Goal: Task Accomplishment & Management: Manage account settings

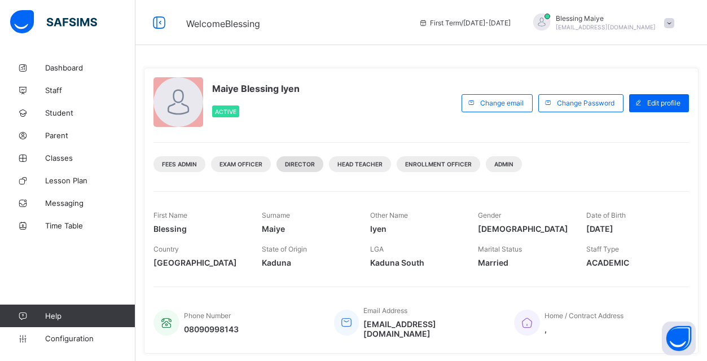
click at [315, 166] on span "Director" at bounding box center [300, 164] width 30 height 7
click at [160, 20] on icon at bounding box center [158, 23] width 19 height 16
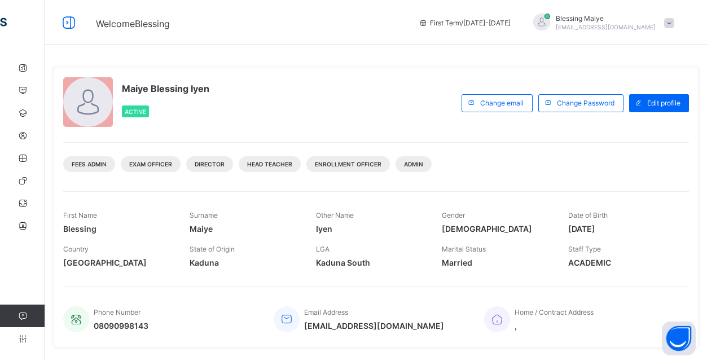
click at [667, 20] on span at bounding box center [669, 23] width 10 height 10
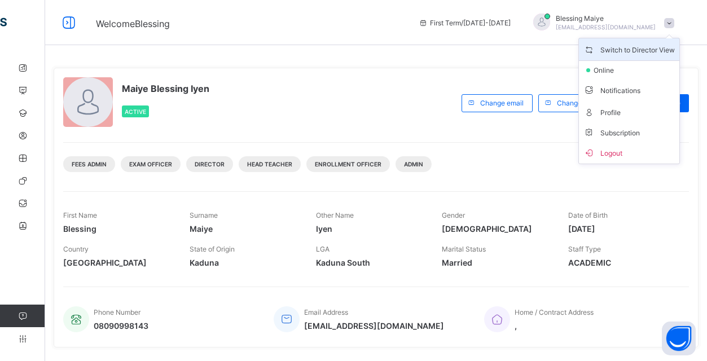
click at [623, 49] on span "Switch to Director View" at bounding box center [628, 49] width 91 height 13
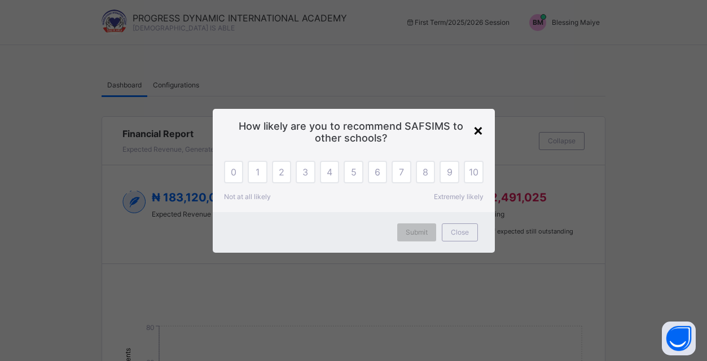
click at [478, 129] on div "×" at bounding box center [478, 129] width 11 height 19
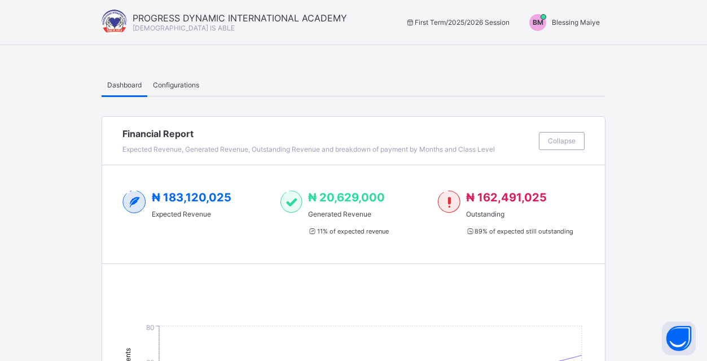
click at [176, 81] on span "Configurations" at bounding box center [176, 85] width 46 height 8
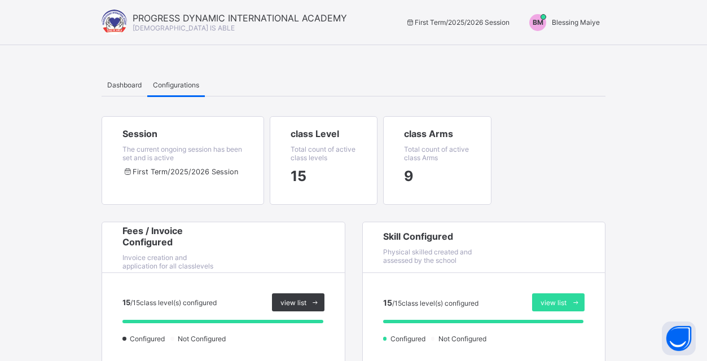
click at [126, 82] on span "Dashboard" at bounding box center [124, 85] width 34 height 8
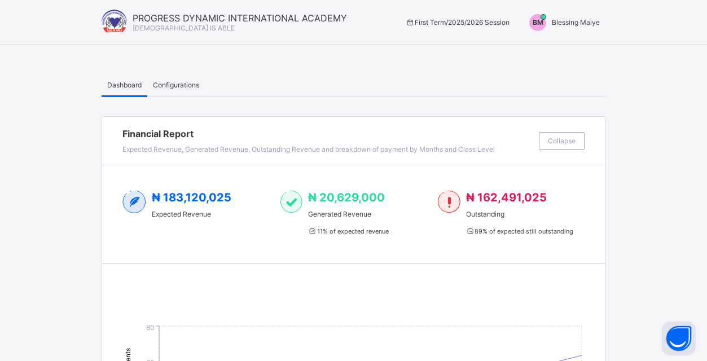
click at [166, 14] on span "PROGRESS DYNAMIC INTERNATIONAL ACADEMY" at bounding box center [240, 17] width 214 height 11
click at [556, 138] on span "Collapse" at bounding box center [562, 141] width 28 height 8
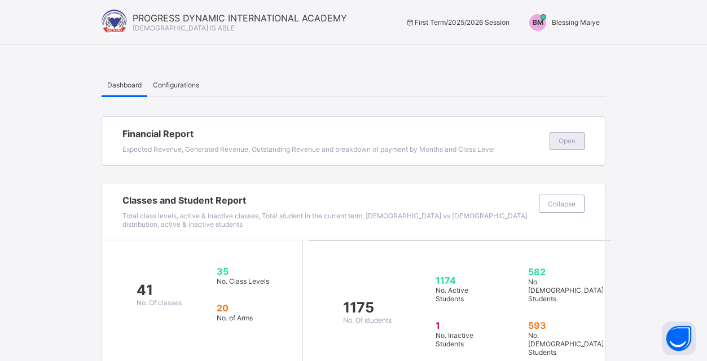
click at [570, 145] on div "Open" at bounding box center [566, 141] width 35 height 18
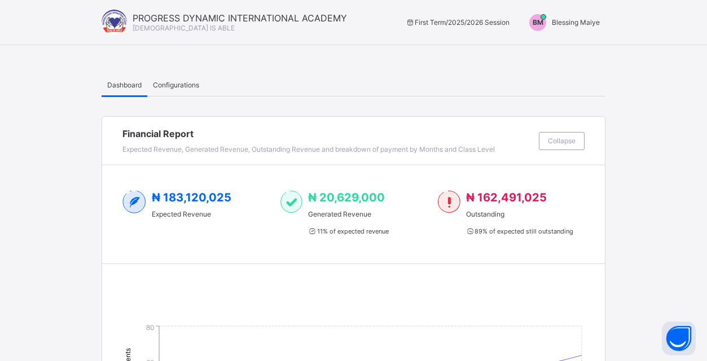
click at [205, 196] on span "₦ 183,120,025" at bounding box center [192, 198] width 80 height 14
click at [325, 196] on span "₦ 20,629,000" at bounding box center [346, 198] width 77 height 14
click at [462, 206] on div "₦ 162,491,025 Outstanding 89 % of expected still outstanding" at bounding box center [511, 214] width 147 height 47
click at [547, 20] on div "BM" at bounding box center [537, 22] width 28 height 17
click at [552, 49] on span "Switch to Admin View" at bounding box center [557, 48] width 86 height 13
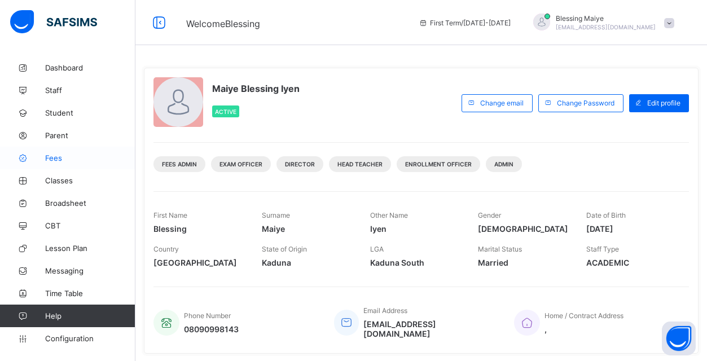
click at [55, 156] on span "Fees" at bounding box center [90, 157] width 90 height 9
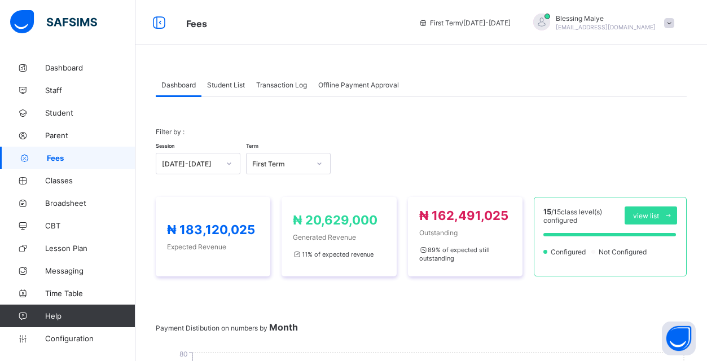
click at [230, 83] on span "Student List" at bounding box center [226, 85] width 38 height 8
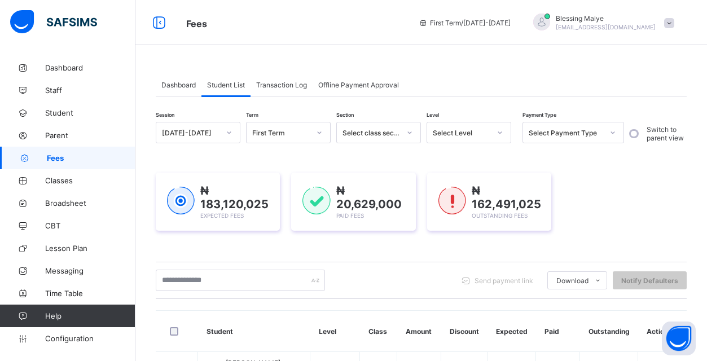
click at [228, 84] on span "Student List" at bounding box center [226, 85] width 38 height 8
click at [287, 278] on input "text" at bounding box center [240, 280] width 169 height 21
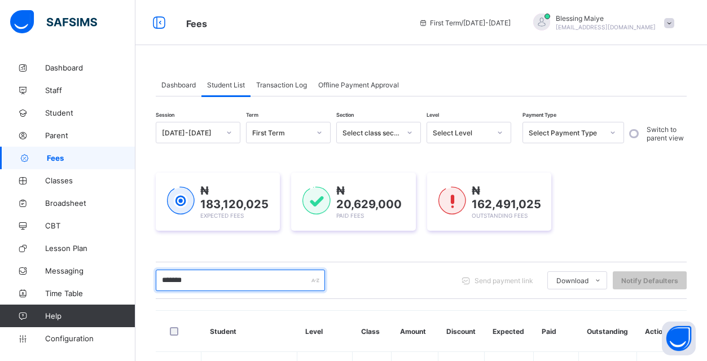
scroll to position [179, 0]
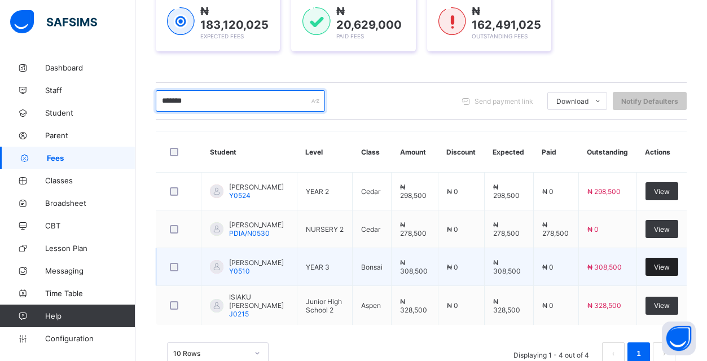
type input "*******"
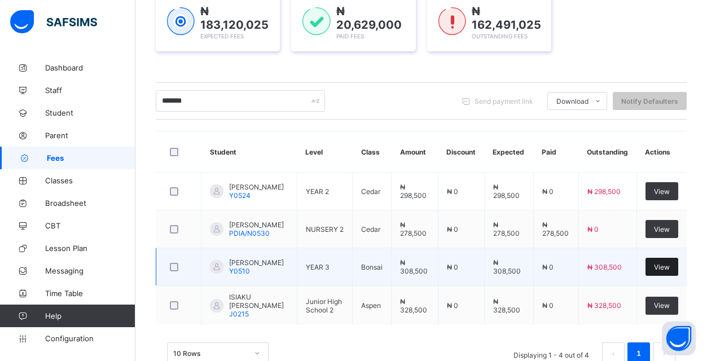
click at [665, 271] on span "View" at bounding box center [662, 267] width 16 height 8
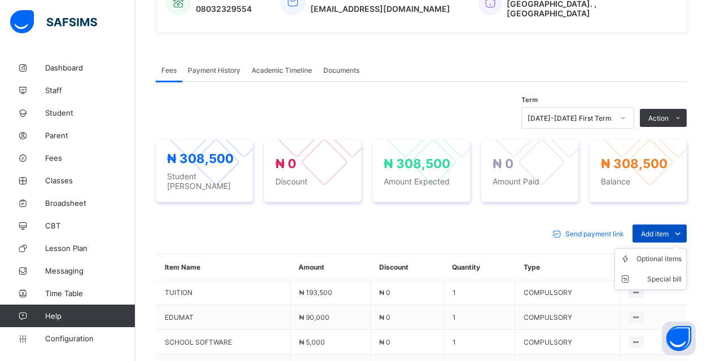
scroll to position [306, 0]
click at [664, 253] on div "Optional items" at bounding box center [658, 258] width 45 height 11
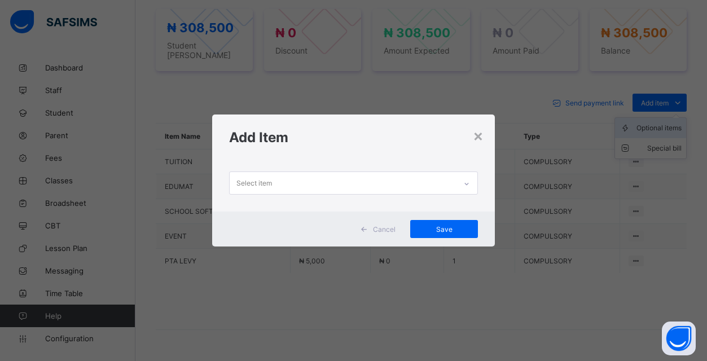
scroll to position [440, 0]
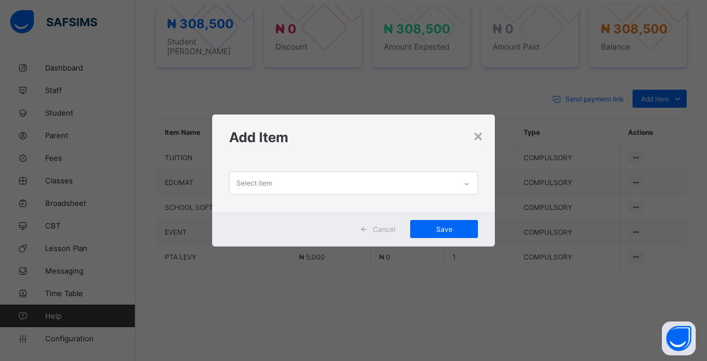
click at [311, 178] on div "Select item" at bounding box center [343, 183] width 226 height 22
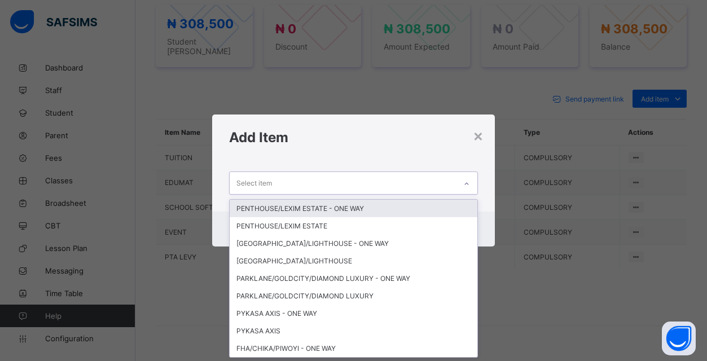
scroll to position [0, 0]
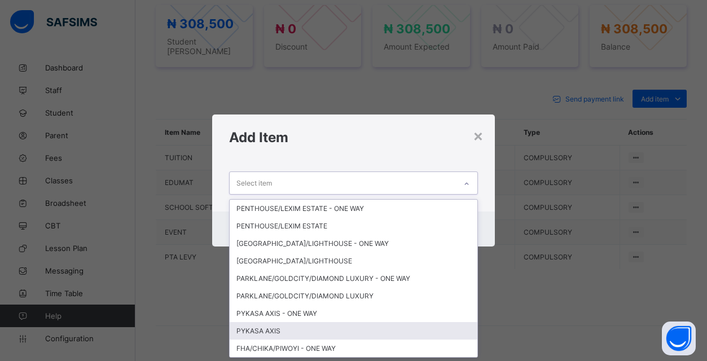
click at [262, 326] on div "PYKASA AXIS" at bounding box center [354, 330] width 248 height 17
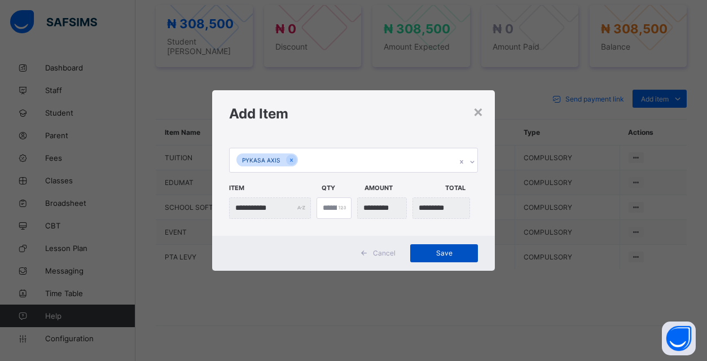
click at [447, 257] on span "Save" at bounding box center [444, 253] width 51 height 8
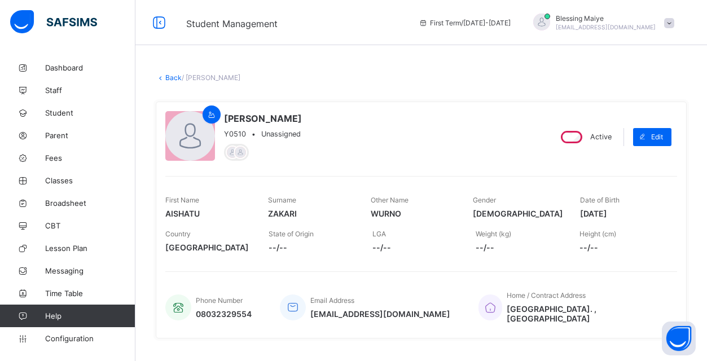
click at [173, 78] on link "Back" at bounding box center [173, 77] width 16 height 8
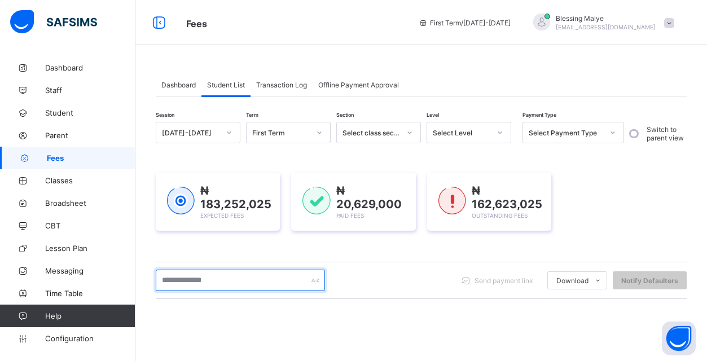
click at [177, 283] on input "text" at bounding box center [240, 280] width 169 height 21
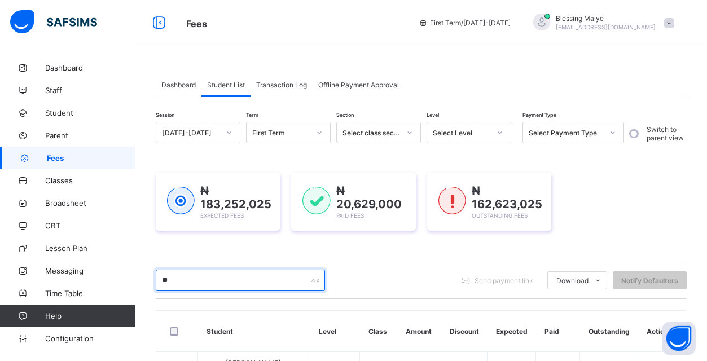
click at [213, 284] on input "**" at bounding box center [240, 280] width 169 height 21
click at [213, 284] on input "****" at bounding box center [240, 280] width 169 height 21
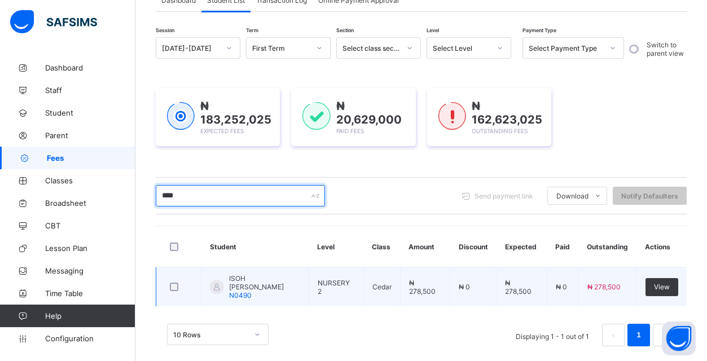
scroll to position [83, 0]
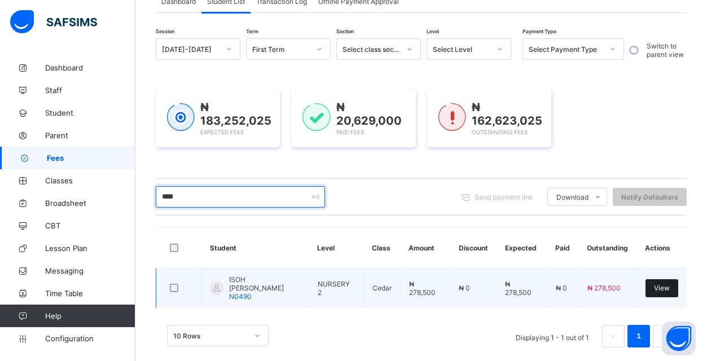
type input "****"
click at [661, 287] on span "View" at bounding box center [662, 288] width 16 height 8
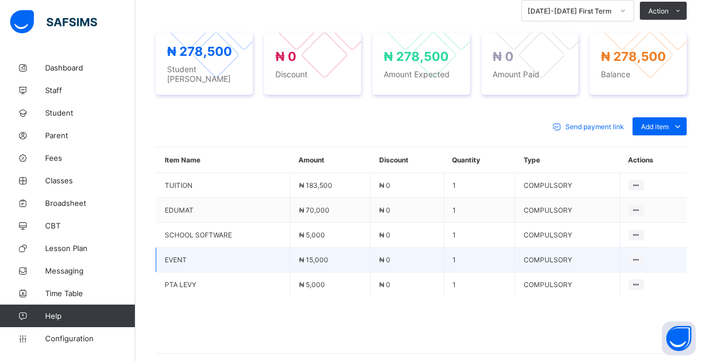
scroll to position [415, 0]
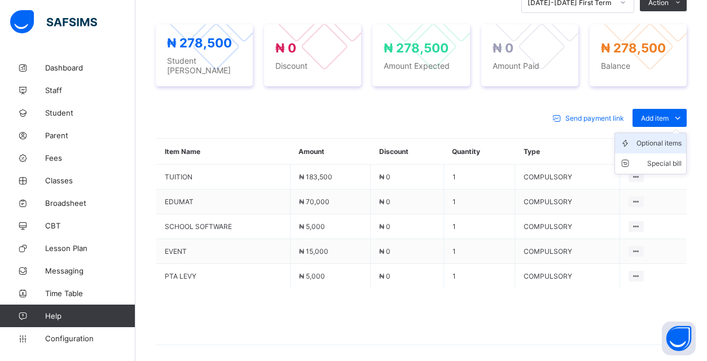
click at [668, 143] on div "Optional items" at bounding box center [658, 143] width 45 height 11
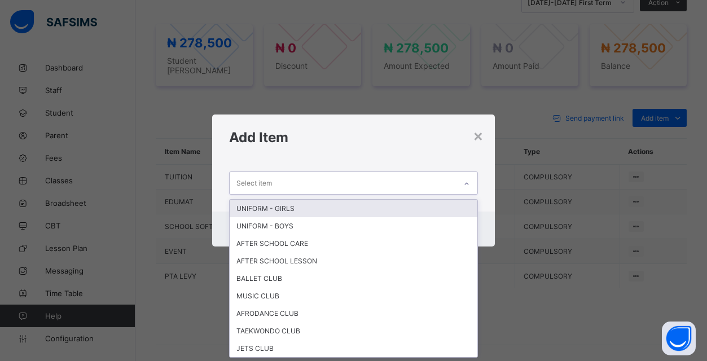
click at [358, 183] on div "Select item" at bounding box center [343, 183] width 226 height 22
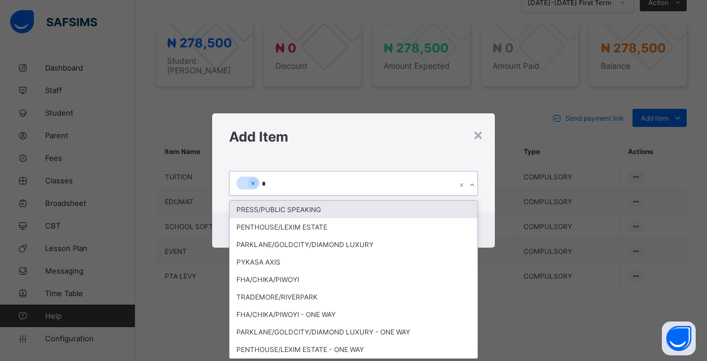
type input "**"
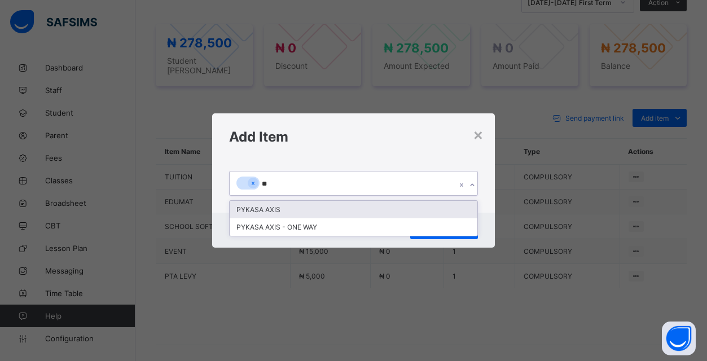
click at [302, 208] on div "PYKASA AXIS" at bounding box center [354, 209] width 248 height 17
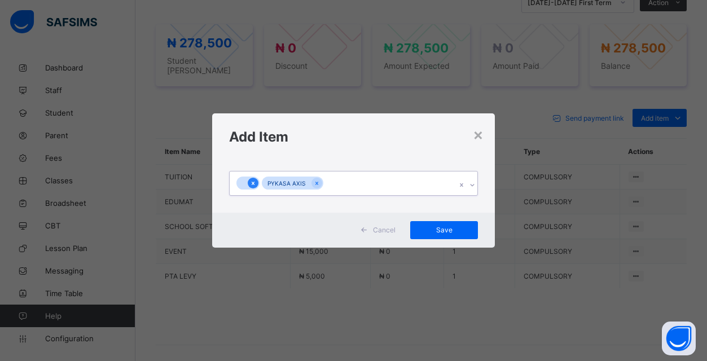
click at [250, 182] on icon at bounding box center [253, 183] width 6 height 8
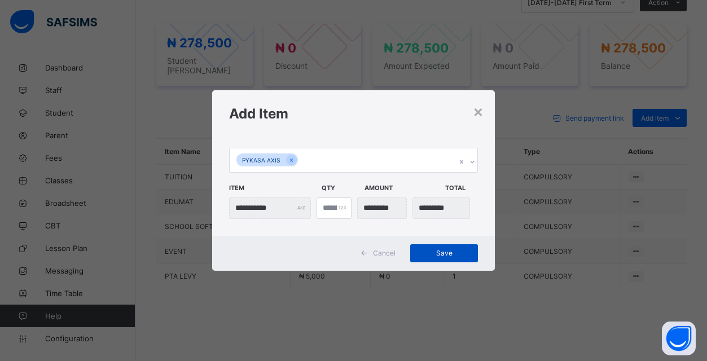
click at [441, 259] on div "Save" at bounding box center [444, 253] width 68 height 18
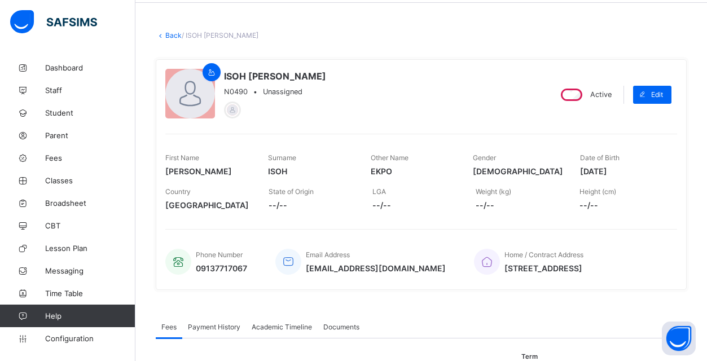
scroll to position [27, 0]
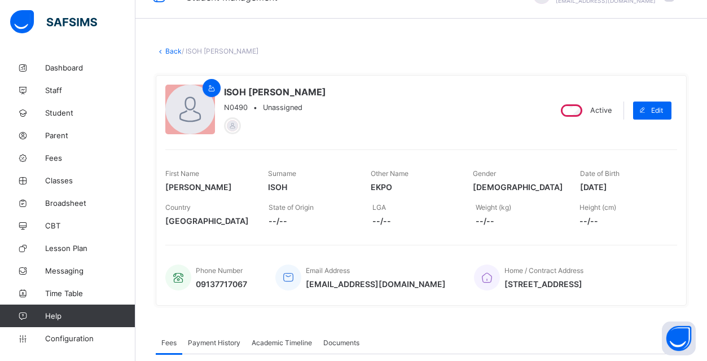
click at [170, 53] on link "Back" at bounding box center [173, 51] width 16 height 8
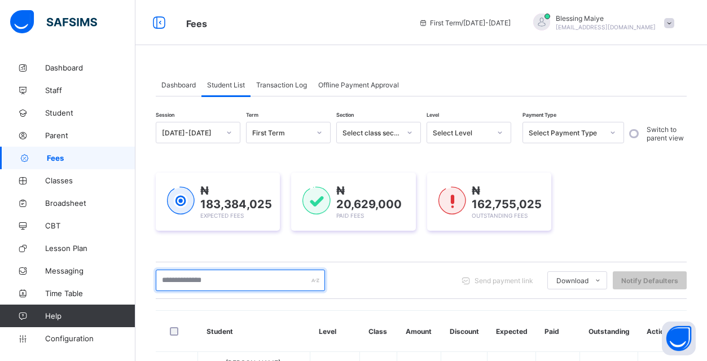
click at [242, 284] on input "text" at bounding box center [240, 280] width 169 height 21
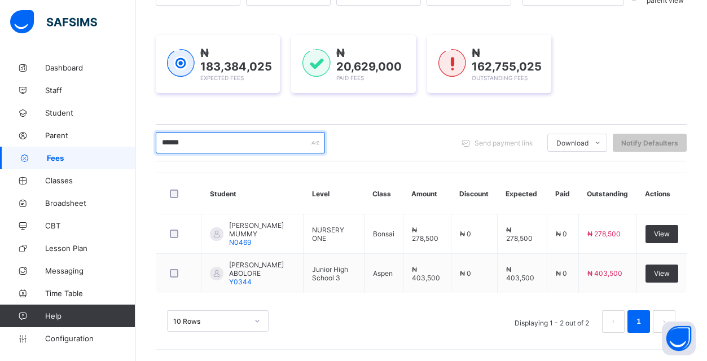
scroll to position [146, 0]
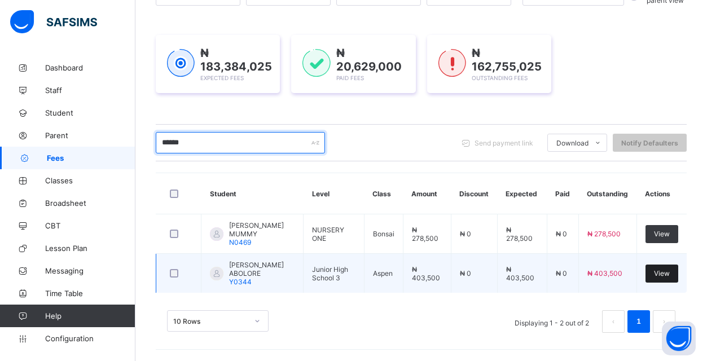
type input "******"
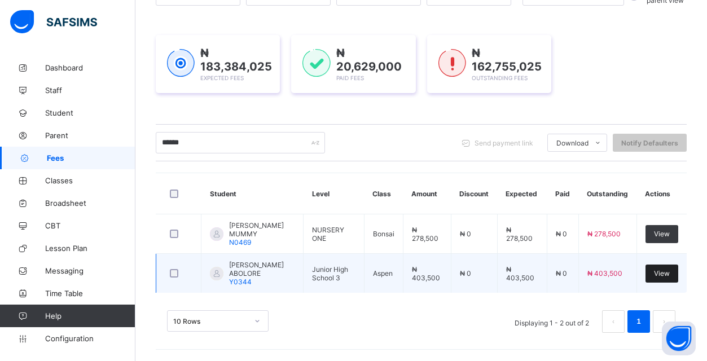
click at [660, 269] on span "View" at bounding box center [662, 273] width 16 height 8
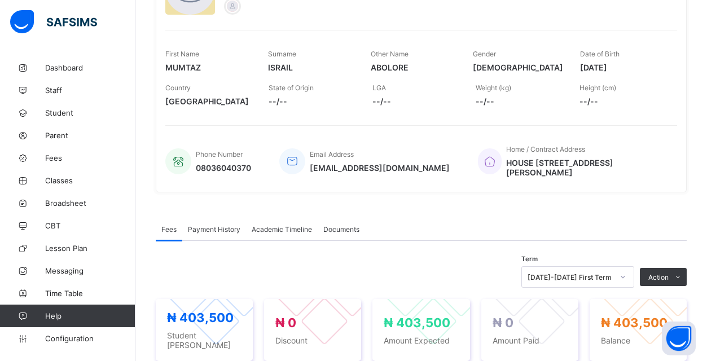
scroll to position [439, 0]
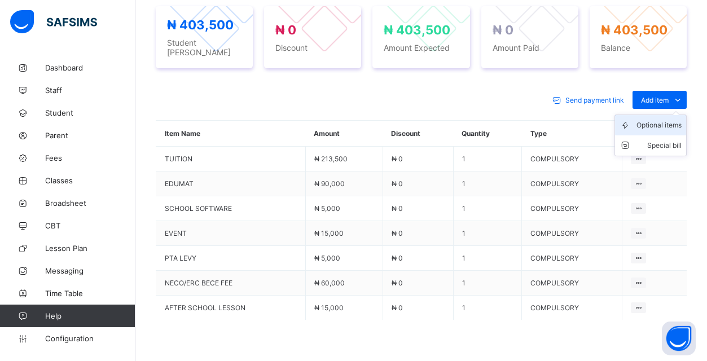
click at [668, 120] on div "Optional items" at bounding box center [658, 125] width 45 height 11
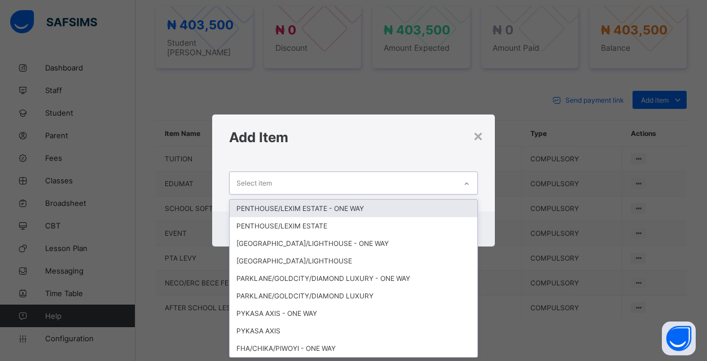
click at [437, 183] on div "Select item" at bounding box center [343, 183] width 226 height 22
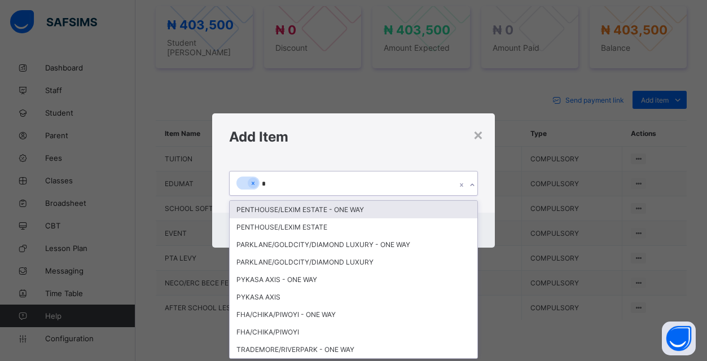
type input "**"
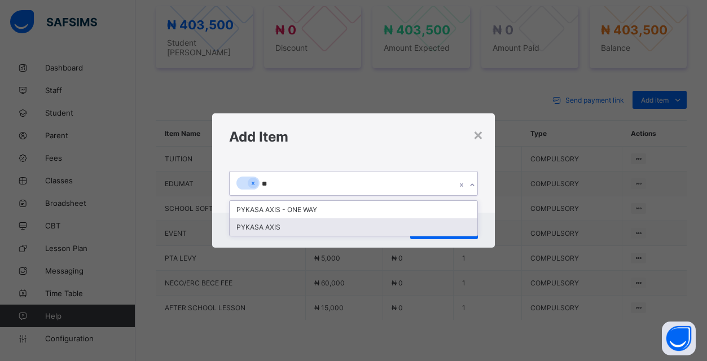
click at [319, 222] on div "PYKASA AXIS" at bounding box center [354, 226] width 248 height 17
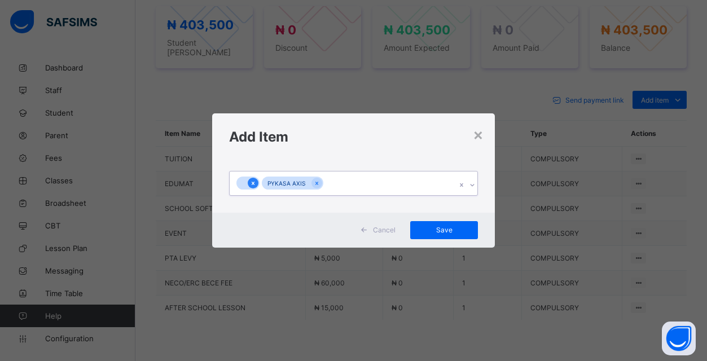
click at [255, 184] on icon at bounding box center [253, 183] width 6 height 8
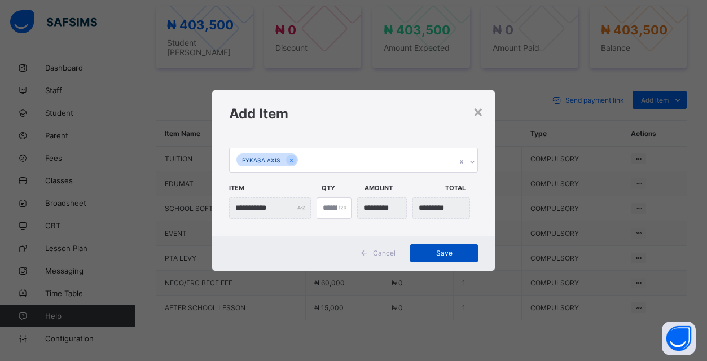
click at [434, 255] on span "Save" at bounding box center [444, 253] width 51 height 8
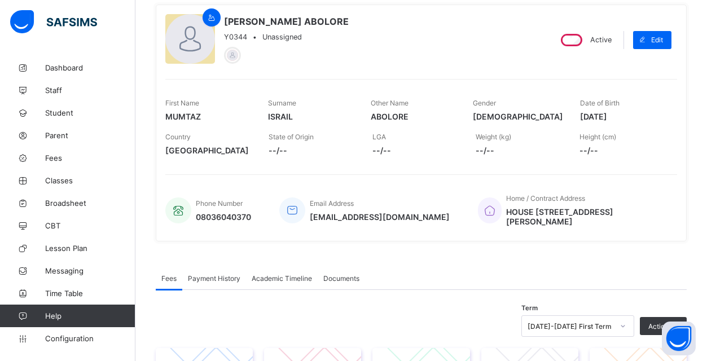
scroll to position [64, 0]
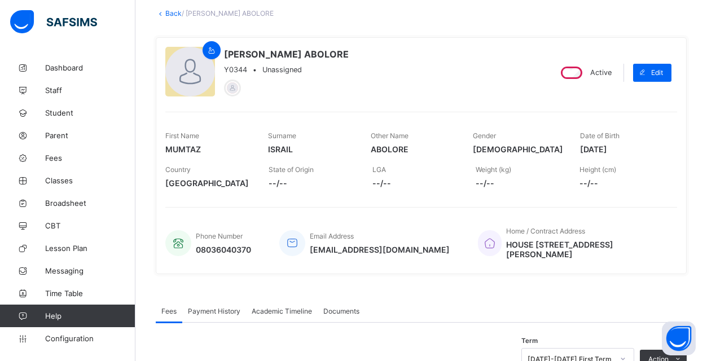
click at [169, 12] on link "Back" at bounding box center [173, 13] width 16 height 8
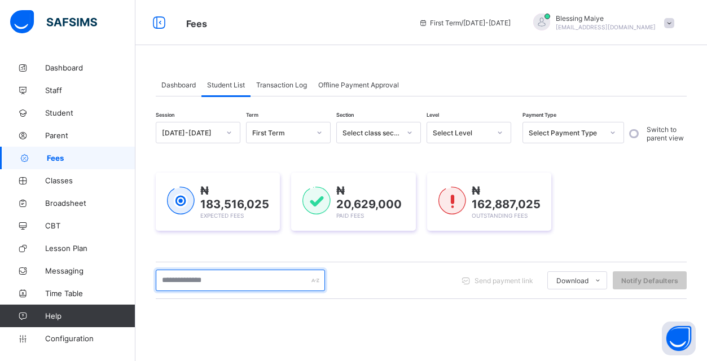
click at [231, 280] on input "text" at bounding box center [240, 280] width 169 height 21
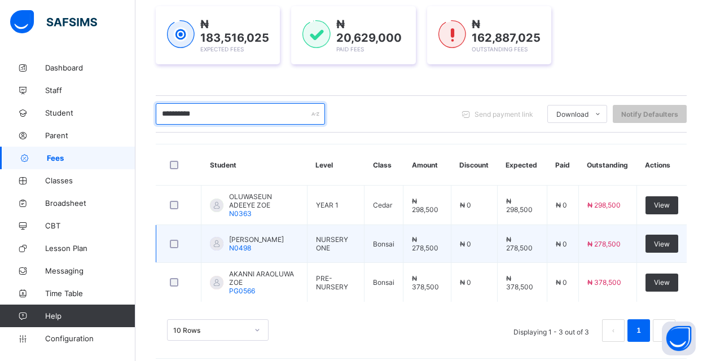
scroll to position [168, 0]
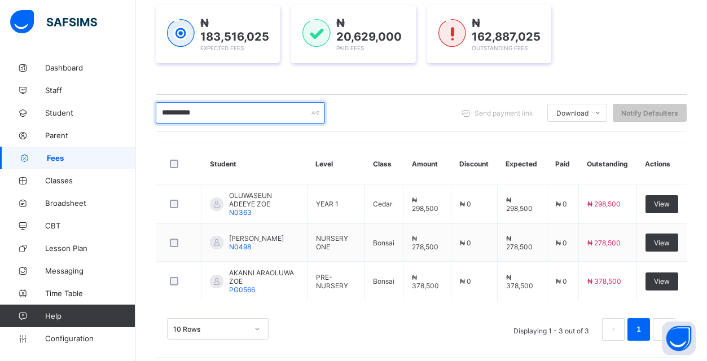
click at [173, 114] on input "**********" at bounding box center [240, 112] width 169 height 21
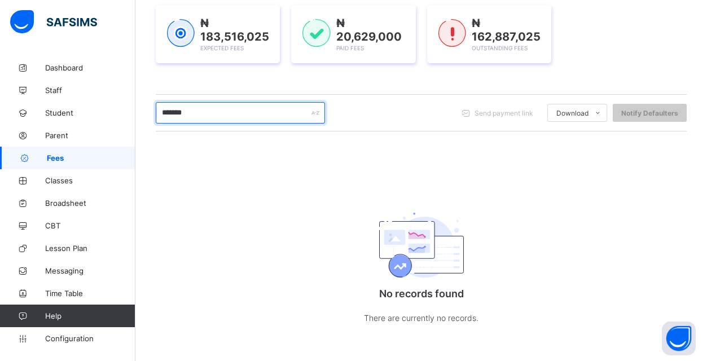
click at [276, 109] on input "******" at bounding box center [240, 112] width 169 height 21
type input "*"
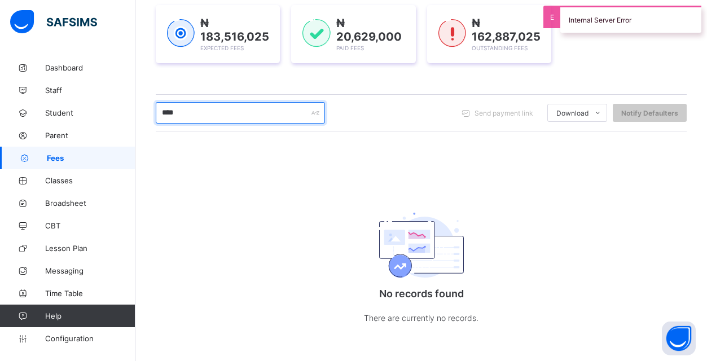
click at [231, 118] on input "****" at bounding box center [240, 112] width 169 height 21
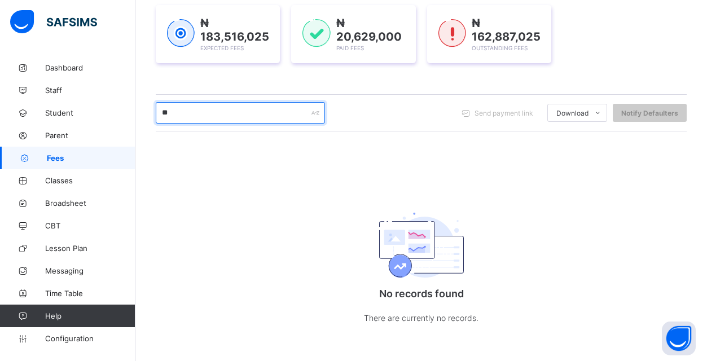
click at [241, 113] on input "**" at bounding box center [240, 112] width 169 height 21
click at [270, 114] on input "*" at bounding box center [240, 112] width 169 height 21
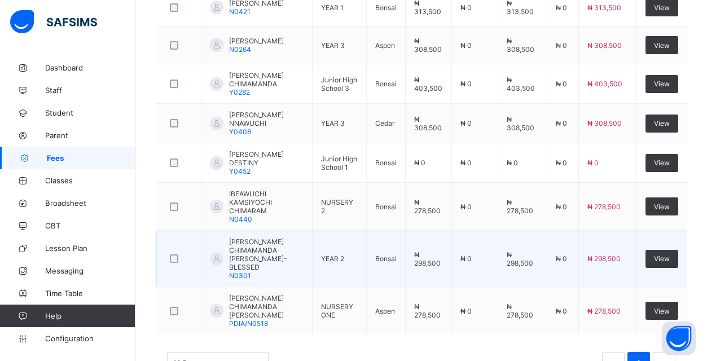
scroll to position [450, 0]
type input "**********"
click at [658, 268] on div "View" at bounding box center [661, 259] width 33 height 18
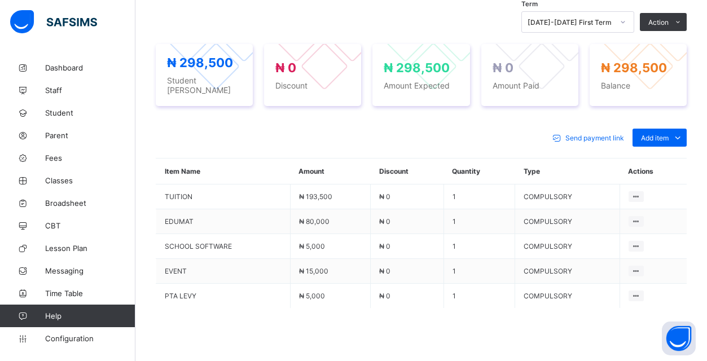
scroll to position [415, 0]
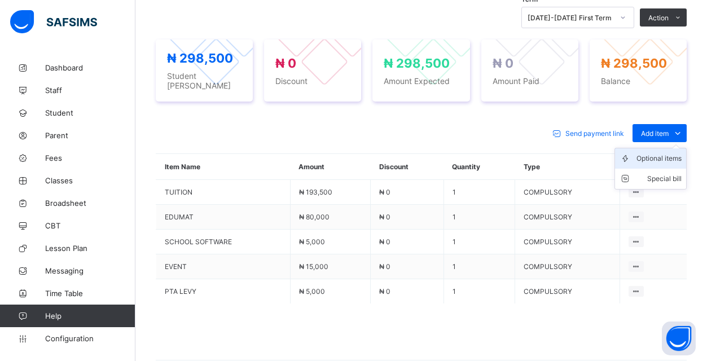
click at [671, 153] on div "Optional items" at bounding box center [658, 158] width 45 height 11
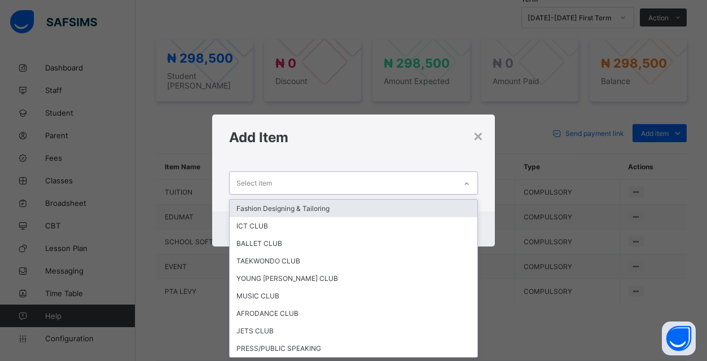
click at [447, 179] on div "Select item" at bounding box center [343, 183] width 226 height 22
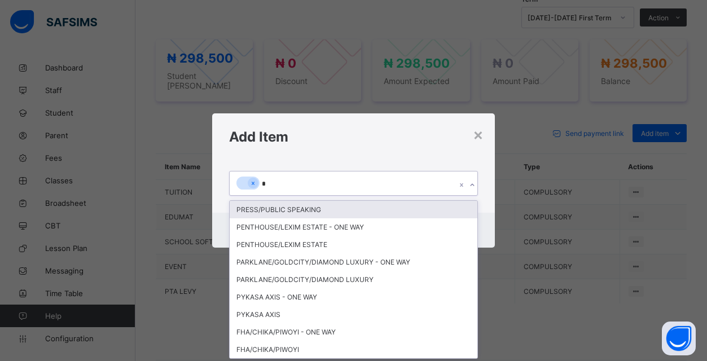
type input "**"
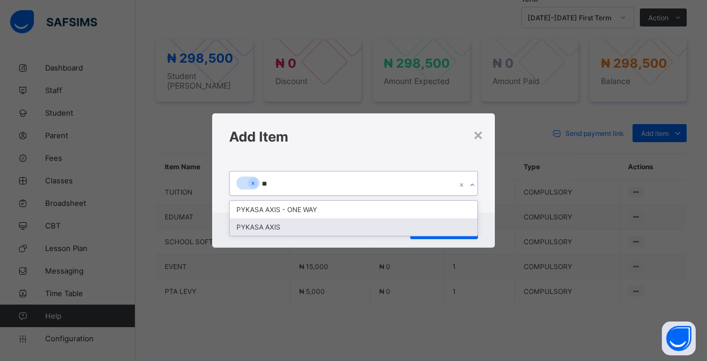
click at [292, 226] on div "PYKASA AXIS" at bounding box center [354, 226] width 248 height 17
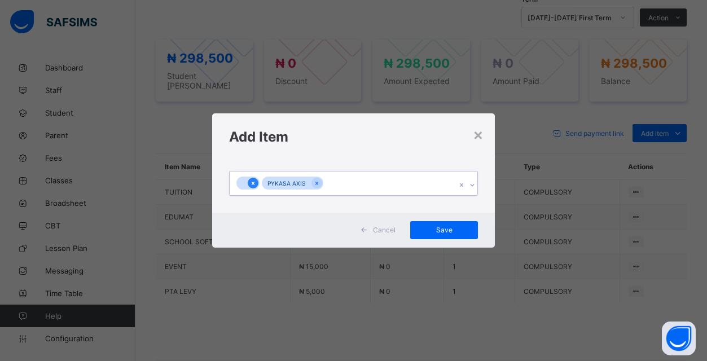
click at [252, 183] on icon at bounding box center [253, 183] width 6 height 8
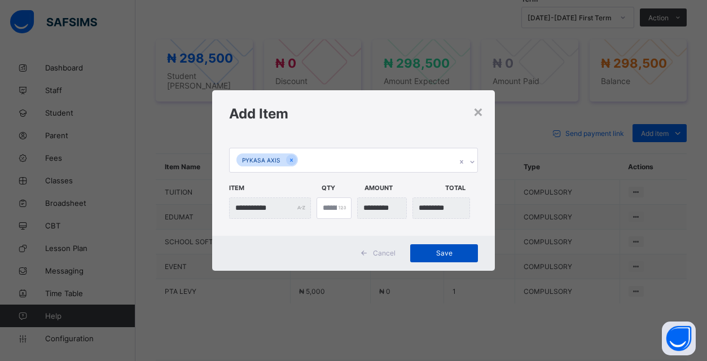
click at [439, 250] on span "Save" at bounding box center [444, 253] width 51 height 8
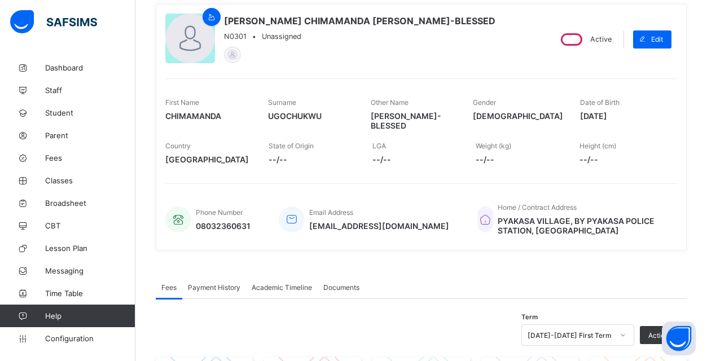
scroll to position [71, 0]
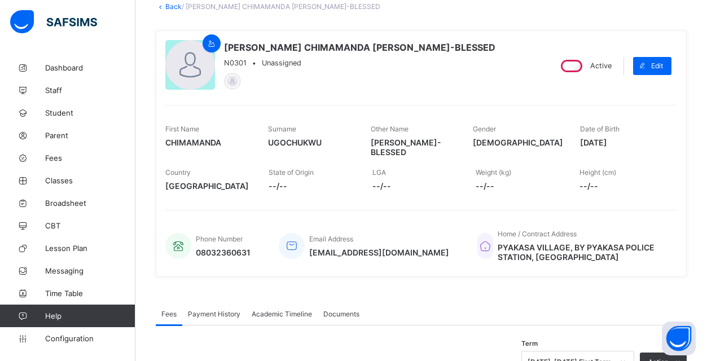
click at [172, 6] on link "Back" at bounding box center [173, 6] width 16 height 8
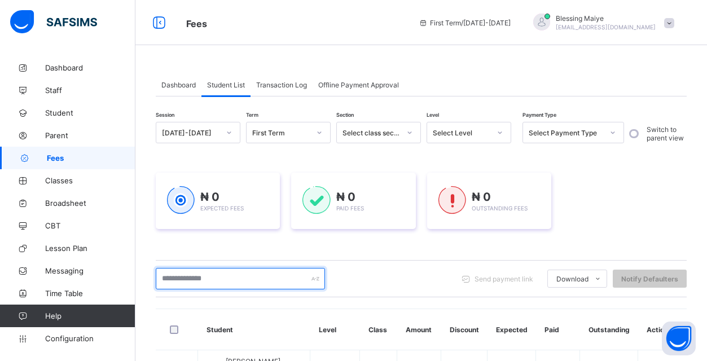
click at [230, 283] on input "text" at bounding box center [240, 278] width 169 height 21
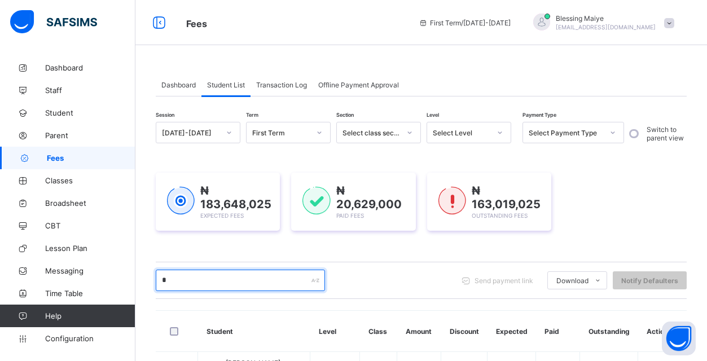
click at [230, 283] on input "*" at bounding box center [240, 280] width 169 height 21
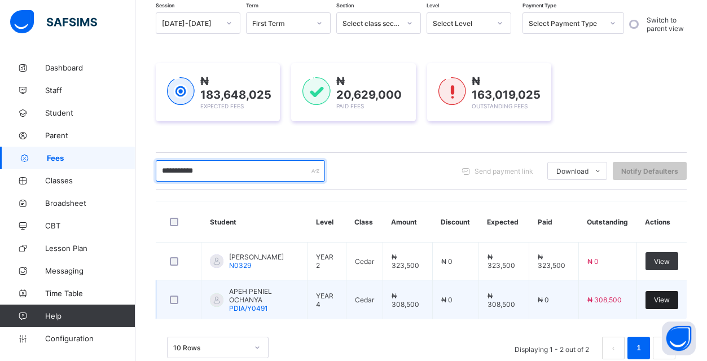
type input "**********"
click at [662, 303] on span "View" at bounding box center [662, 300] width 16 height 8
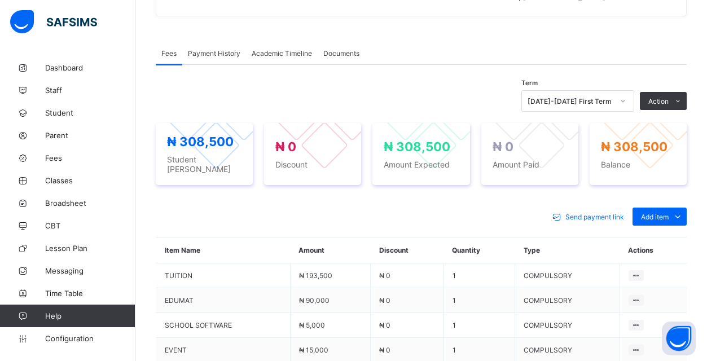
scroll to position [320, 0]
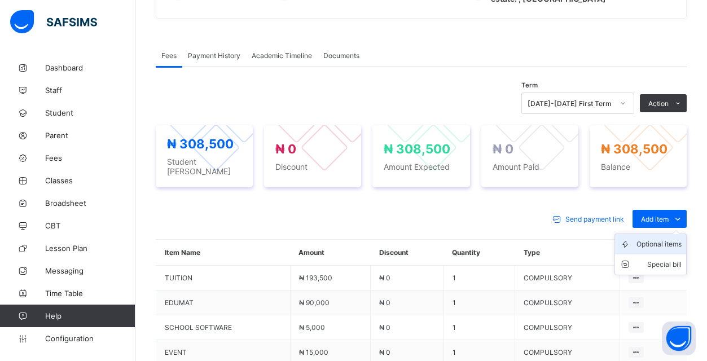
click at [661, 239] on div "Optional items" at bounding box center [658, 244] width 45 height 11
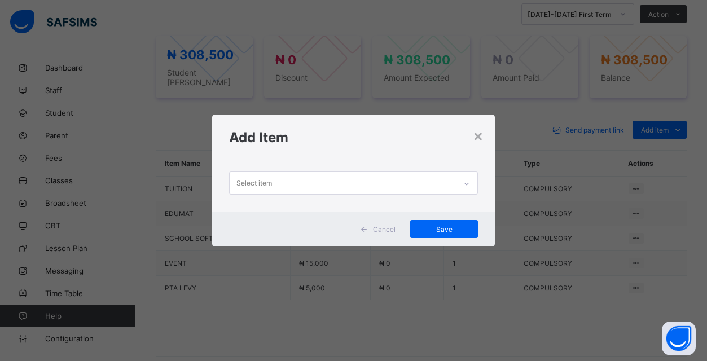
scroll to position [411, 0]
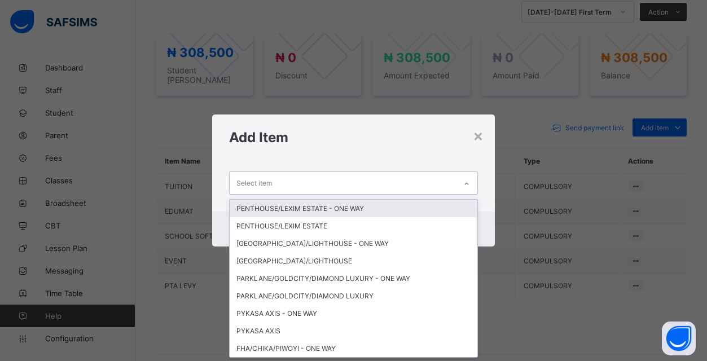
click at [439, 179] on div "Select item" at bounding box center [343, 183] width 226 height 22
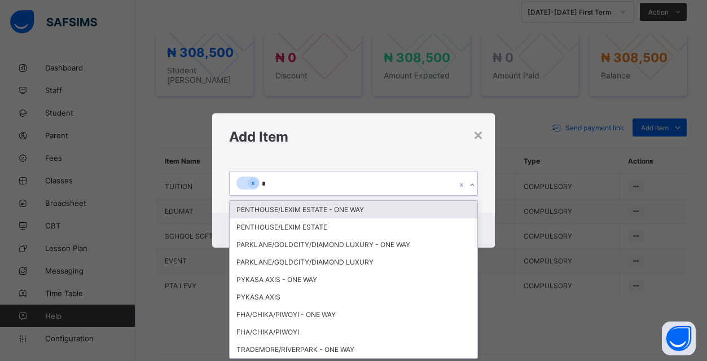
type input "**"
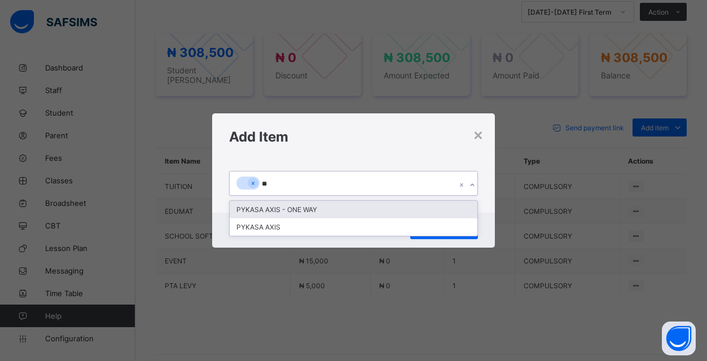
click at [337, 208] on div "PYKASA AXIS - ONE WAY" at bounding box center [354, 209] width 248 height 17
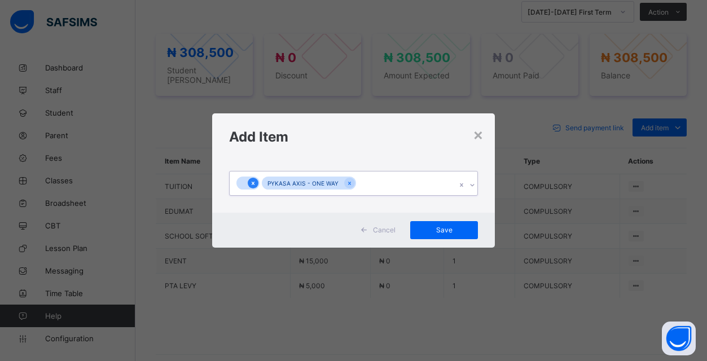
click at [252, 183] on icon at bounding box center [253, 183] width 6 height 8
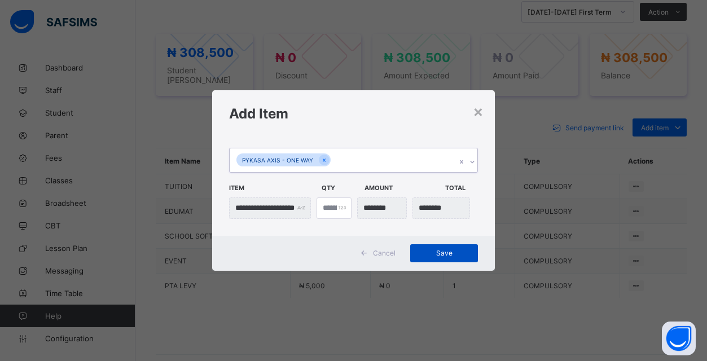
click at [444, 253] on span "Save" at bounding box center [444, 253] width 51 height 8
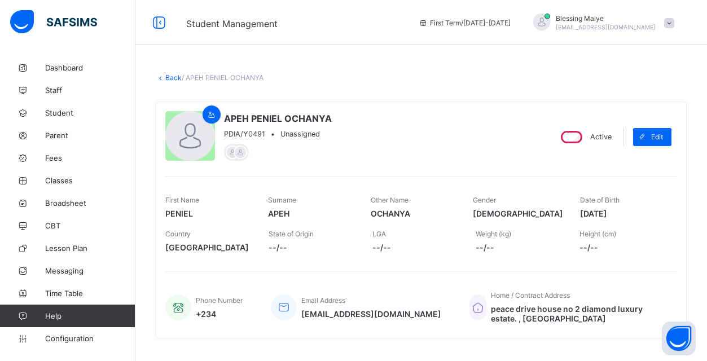
click at [169, 78] on link "Back" at bounding box center [173, 77] width 16 height 8
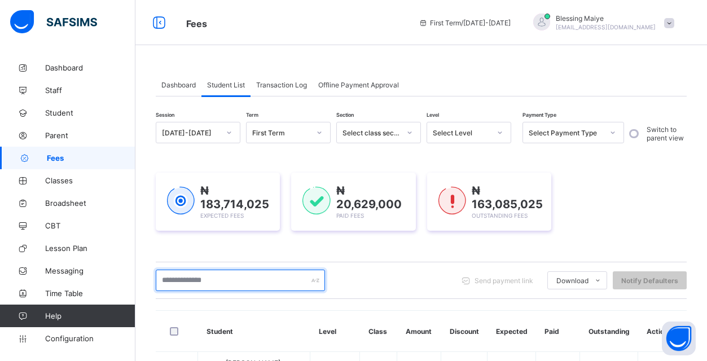
click at [267, 282] on input "text" at bounding box center [240, 280] width 169 height 21
click at [267, 282] on input "**" at bounding box center [240, 280] width 169 height 21
type input "**********"
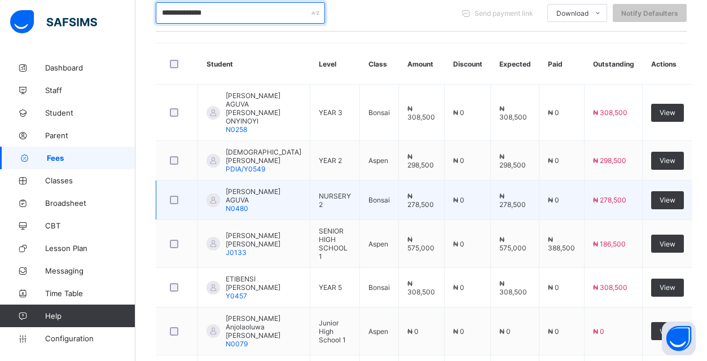
scroll to position [267, 0]
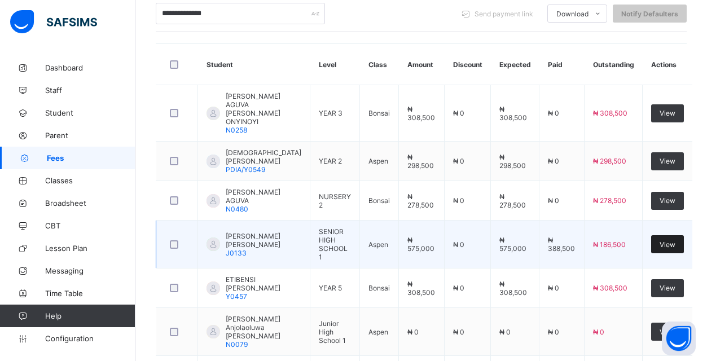
click at [663, 249] on span "View" at bounding box center [667, 244] width 16 height 8
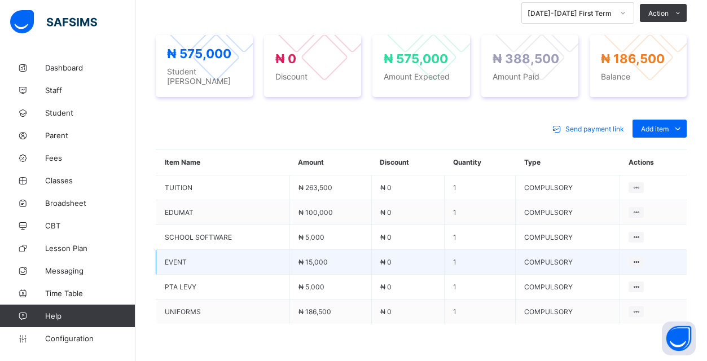
scroll to position [422, 0]
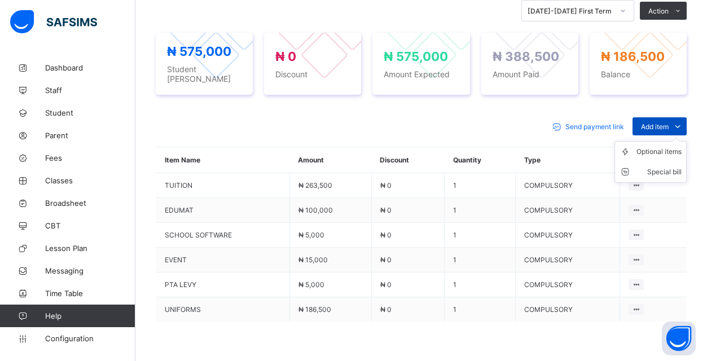
click at [681, 121] on icon at bounding box center [677, 126] width 12 height 11
click at [670, 146] on div "Optional items" at bounding box center [658, 151] width 45 height 11
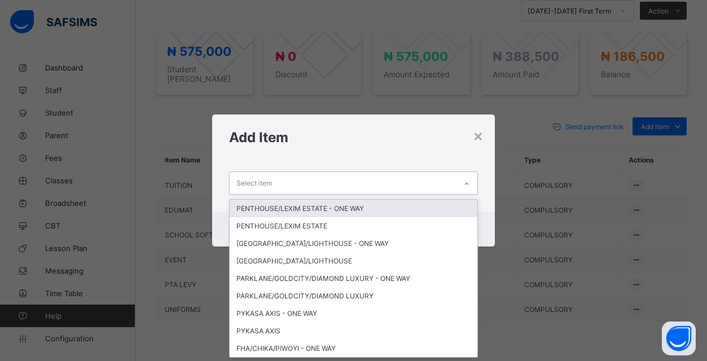
click at [434, 180] on div "Select item" at bounding box center [343, 183] width 226 height 22
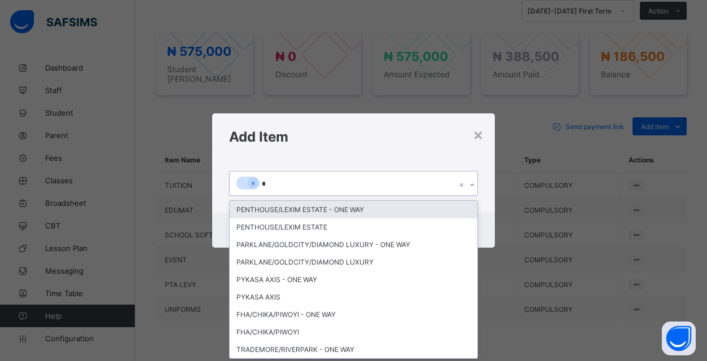
type input "**"
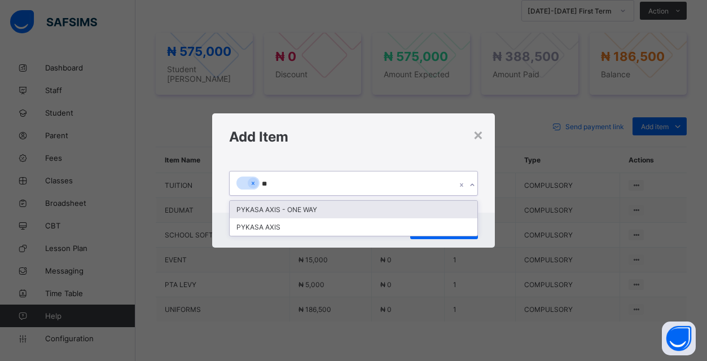
click at [347, 208] on div "PYKASA AXIS - ONE WAY" at bounding box center [354, 209] width 248 height 17
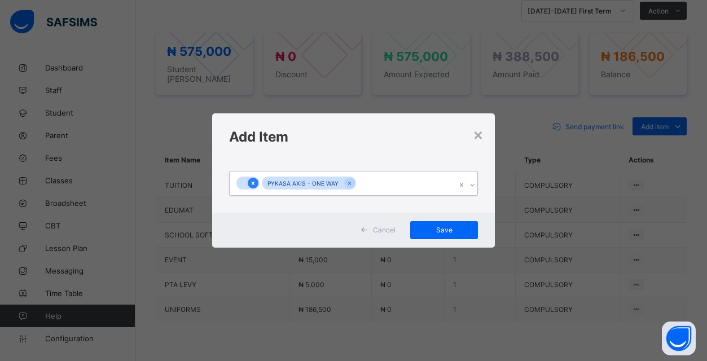
click at [255, 181] on icon at bounding box center [253, 183] width 6 height 8
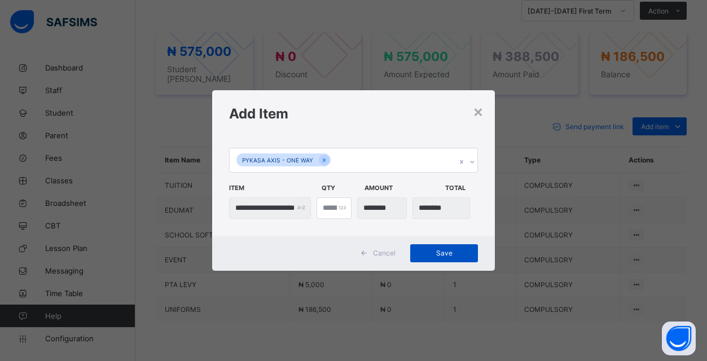
click at [447, 253] on span "Save" at bounding box center [444, 253] width 51 height 8
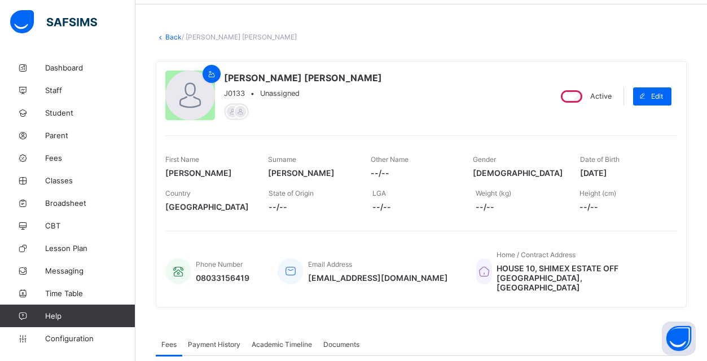
scroll to position [36, 0]
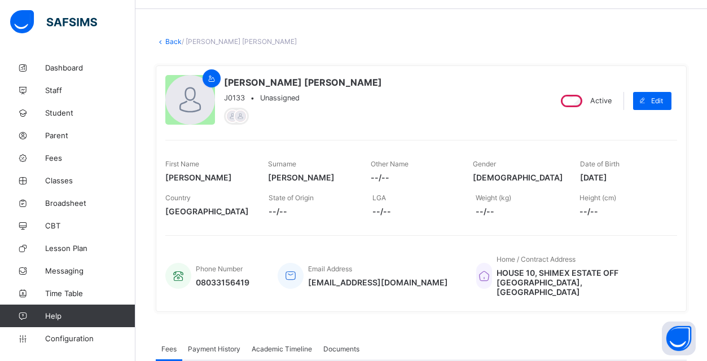
click at [167, 38] on link "Back" at bounding box center [173, 41] width 16 height 8
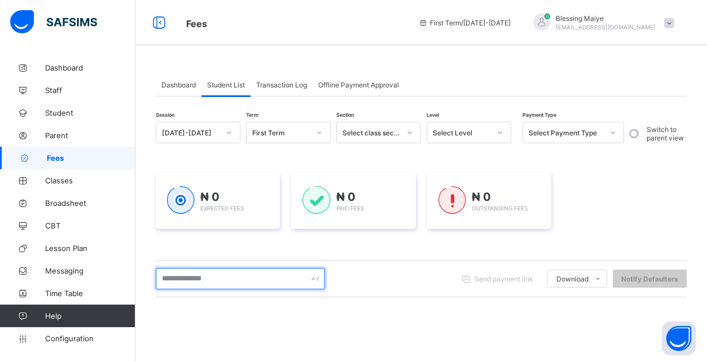
click at [210, 278] on input "text" at bounding box center [240, 278] width 169 height 21
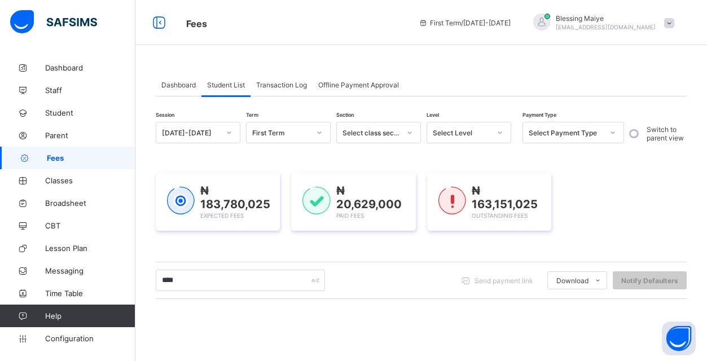
type input "*****"
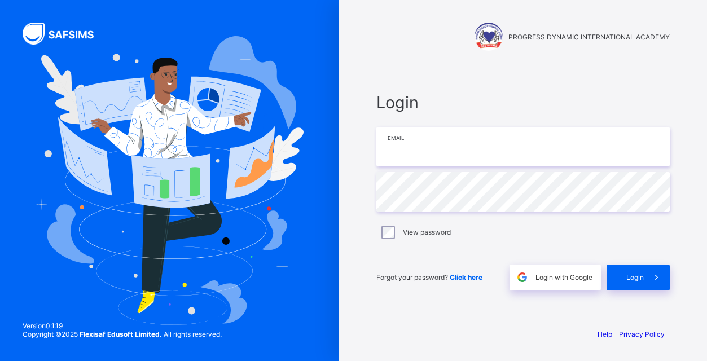
type input "**********"
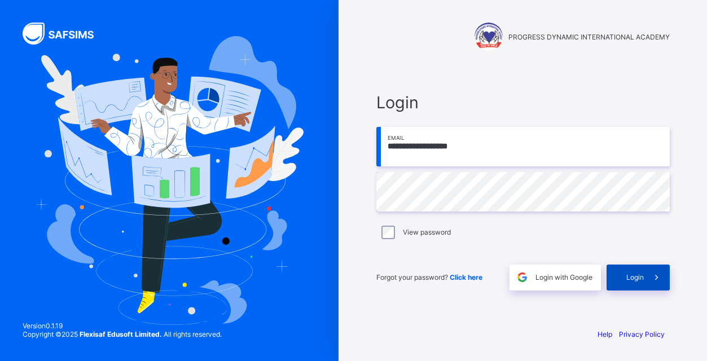
click at [644, 277] on span at bounding box center [657, 278] width 26 height 26
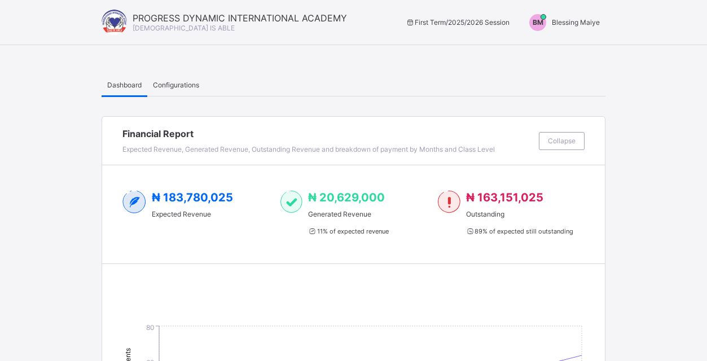
click at [537, 28] on div "BM" at bounding box center [537, 22] width 17 height 17
click at [533, 47] on span "Switch to Admin View" at bounding box center [557, 48] width 86 height 13
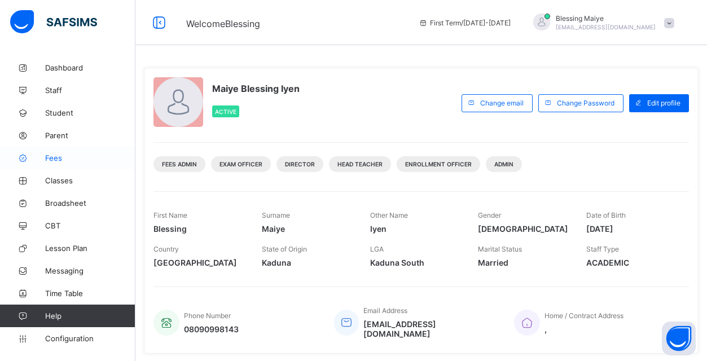
click at [56, 156] on span "Fees" at bounding box center [90, 157] width 90 height 9
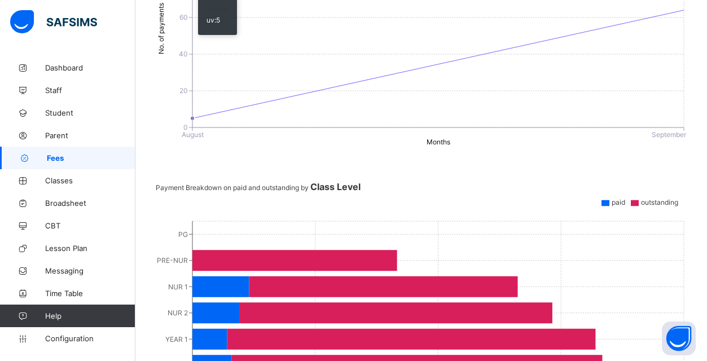
scroll to position [149, 0]
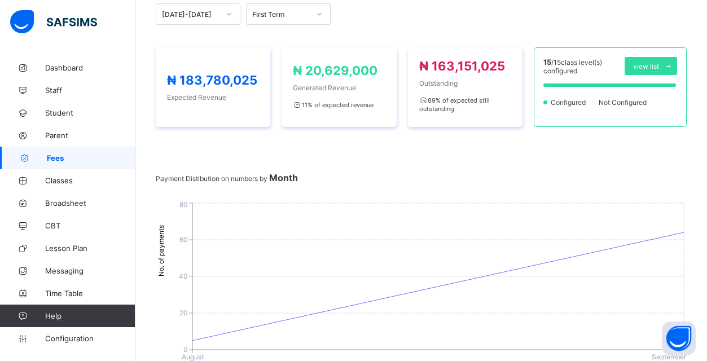
click at [65, 157] on span "Fees" at bounding box center [91, 157] width 89 height 9
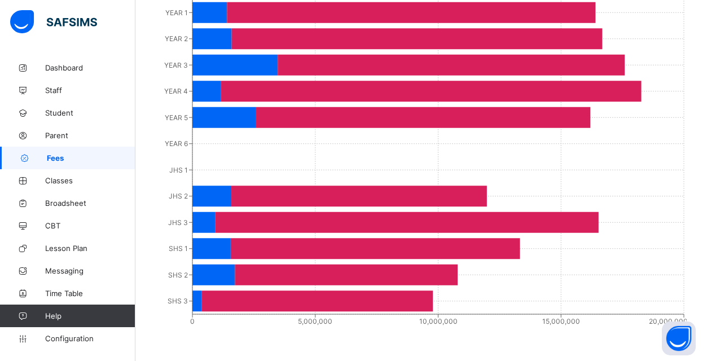
scroll to position [0, 0]
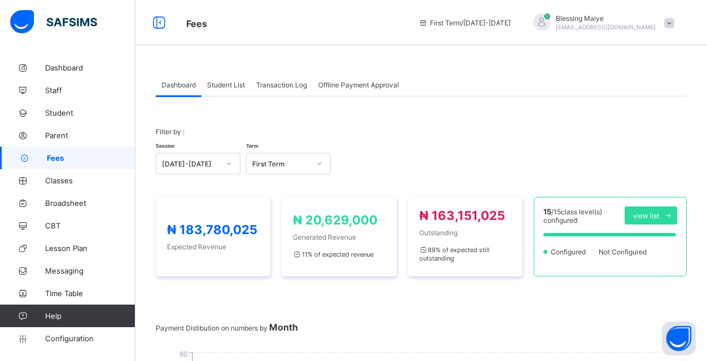
click at [227, 89] on div "Student List" at bounding box center [225, 84] width 49 height 23
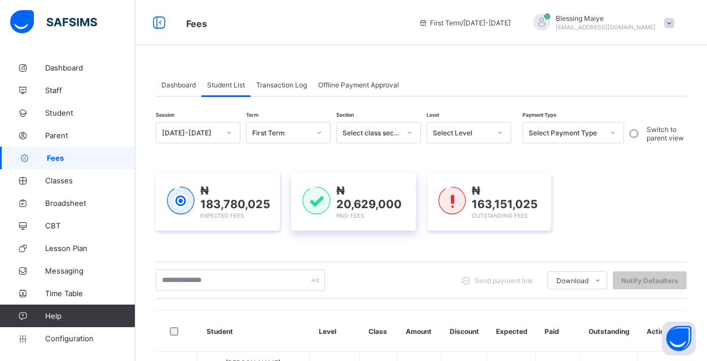
scroll to position [63, 0]
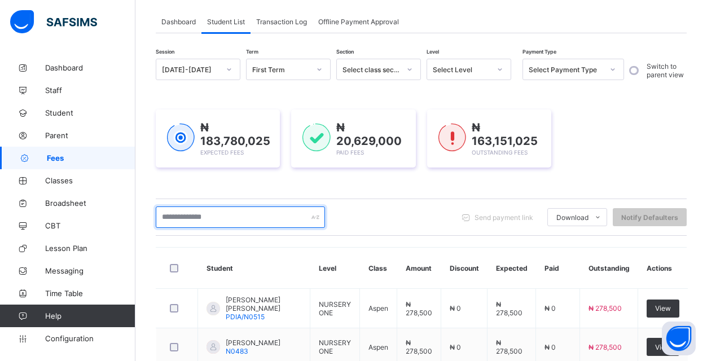
click at [274, 222] on input "text" at bounding box center [240, 216] width 169 height 21
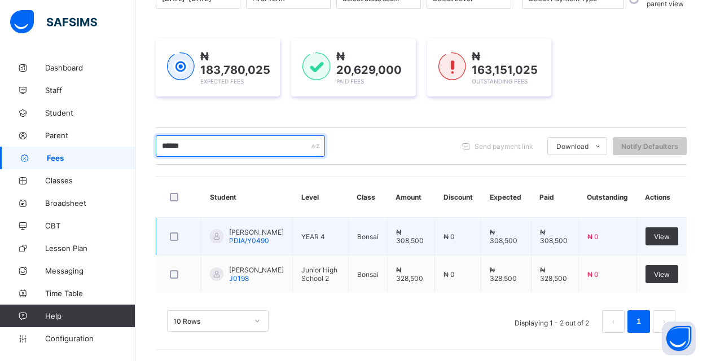
scroll to position [146, 0]
type input "******"
click at [669, 232] on span "View" at bounding box center [662, 236] width 16 height 8
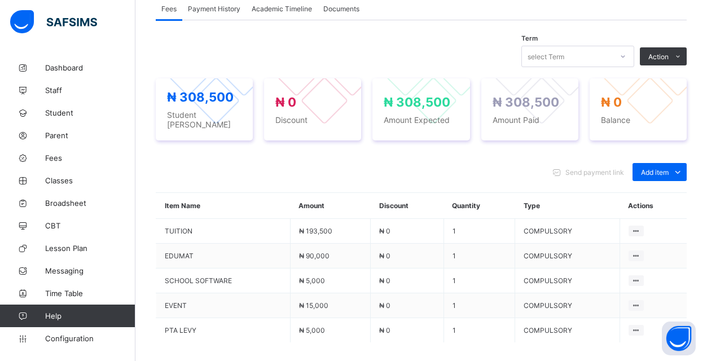
scroll to position [402, 0]
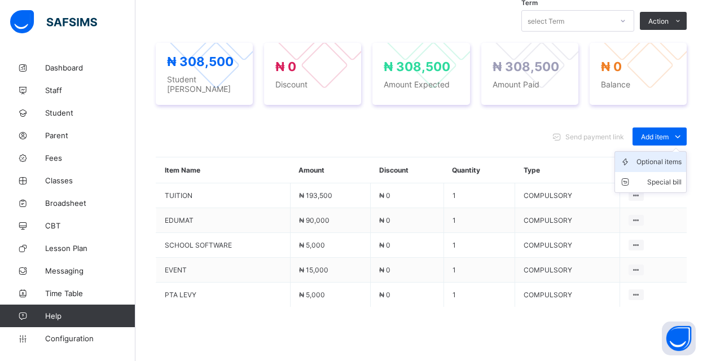
click at [668, 156] on div "Optional items" at bounding box center [658, 161] width 45 height 11
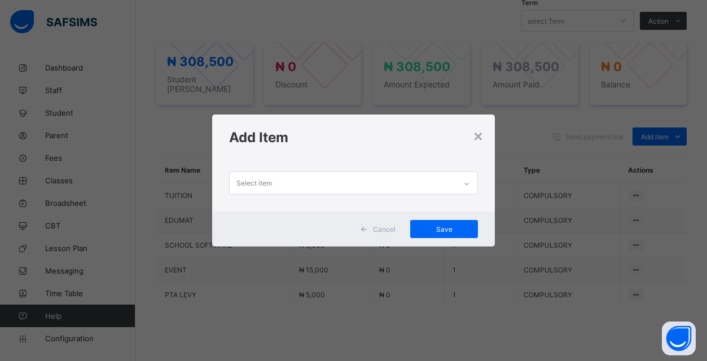
click at [442, 184] on div "Select item" at bounding box center [343, 183] width 226 height 22
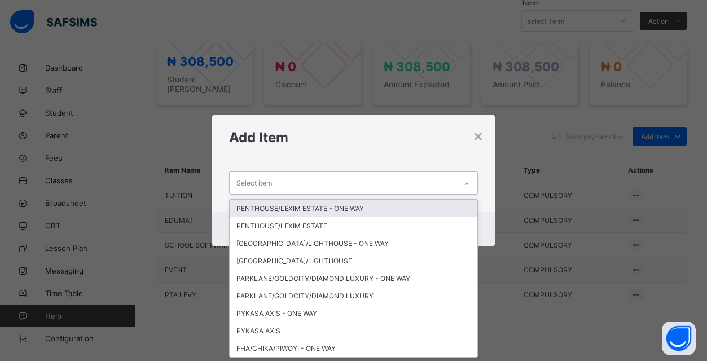
scroll to position [0, 0]
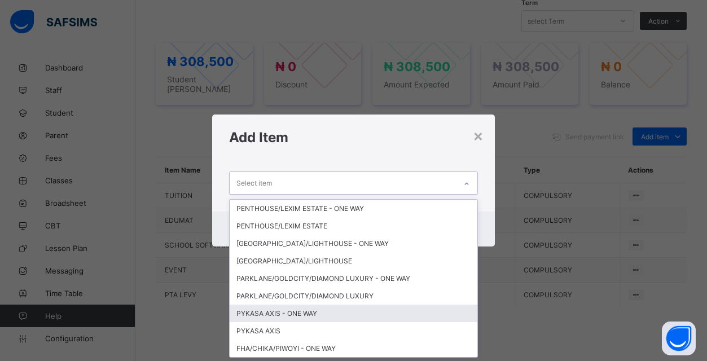
click at [306, 315] on div "PYKASA AXIS - ONE WAY" at bounding box center [354, 313] width 248 height 17
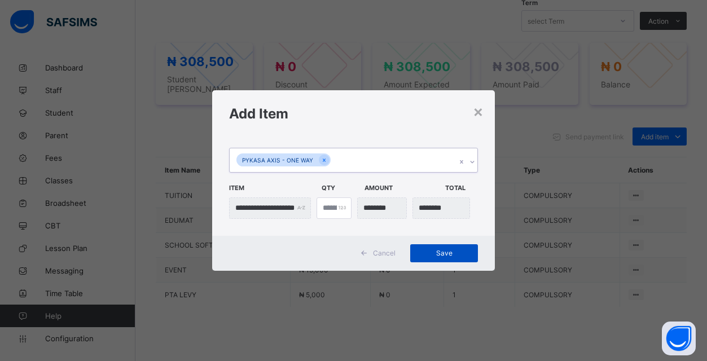
click at [445, 255] on span "Save" at bounding box center [444, 253] width 51 height 8
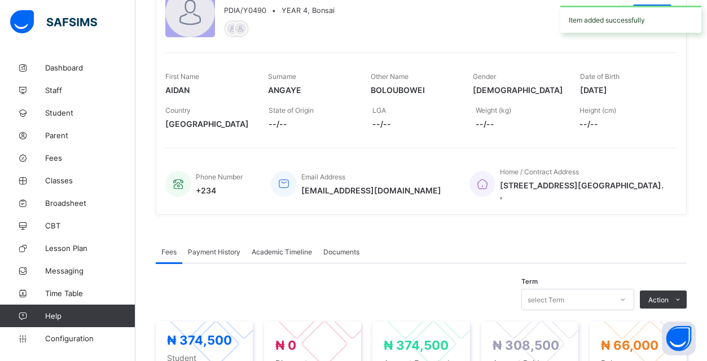
scroll to position [19, 0]
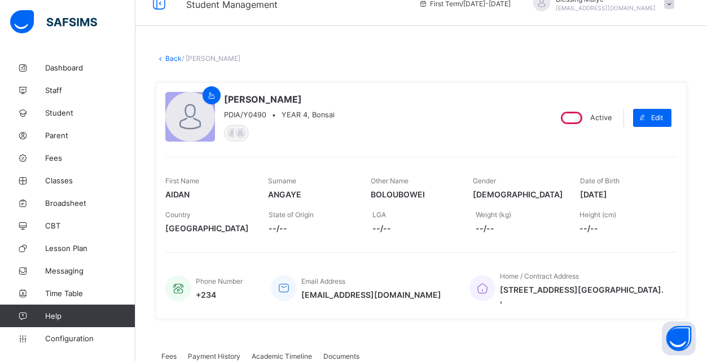
click at [166, 60] on link "Back" at bounding box center [173, 58] width 16 height 8
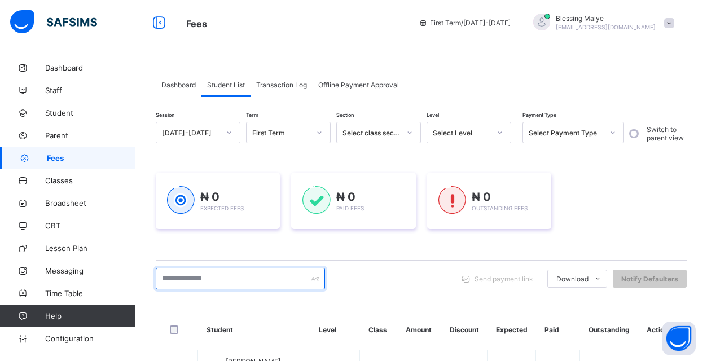
click at [233, 285] on input "text" at bounding box center [240, 278] width 169 height 21
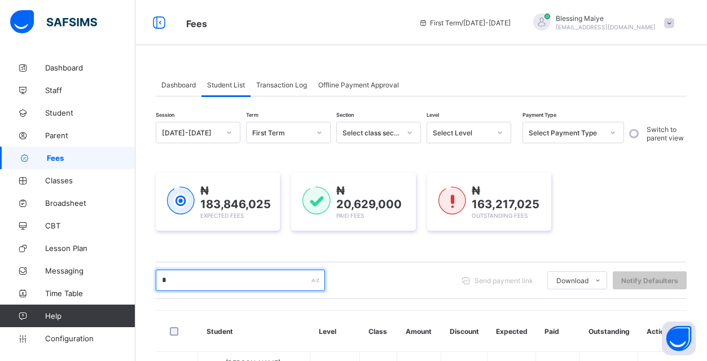
click at [233, 285] on input "*" at bounding box center [240, 280] width 169 height 21
type input "******"
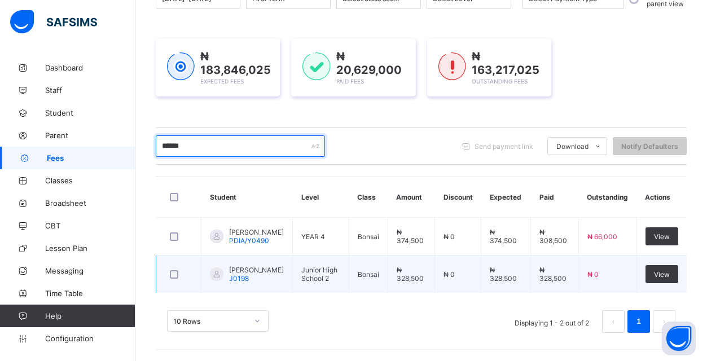
scroll to position [146, 0]
click at [661, 270] on span "View" at bounding box center [662, 274] width 16 height 8
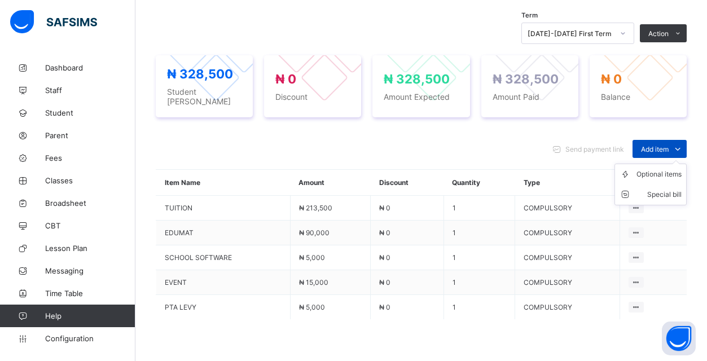
scroll to position [452, 0]
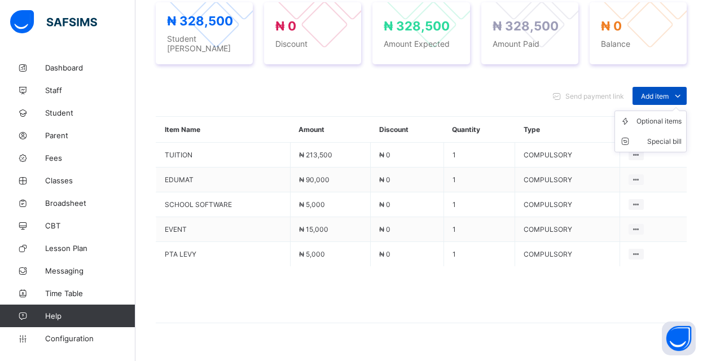
click at [680, 91] on icon at bounding box center [677, 95] width 12 height 11
click at [666, 116] on div "Optional items" at bounding box center [658, 121] width 45 height 11
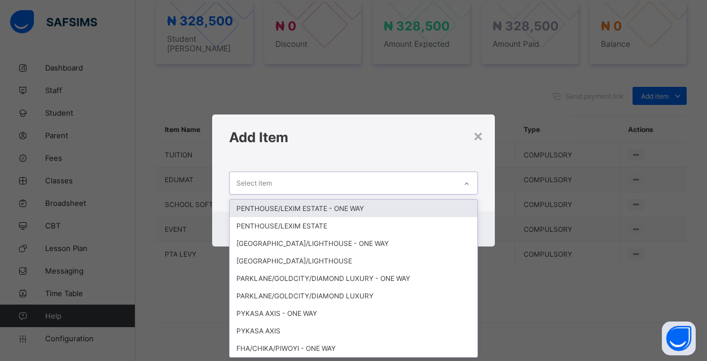
click at [462, 184] on div at bounding box center [466, 184] width 19 height 18
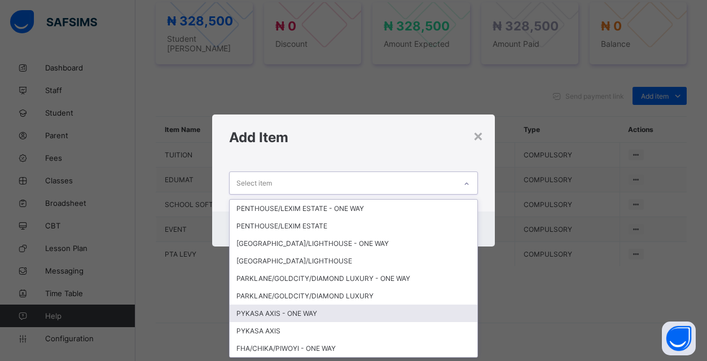
click at [294, 312] on div "PYKASA AXIS - ONE WAY" at bounding box center [354, 313] width 248 height 17
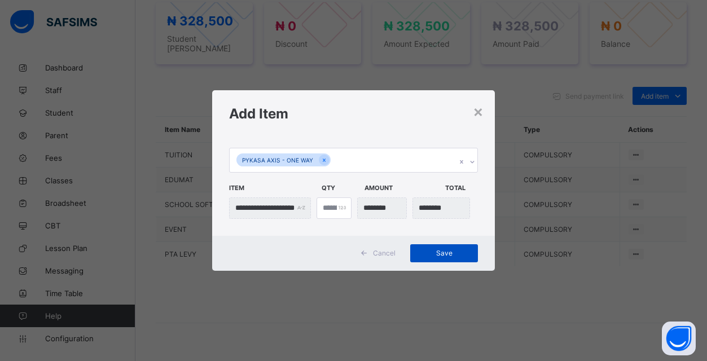
click at [454, 252] on span "Save" at bounding box center [444, 253] width 51 height 8
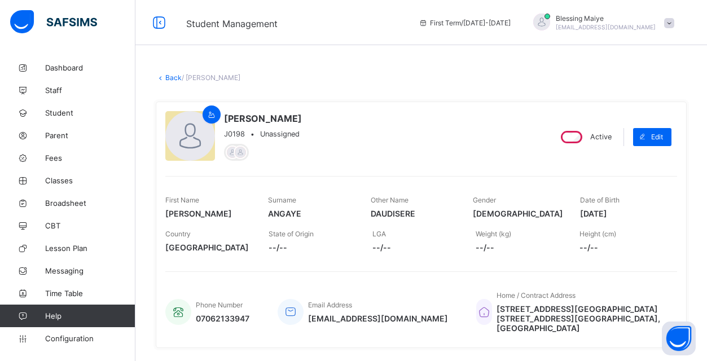
click at [177, 75] on link "Back" at bounding box center [173, 77] width 16 height 8
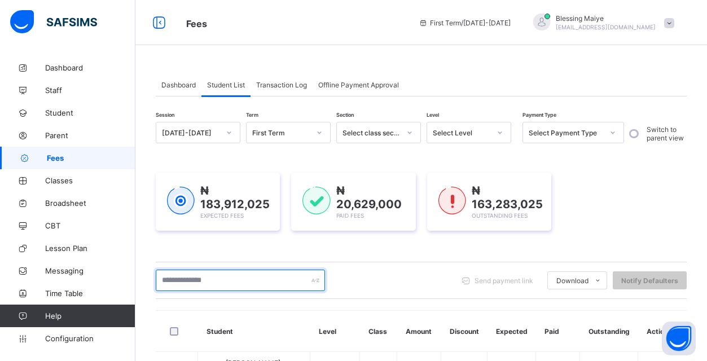
click at [270, 270] on input "text" at bounding box center [240, 280] width 169 height 21
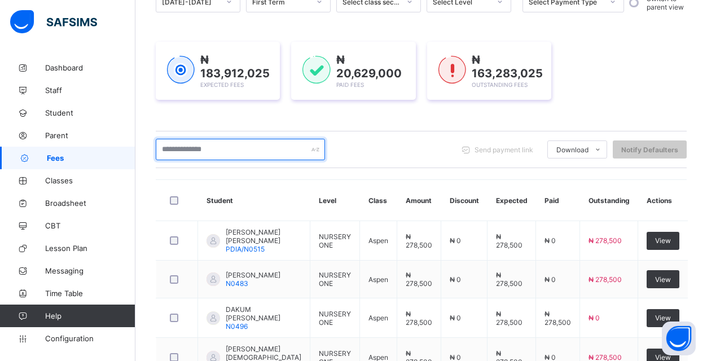
click at [266, 149] on input "text" at bounding box center [240, 149] width 169 height 21
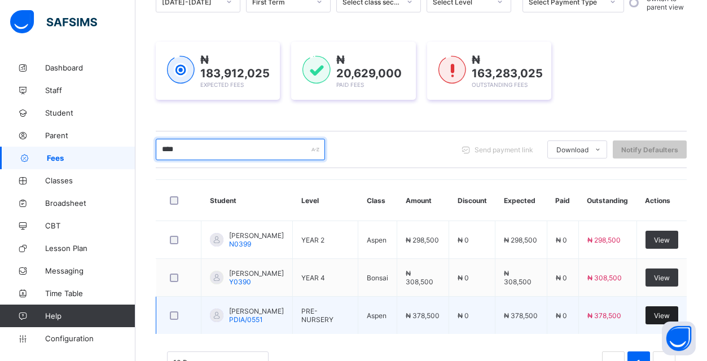
type input "****"
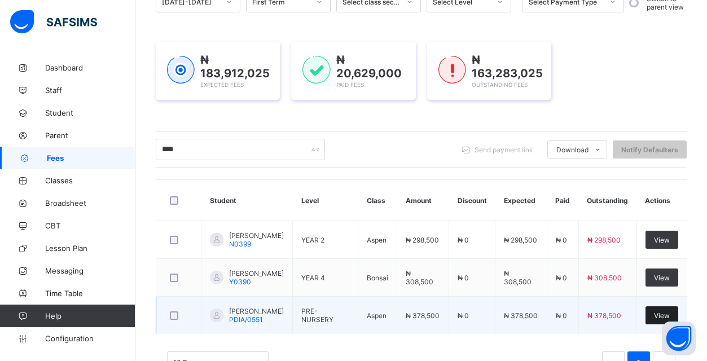
click at [663, 317] on span "View" at bounding box center [662, 315] width 16 height 8
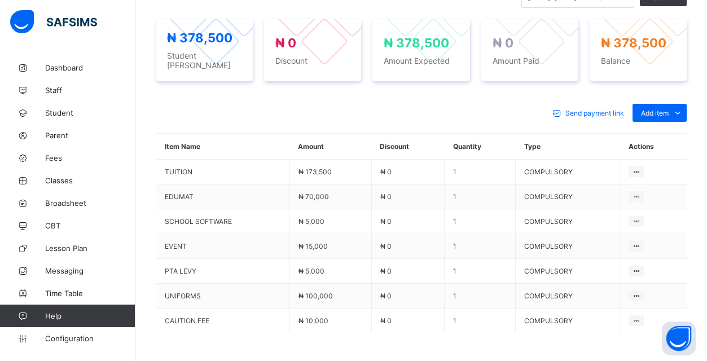
scroll to position [476, 0]
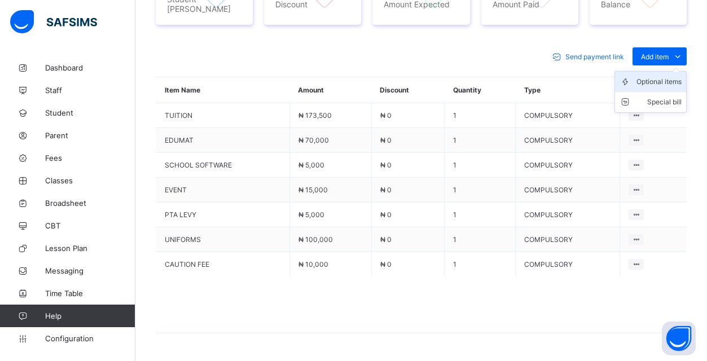
click at [668, 76] on div "Optional items" at bounding box center [658, 81] width 45 height 11
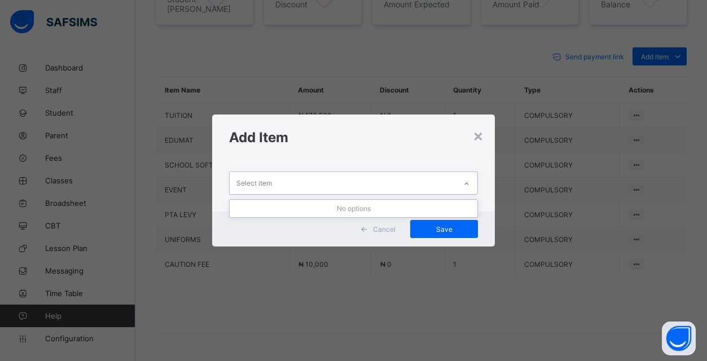
click at [399, 179] on div "Select item" at bounding box center [343, 183] width 226 height 22
click at [421, 177] on div "Select item" at bounding box center [343, 183] width 226 height 22
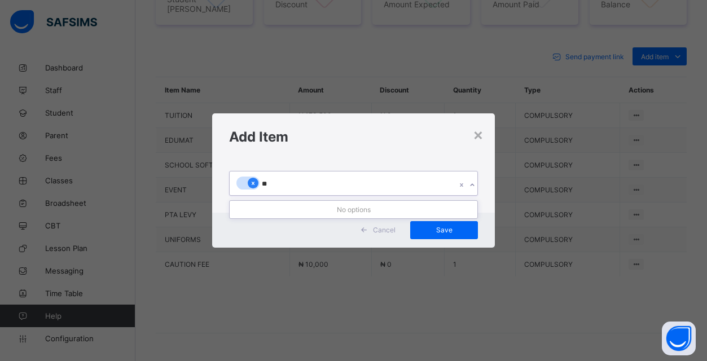
click at [256, 184] on icon at bounding box center [253, 183] width 6 height 8
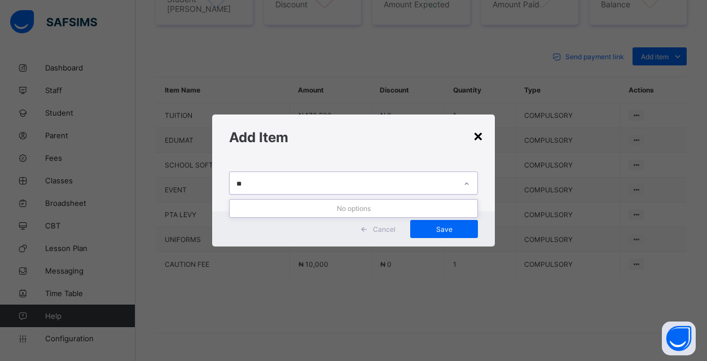
type input "**"
click at [482, 139] on div "×" at bounding box center [478, 135] width 11 height 19
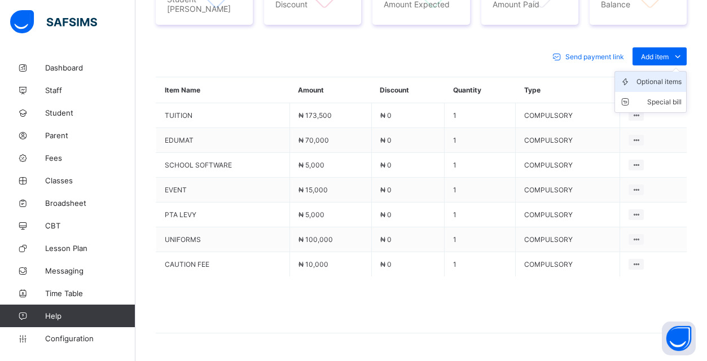
click at [665, 78] on div "Optional items" at bounding box center [658, 81] width 45 height 11
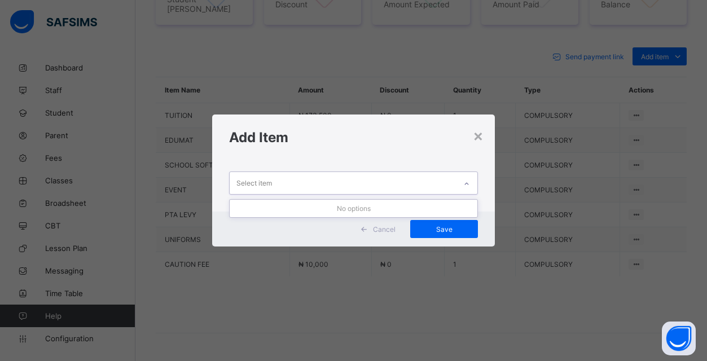
click at [399, 183] on div "Select item" at bounding box center [343, 183] width 226 height 22
click at [355, 206] on div "No options" at bounding box center [354, 208] width 248 height 17
click at [483, 134] on div "×" at bounding box center [478, 135] width 11 height 19
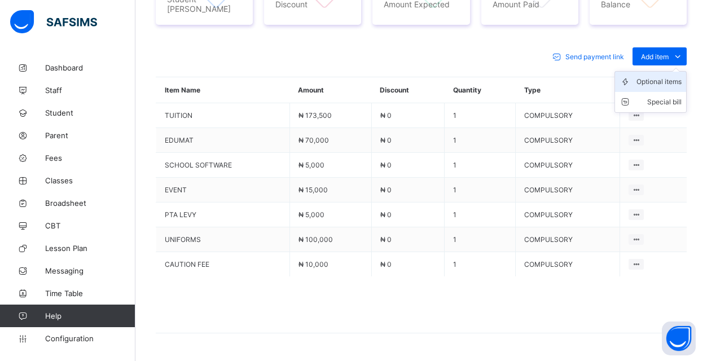
click at [656, 79] on div "Optional items" at bounding box center [658, 81] width 45 height 11
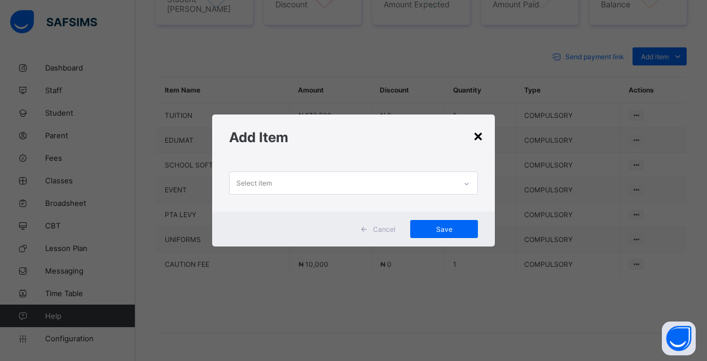
click at [479, 135] on div "×" at bounding box center [478, 135] width 11 height 19
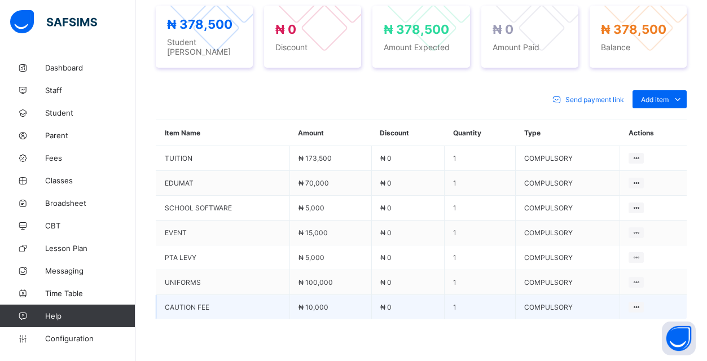
scroll to position [419, 0]
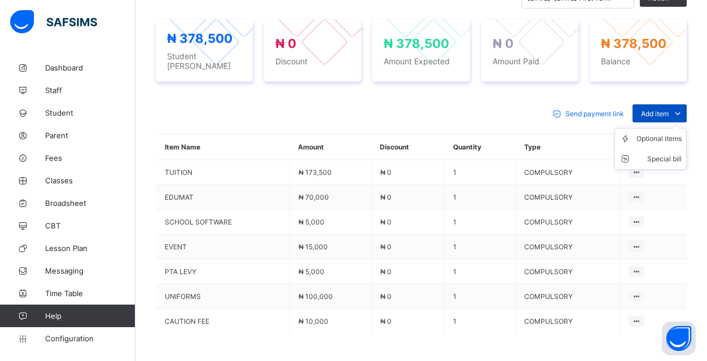
click at [677, 108] on icon at bounding box center [677, 113] width 12 height 11
click at [667, 133] on div "Optional items" at bounding box center [658, 138] width 45 height 11
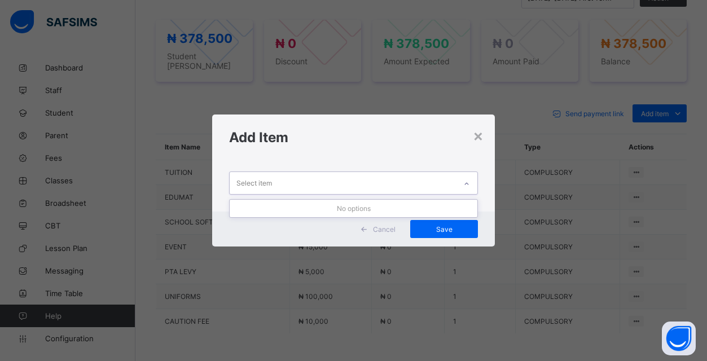
click at [385, 182] on div "Select item" at bounding box center [343, 183] width 226 height 22
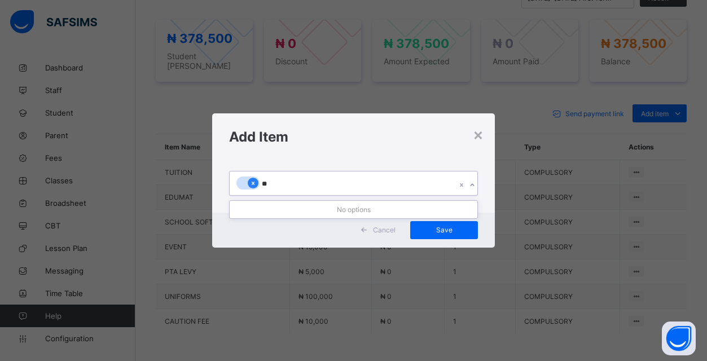
click at [254, 184] on icon at bounding box center [253, 183] width 6 height 8
type input "*****"
click at [476, 134] on div "×" at bounding box center [478, 134] width 11 height 19
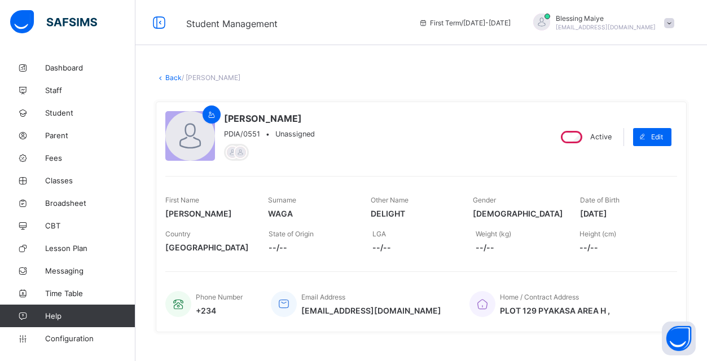
scroll to position [0, 0]
click at [161, 23] on icon at bounding box center [158, 23] width 19 height 16
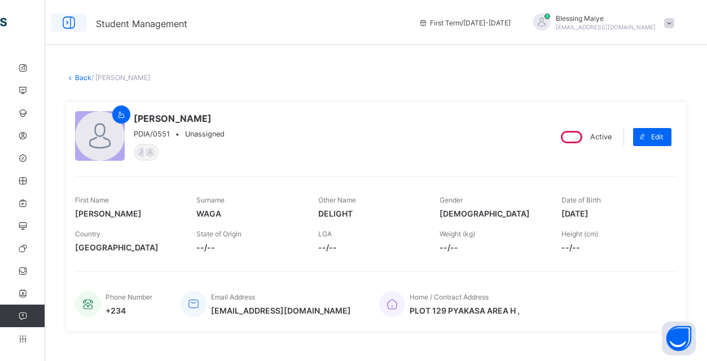
click at [66, 22] on icon at bounding box center [68, 23] width 19 height 16
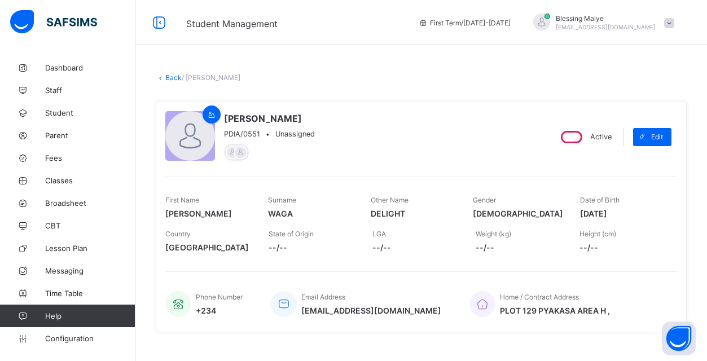
click at [168, 78] on link "Back" at bounding box center [173, 77] width 16 height 8
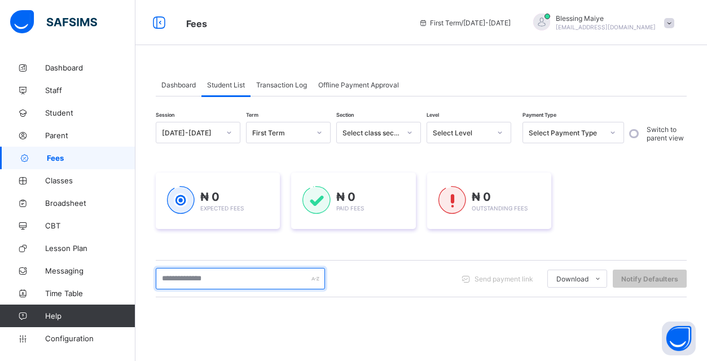
click at [249, 278] on input "text" at bounding box center [240, 278] width 169 height 21
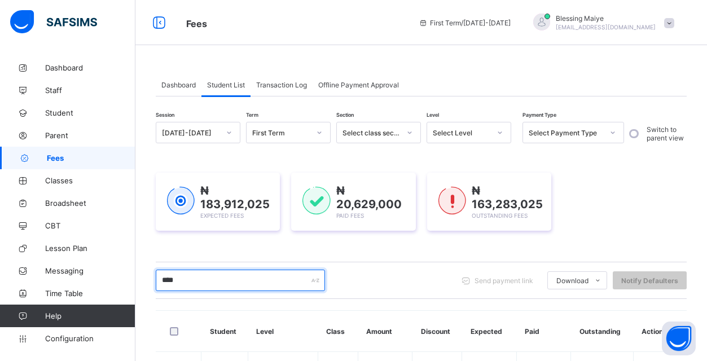
scroll to position [166, 0]
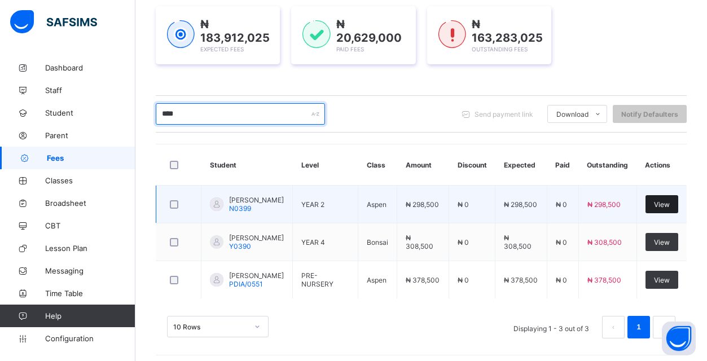
type input "****"
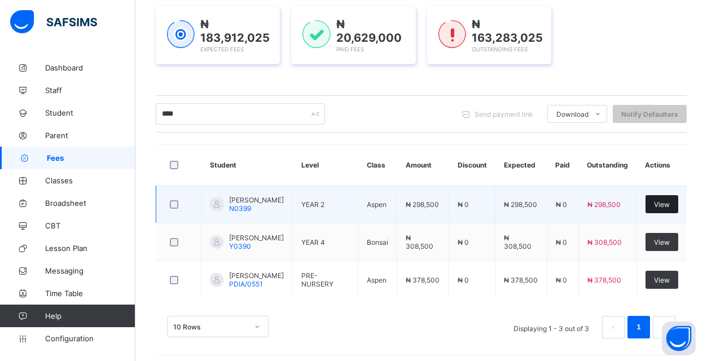
click at [665, 208] on span "View" at bounding box center [662, 204] width 16 height 8
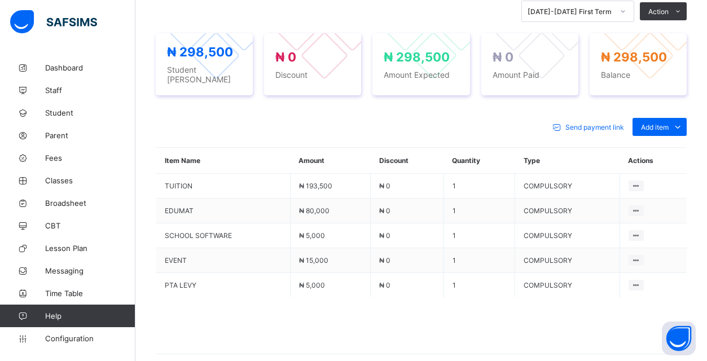
scroll to position [433, 0]
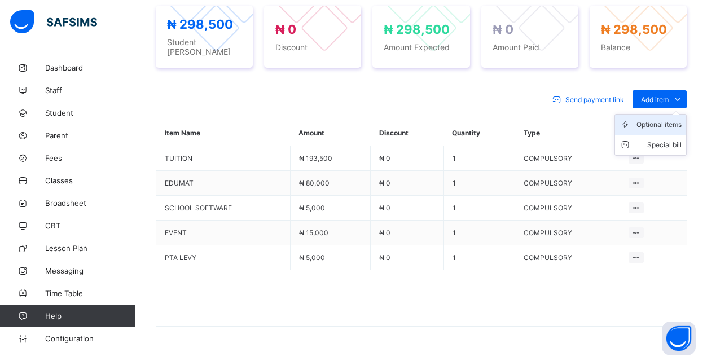
click at [664, 119] on div "Optional items" at bounding box center [658, 124] width 45 height 11
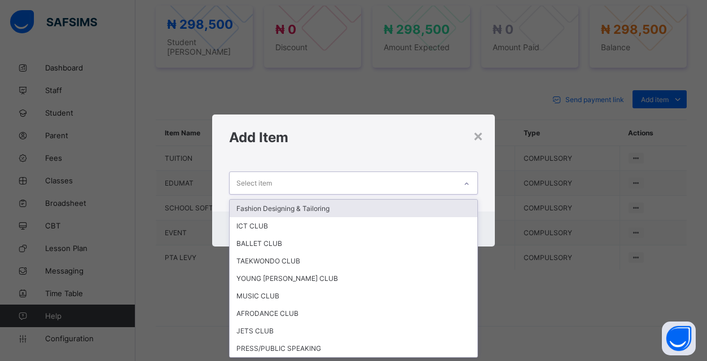
click at [441, 183] on div "Select item" at bounding box center [343, 183] width 226 height 22
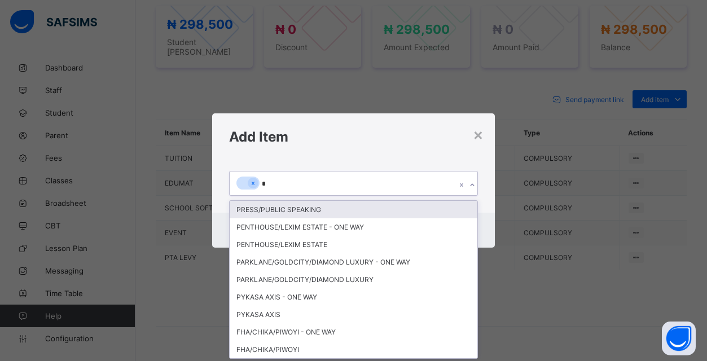
type input "**"
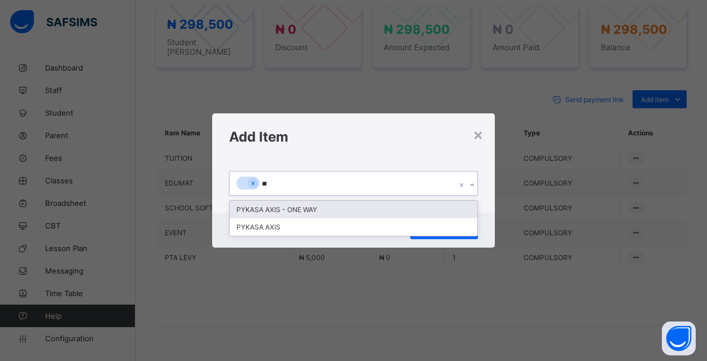
click at [415, 208] on div "PYKASA AXIS - ONE WAY" at bounding box center [354, 209] width 248 height 17
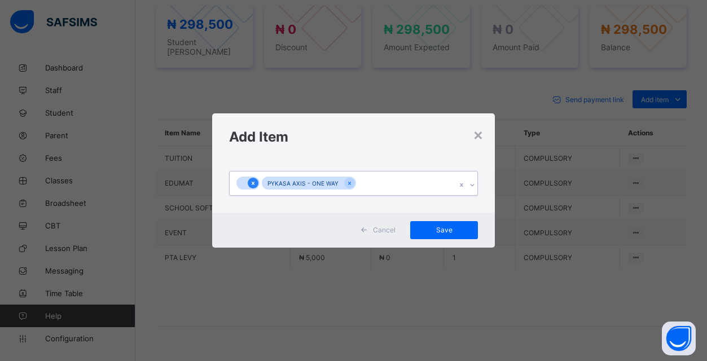
click at [253, 182] on icon at bounding box center [253, 183] width 6 height 8
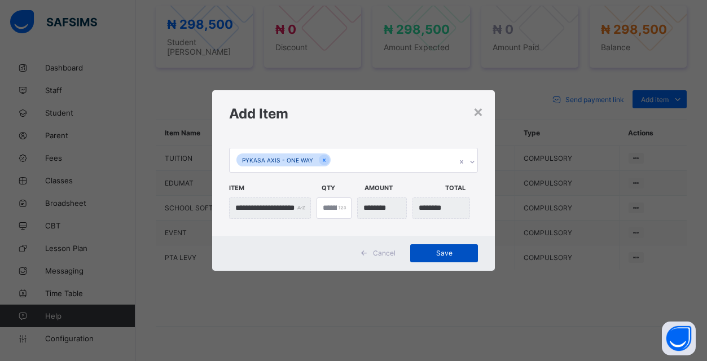
click at [451, 254] on span "Save" at bounding box center [444, 253] width 51 height 8
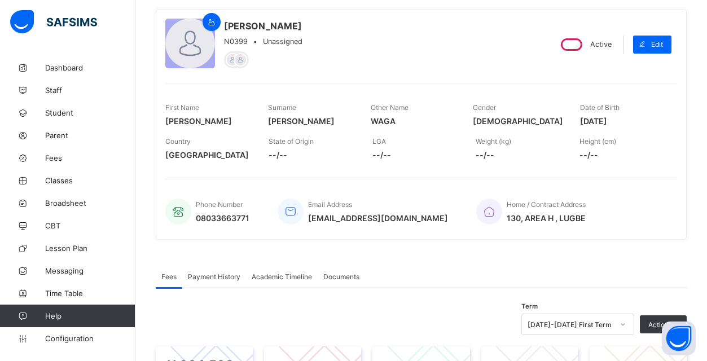
scroll to position [63, 0]
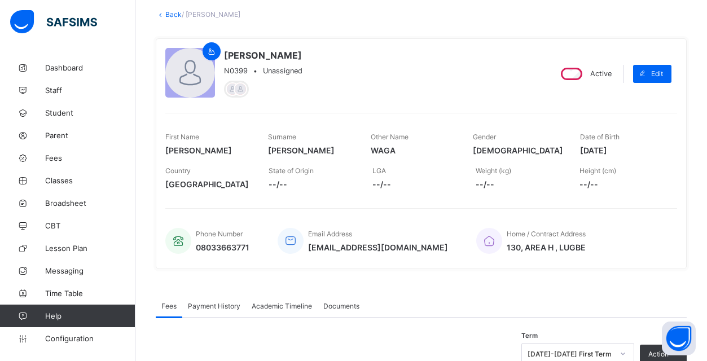
click at [172, 14] on link "Back" at bounding box center [173, 14] width 16 height 8
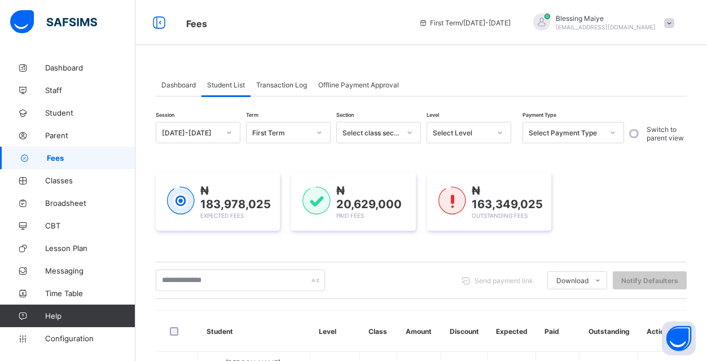
scroll to position [25, 0]
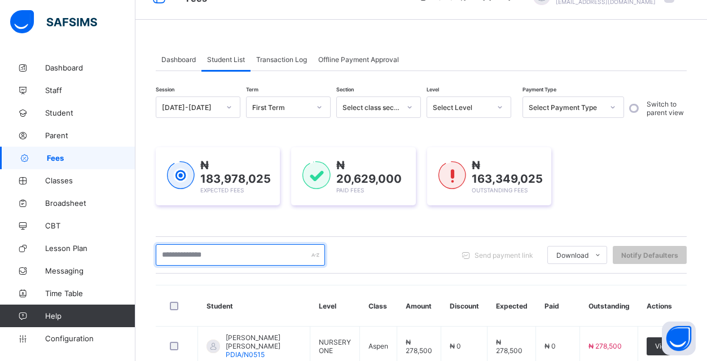
click at [259, 261] on input "text" at bounding box center [240, 254] width 169 height 21
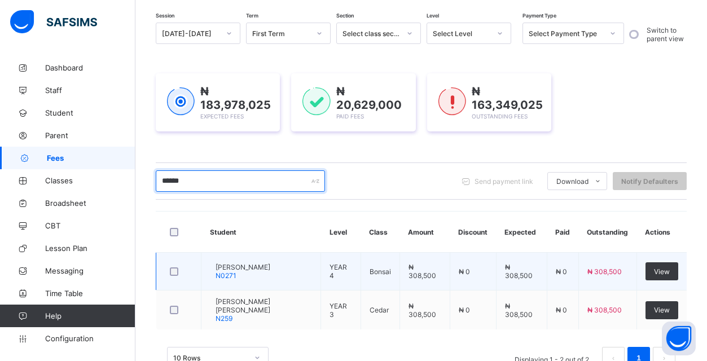
scroll to position [98, 0]
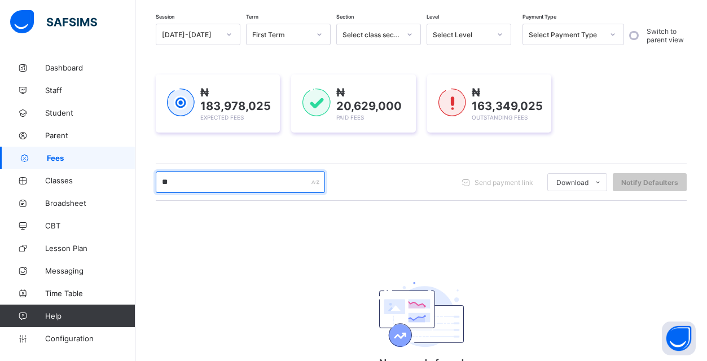
type input "*"
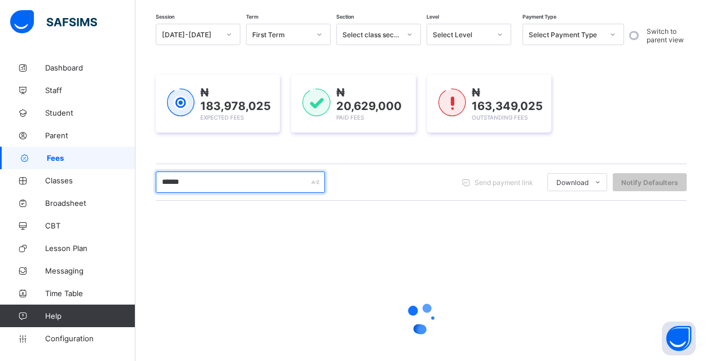
click at [228, 178] on input "******" at bounding box center [240, 181] width 169 height 21
click at [228, 178] on input "*******" at bounding box center [240, 181] width 169 height 21
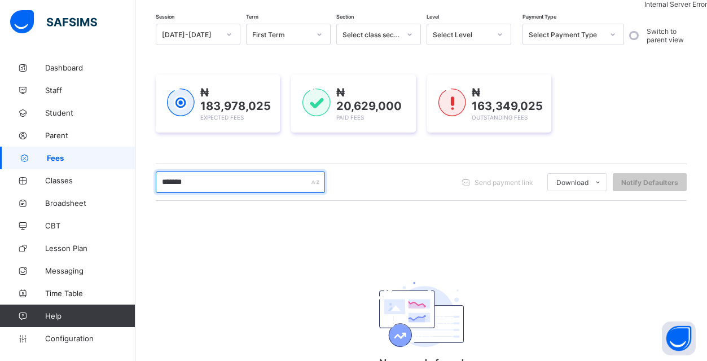
click at [187, 181] on input "*******" at bounding box center [240, 181] width 169 height 21
type input "*"
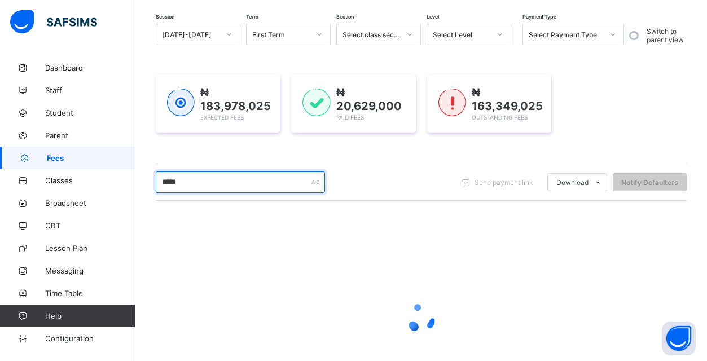
type input "******"
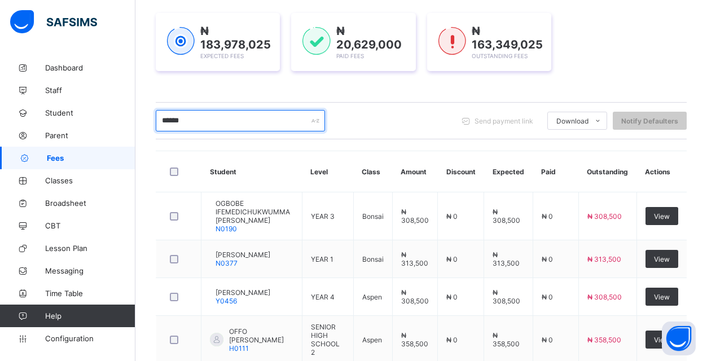
scroll to position [175, 0]
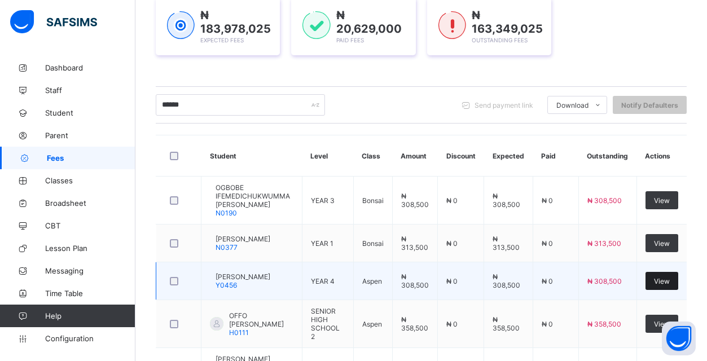
click at [670, 285] on span "View" at bounding box center [662, 281] width 16 height 8
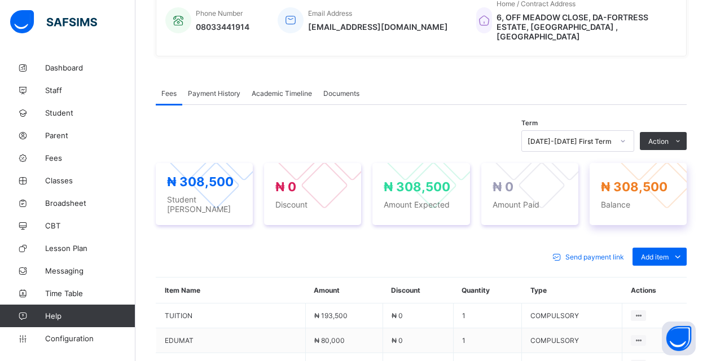
scroll to position [391, 0]
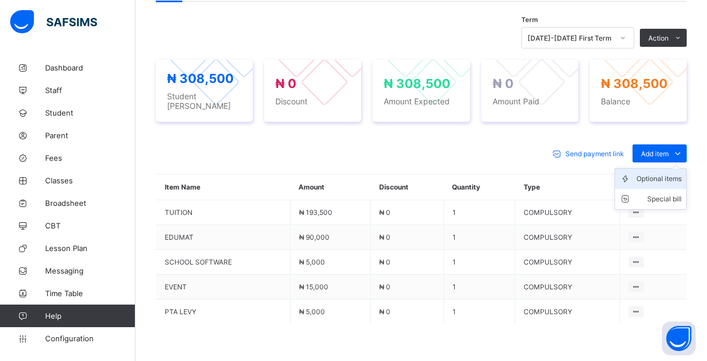
click at [671, 173] on div "Optional items" at bounding box center [658, 178] width 45 height 11
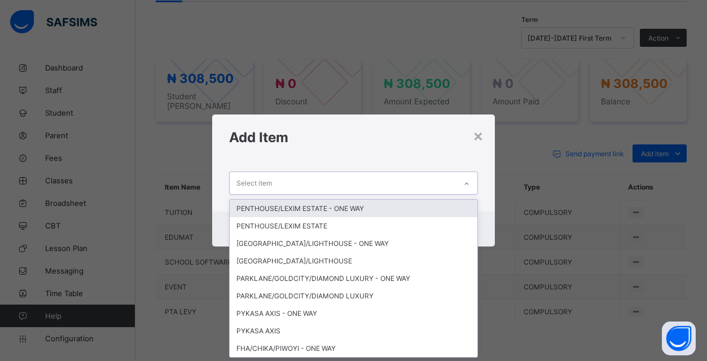
click at [464, 182] on icon at bounding box center [466, 183] width 7 height 11
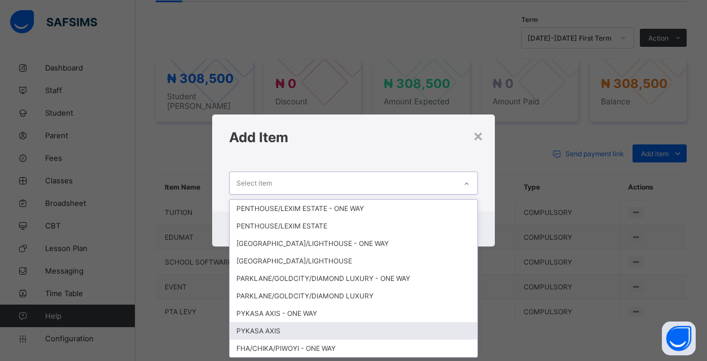
click at [348, 338] on div "PYKASA AXIS" at bounding box center [354, 330] width 248 height 17
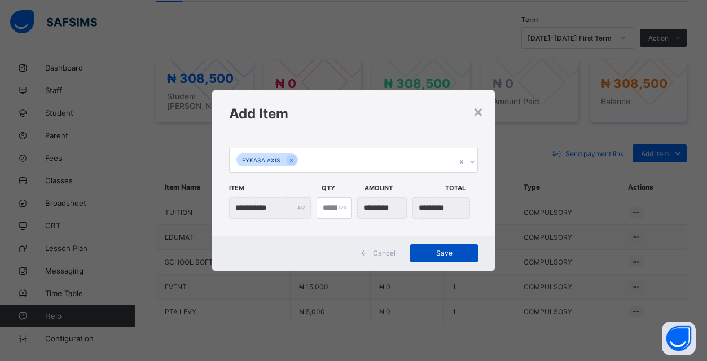
click at [450, 252] on span "Save" at bounding box center [444, 253] width 51 height 8
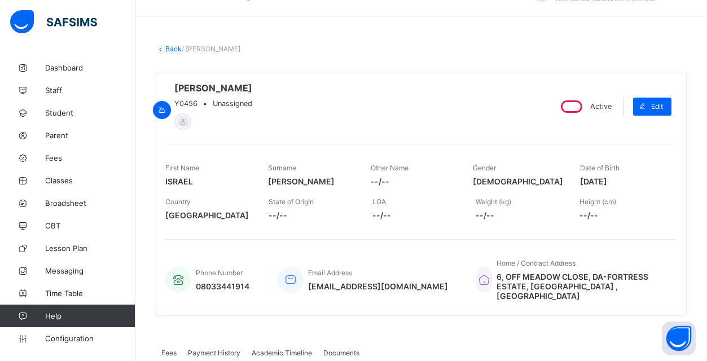
scroll to position [14, 0]
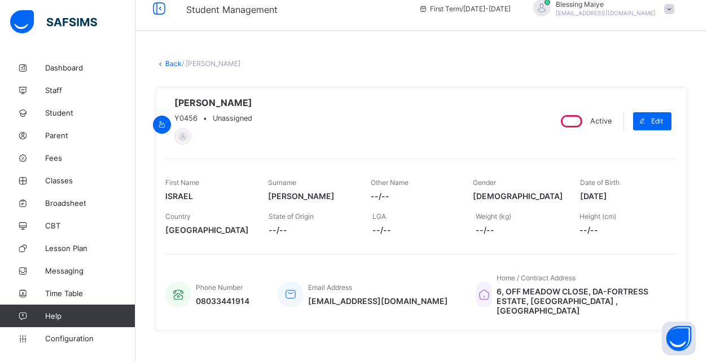
click at [172, 63] on link "Back" at bounding box center [173, 63] width 16 height 8
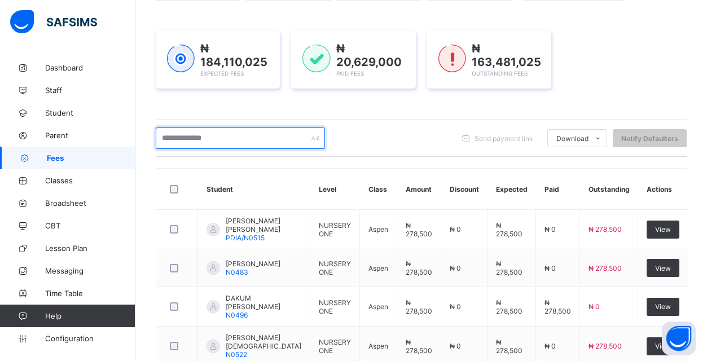
click at [247, 135] on input "text" at bounding box center [240, 137] width 169 height 21
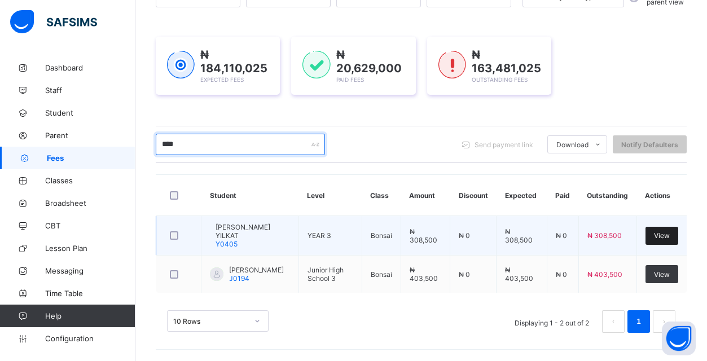
type input "****"
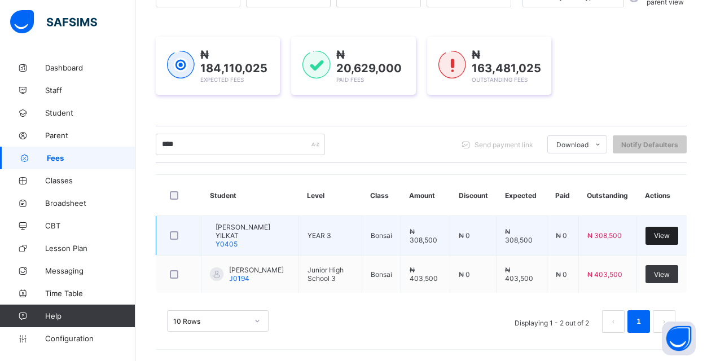
click at [656, 231] on span "View" at bounding box center [662, 235] width 16 height 8
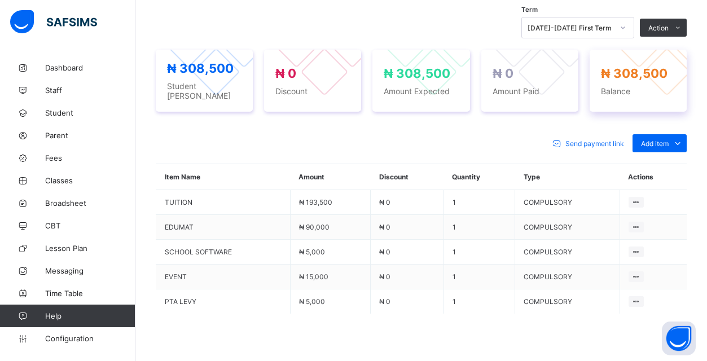
scroll to position [400, 0]
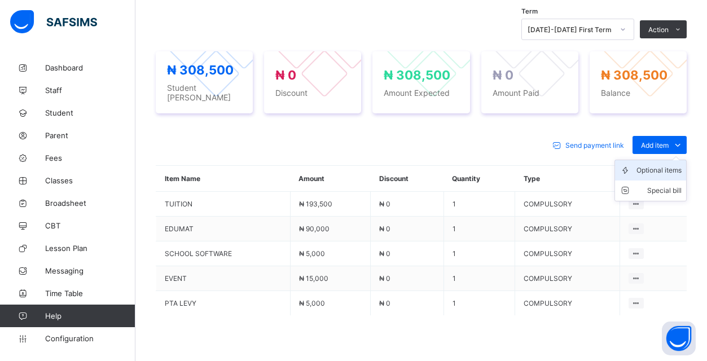
click at [670, 165] on div "Optional items" at bounding box center [658, 170] width 45 height 11
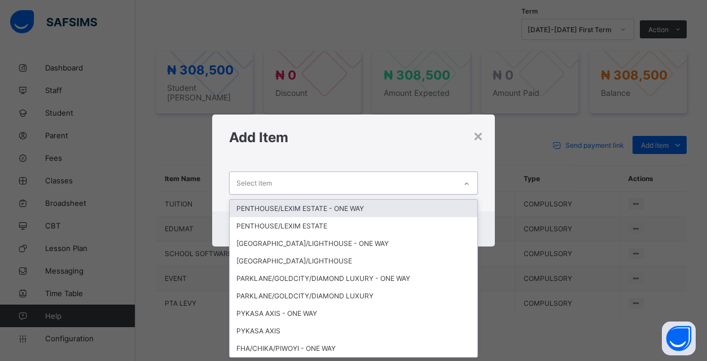
click at [408, 177] on div "Select item" at bounding box center [343, 183] width 226 height 22
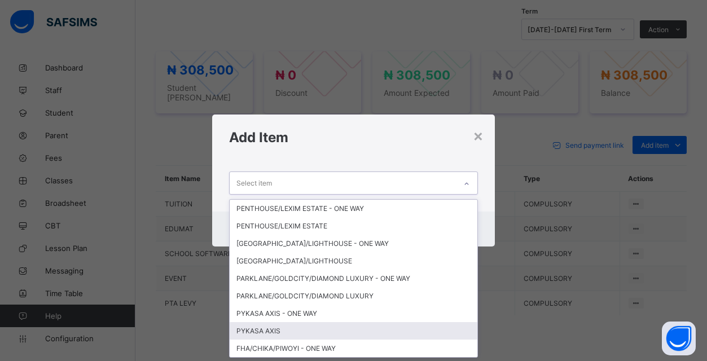
click at [278, 327] on div "PYKASA AXIS" at bounding box center [354, 330] width 248 height 17
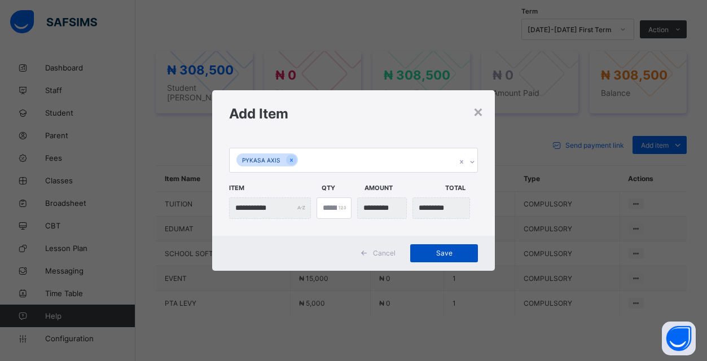
click at [447, 251] on span "Save" at bounding box center [444, 253] width 51 height 8
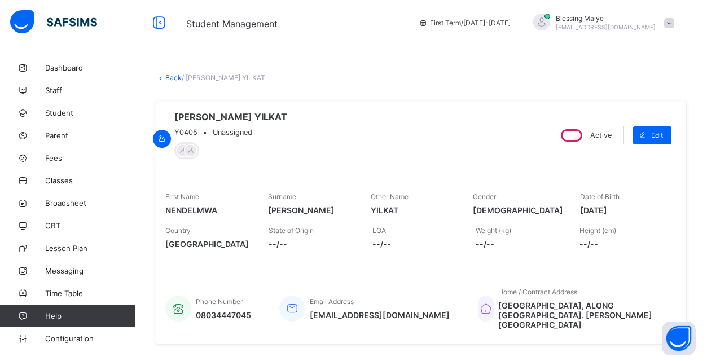
click at [171, 76] on link "Back" at bounding box center [173, 77] width 16 height 8
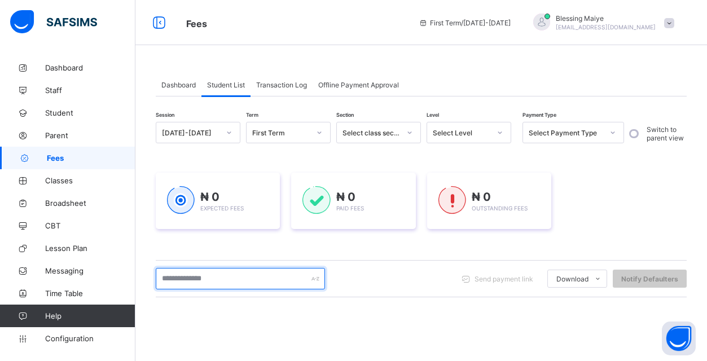
click at [252, 275] on input "text" at bounding box center [240, 278] width 169 height 21
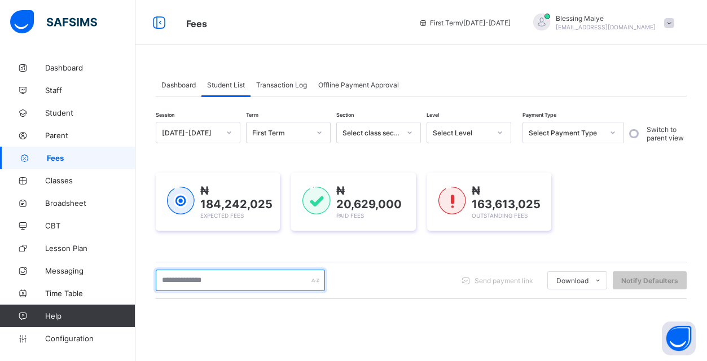
type input "*"
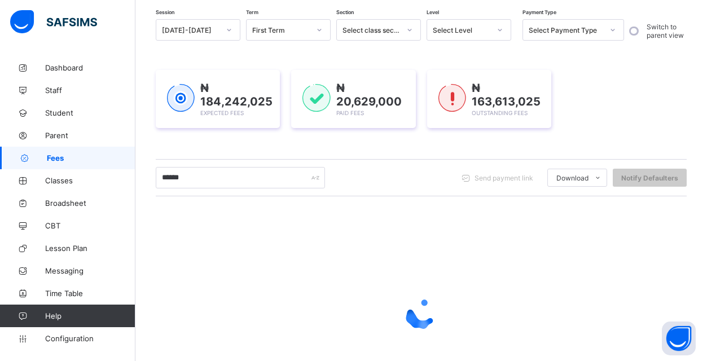
scroll to position [132, 0]
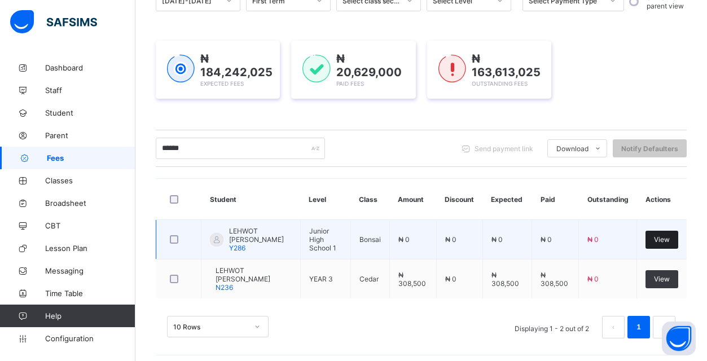
type input "******"
click at [664, 241] on span "View" at bounding box center [662, 239] width 16 height 8
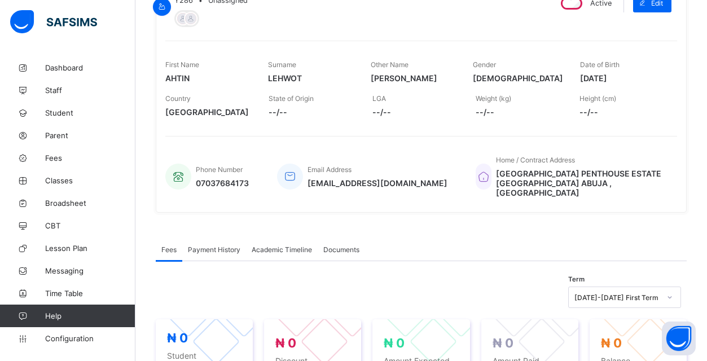
scroll to position [407, 0]
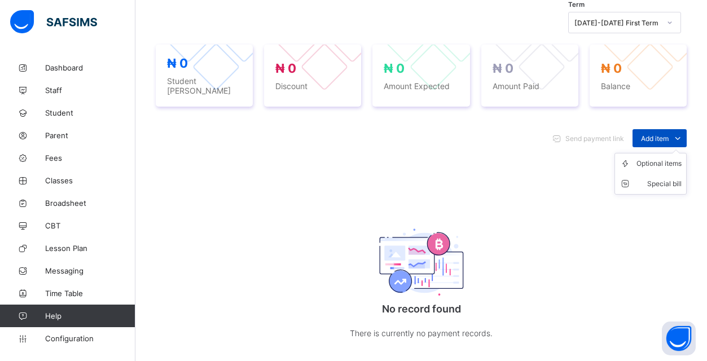
click at [680, 133] on icon at bounding box center [677, 138] width 12 height 11
click at [663, 158] on div "Optional items" at bounding box center [658, 163] width 45 height 11
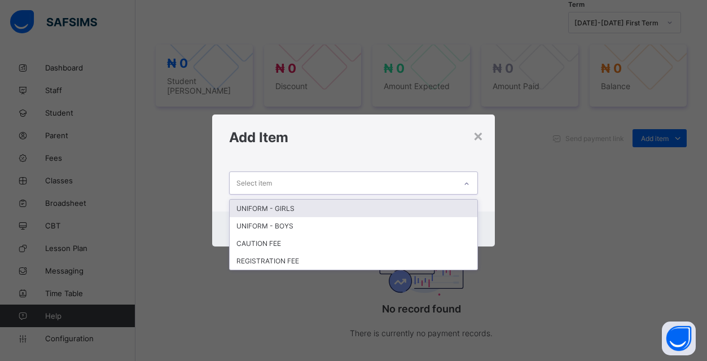
click at [358, 188] on div "Select item" at bounding box center [343, 183] width 226 height 22
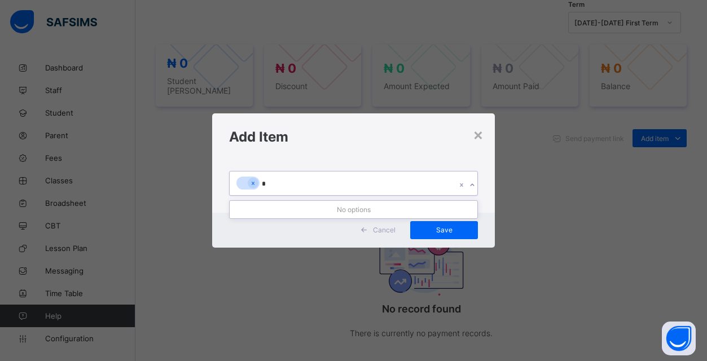
type input "**"
click at [478, 136] on div "×" at bounding box center [478, 134] width 11 height 19
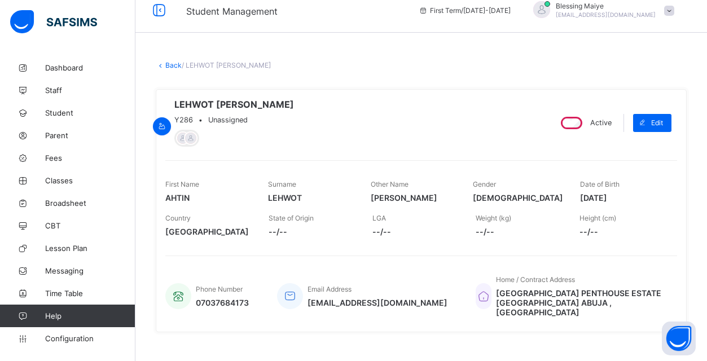
scroll to position [5, 0]
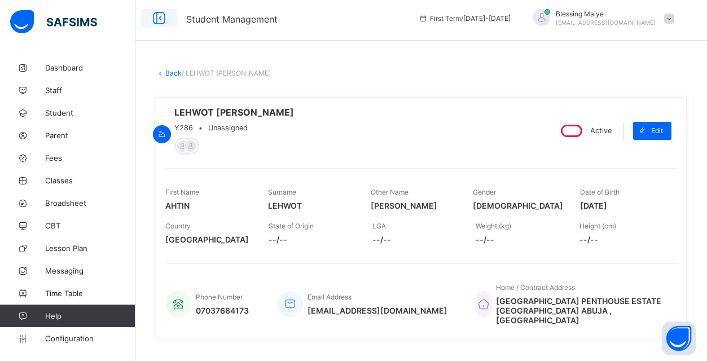
click at [161, 19] on icon at bounding box center [158, 18] width 19 height 16
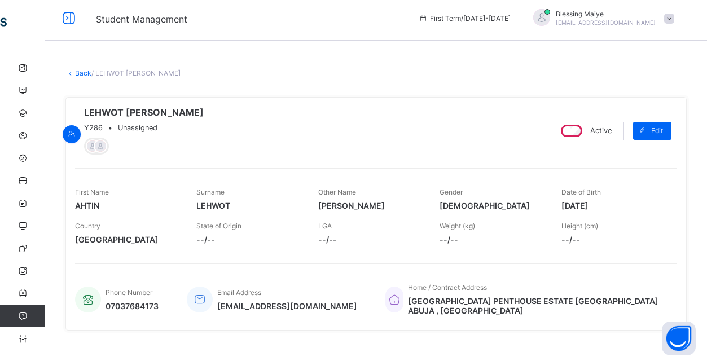
click at [76, 72] on link "Back" at bounding box center [83, 73] width 16 height 8
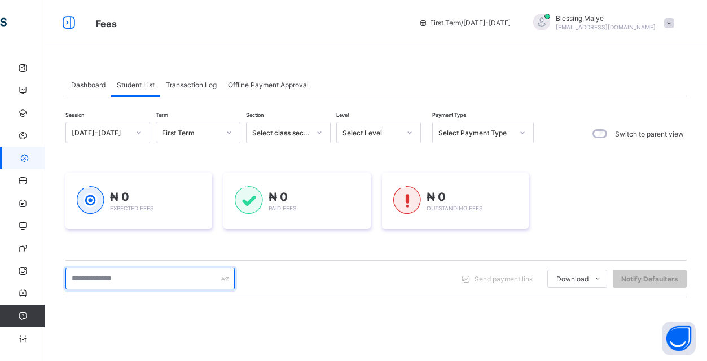
click at [183, 286] on input "text" at bounding box center [149, 278] width 169 height 21
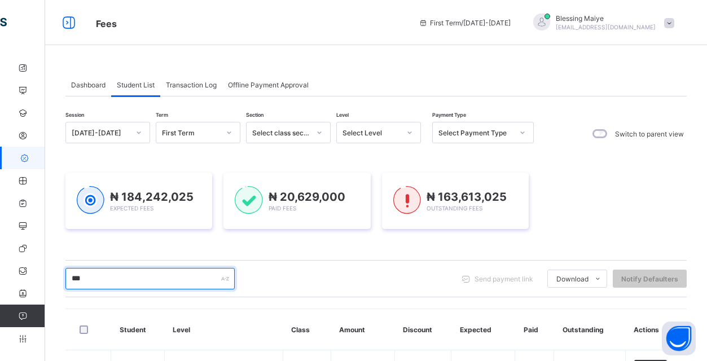
click at [138, 282] on input "***" at bounding box center [149, 278] width 169 height 21
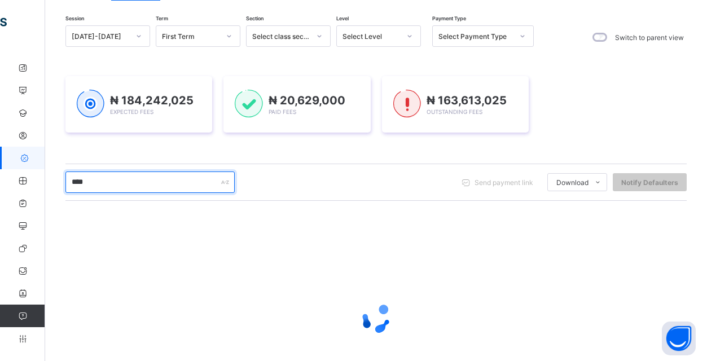
scroll to position [104, 0]
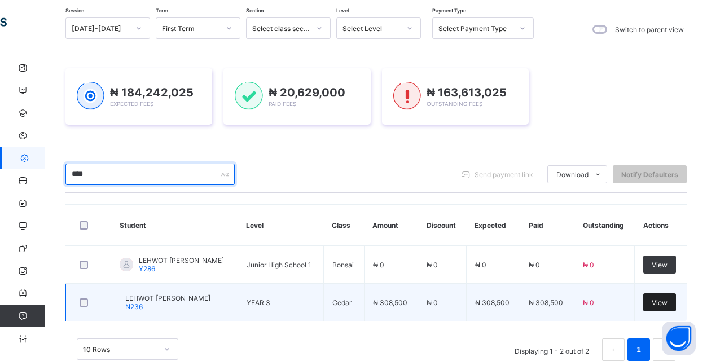
type input "****"
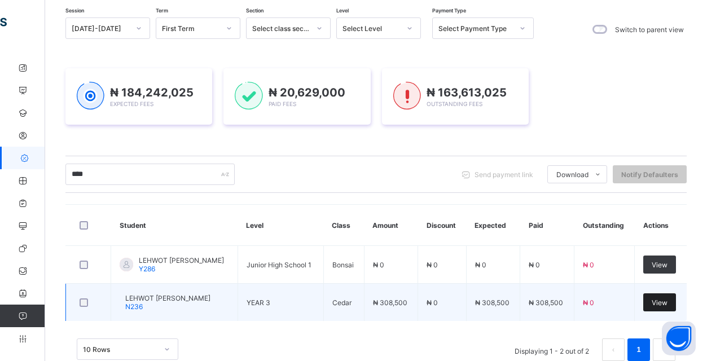
click at [659, 303] on span "View" at bounding box center [660, 302] width 16 height 8
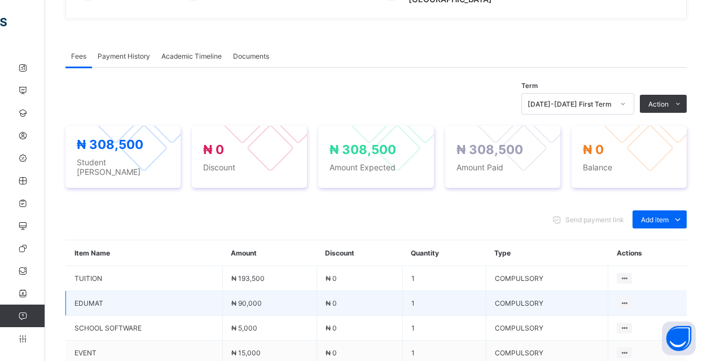
scroll to position [402, 0]
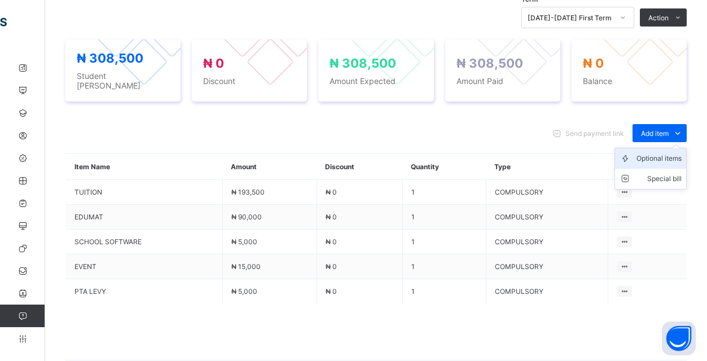
click at [669, 153] on div "Optional items" at bounding box center [658, 158] width 45 height 11
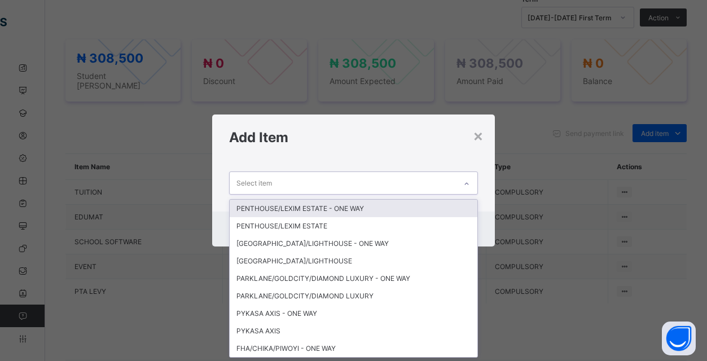
click at [380, 183] on div "Select item" at bounding box center [343, 183] width 226 height 22
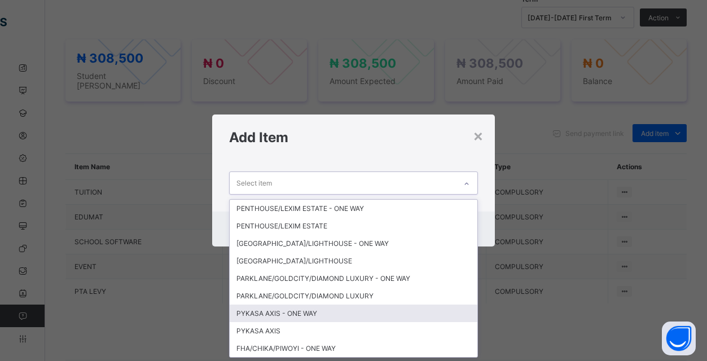
click at [312, 313] on div "PYKASA AXIS - ONE WAY" at bounding box center [354, 313] width 248 height 17
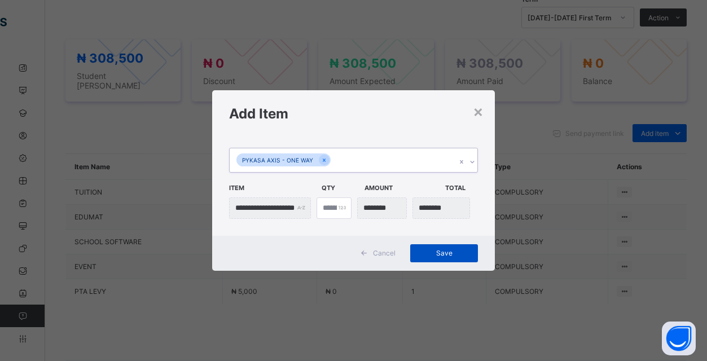
click at [451, 259] on div "Save" at bounding box center [444, 253] width 68 height 18
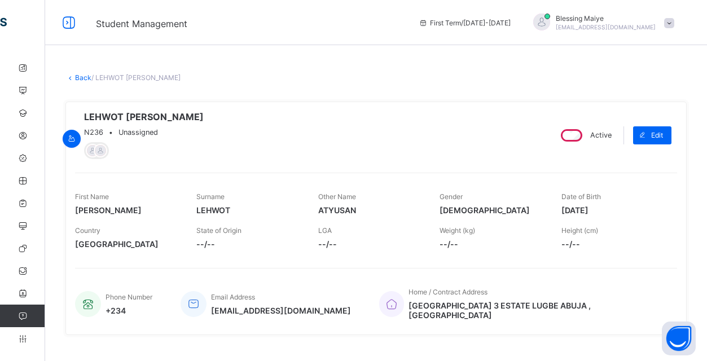
click at [85, 75] on link "Back" at bounding box center [83, 77] width 16 height 8
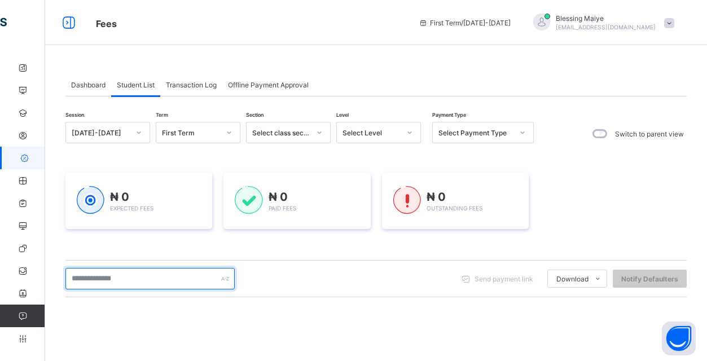
click at [142, 279] on input "text" at bounding box center [149, 278] width 169 height 21
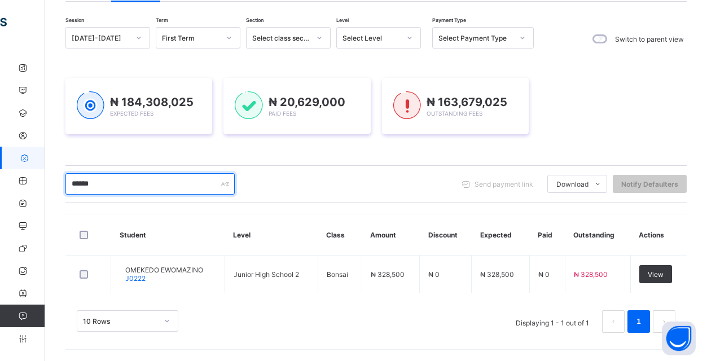
scroll to position [95, 0]
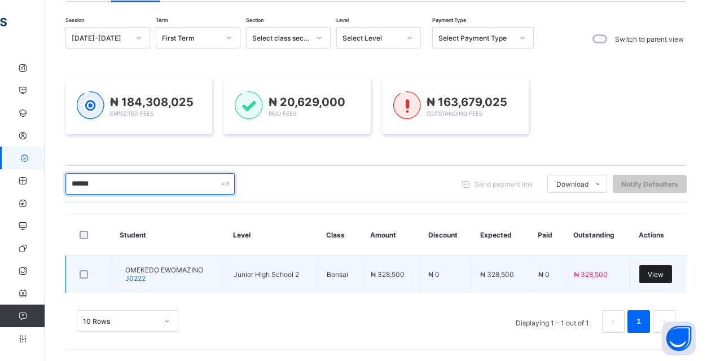
type input "******"
click at [660, 272] on span "View" at bounding box center [656, 274] width 16 height 8
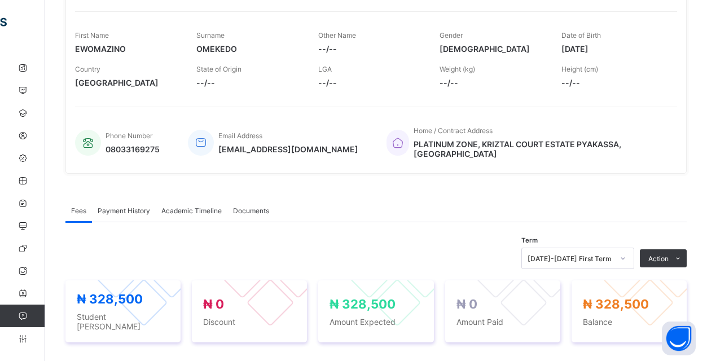
scroll to position [265, 0]
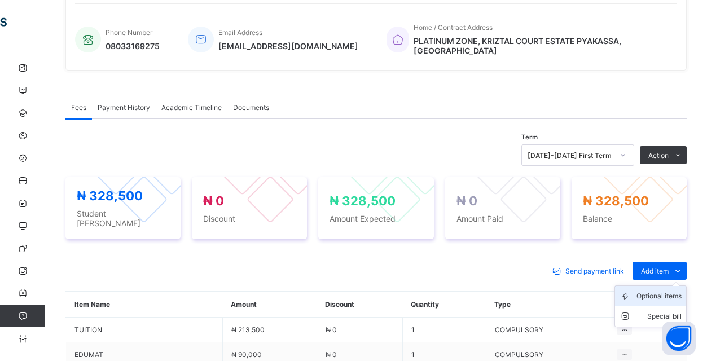
click at [670, 290] on div "Optional items" at bounding box center [658, 295] width 45 height 11
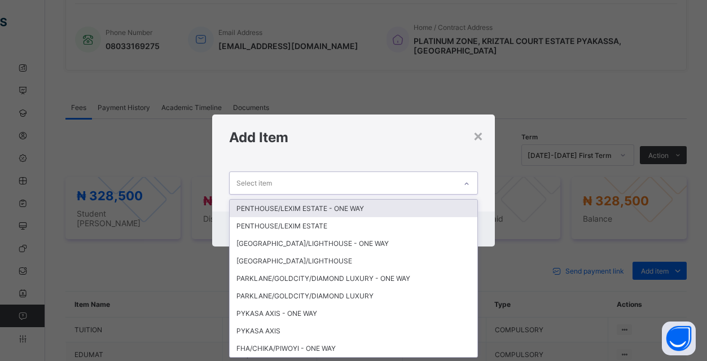
click at [459, 180] on div at bounding box center [466, 184] width 19 height 18
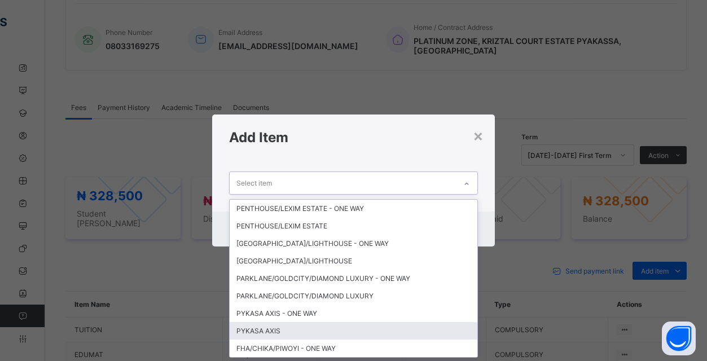
click at [395, 334] on div "PYKASA AXIS" at bounding box center [354, 330] width 248 height 17
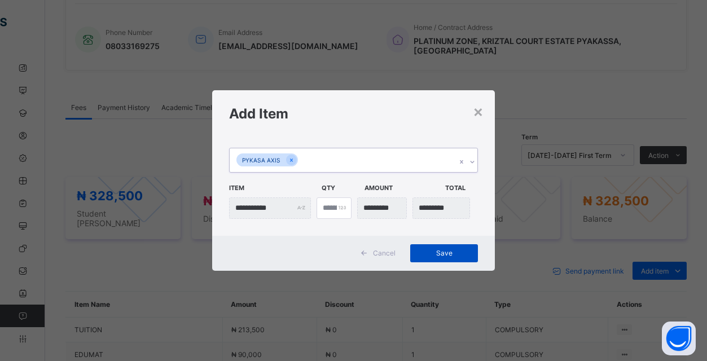
click at [450, 253] on span "Save" at bounding box center [444, 253] width 51 height 8
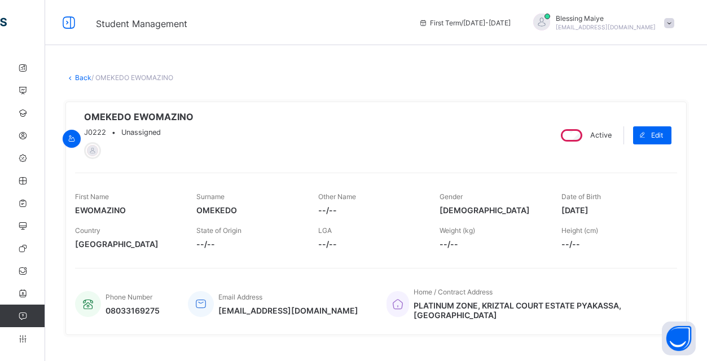
click at [81, 77] on link "Back" at bounding box center [83, 77] width 16 height 8
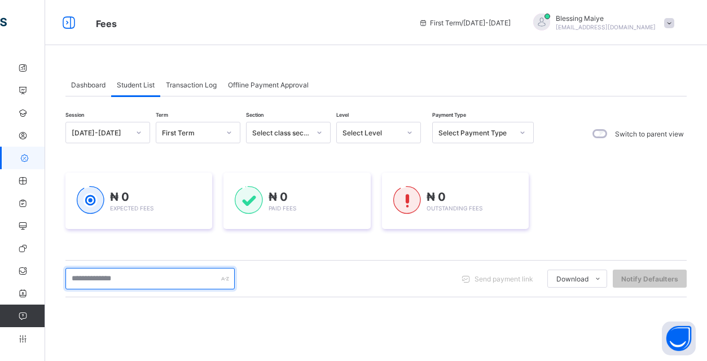
click at [162, 283] on input "text" at bounding box center [149, 278] width 169 height 21
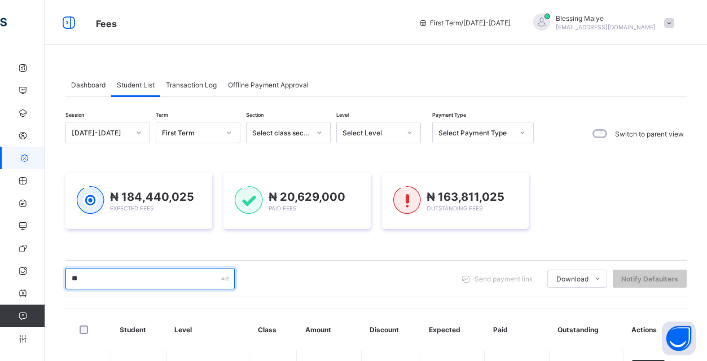
click at [183, 282] on input "**" at bounding box center [149, 278] width 169 height 21
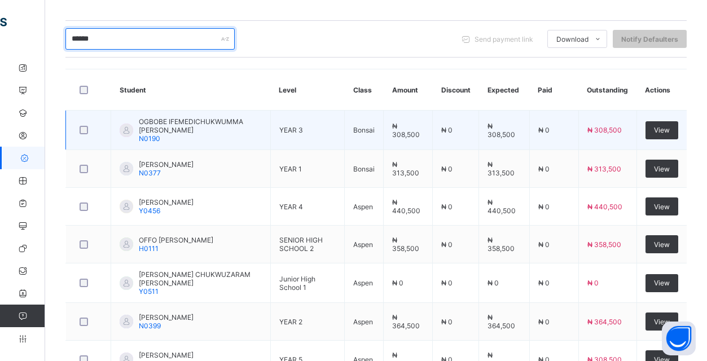
scroll to position [228, 0]
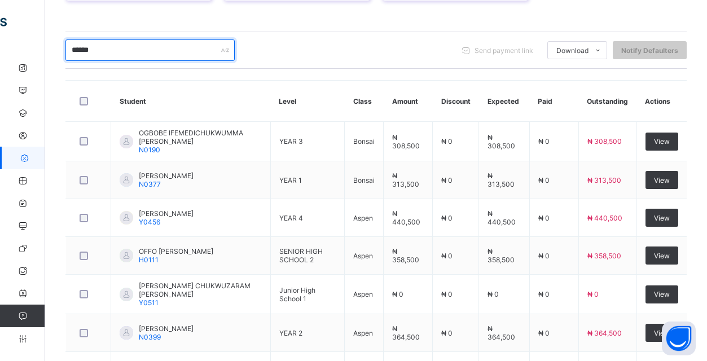
click at [181, 49] on input "******" at bounding box center [149, 49] width 169 height 21
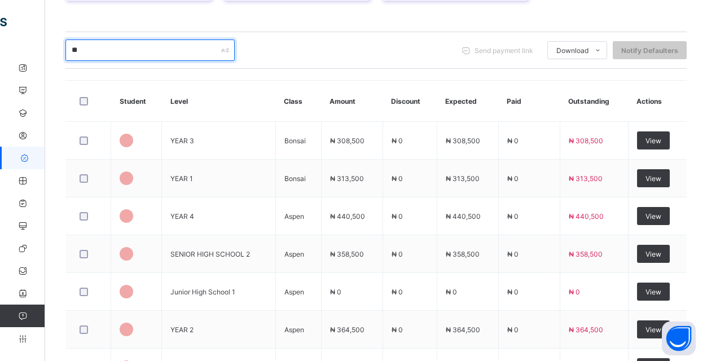
type input "*"
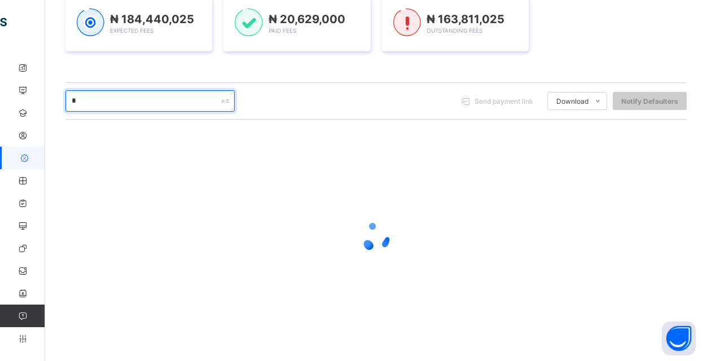
scroll to position [178, 0]
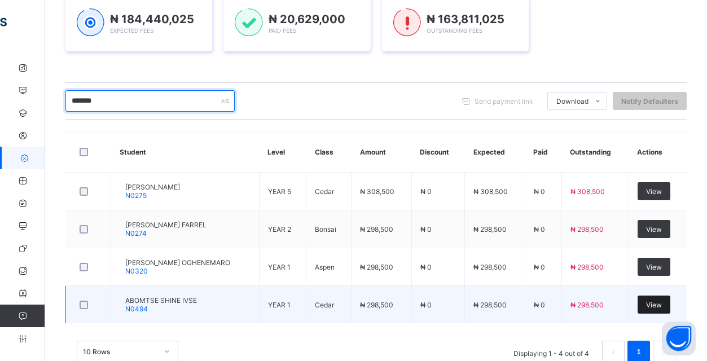
type input "*******"
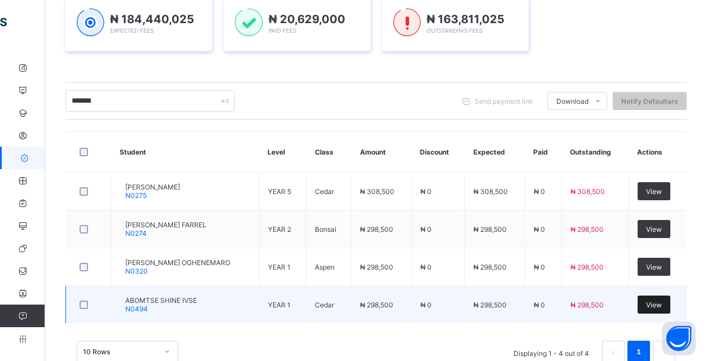
click at [654, 303] on span "View" at bounding box center [654, 305] width 16 height 8
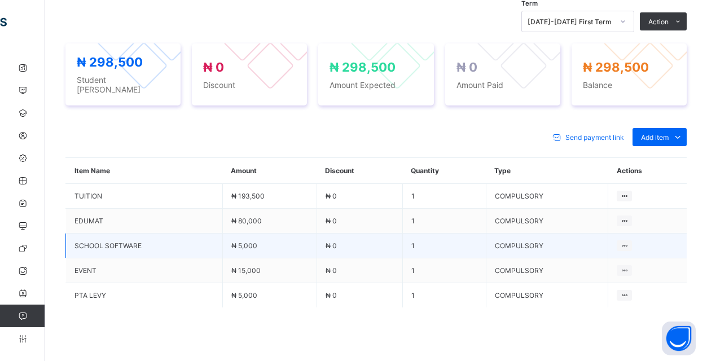
scroll to position [393, 0]
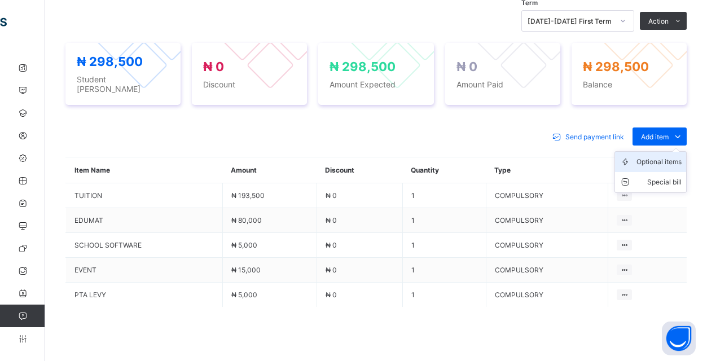
click at [663, 157] on div "Optional items" at bounding box center [658, 161] width 45 height 11
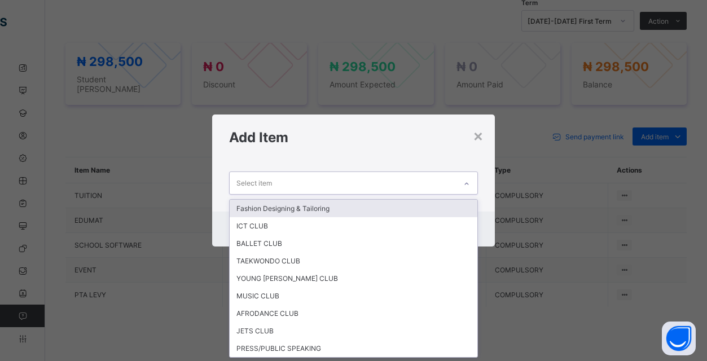
click at [441, 179] on div "Select item" at bounding box center [343, 183] width 226 height 22
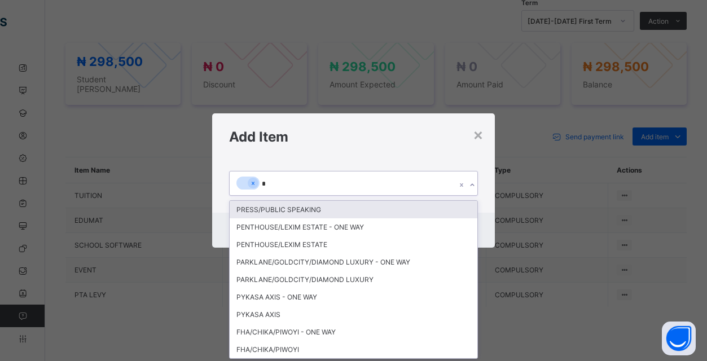
type input "**"
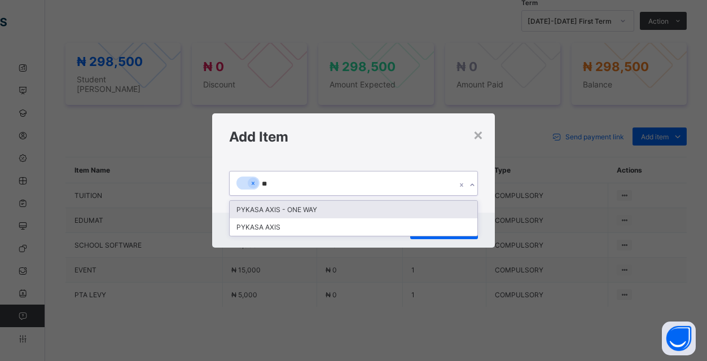
click at [362, 204] on div "PYKASA AXIS - ONE WAY" at bounding box center [354, 209] width 248 height 17
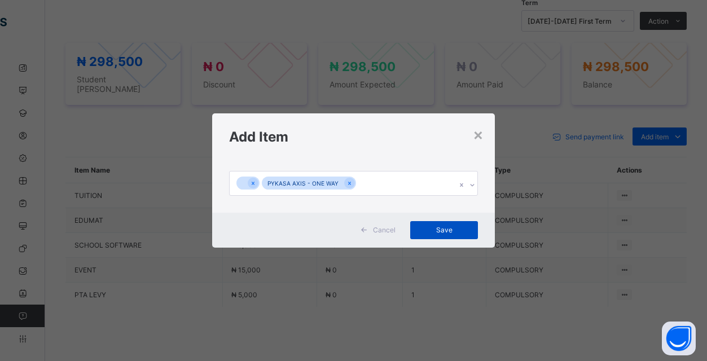
click at [447, 227] on span "Save" at bounding box center [444, 230] width 51 height 8
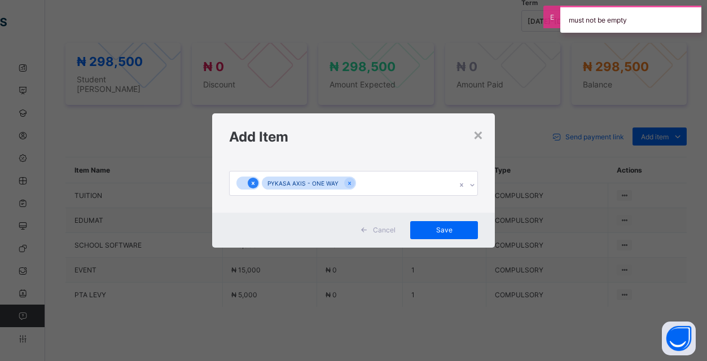
click at [250, 183] on icon at bounding box center [253, 183] width 6 height 8
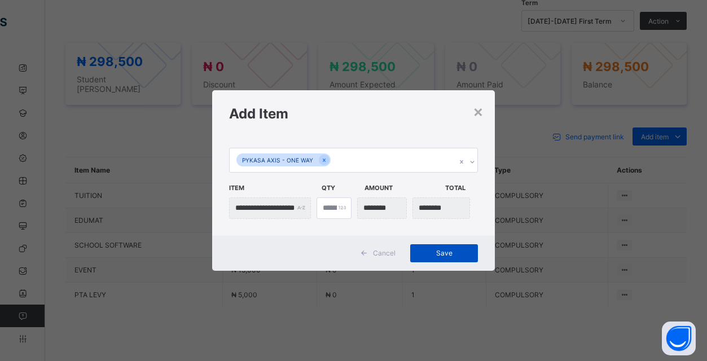
click at [449, 253] on span "Save" at bounding box center [444, 253] width 51 height 8
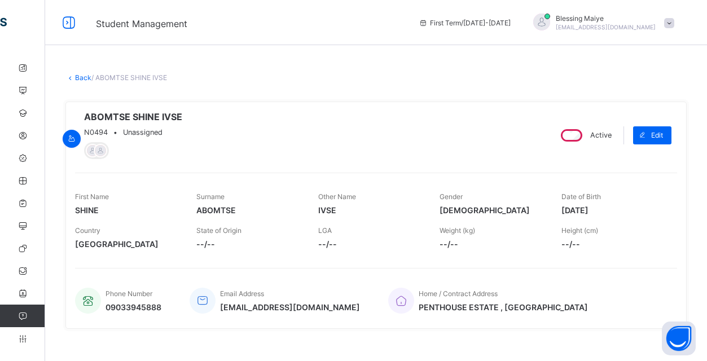
click at [86, 75] on link "Back" at bounding box center [83, 77] width 16 height 8
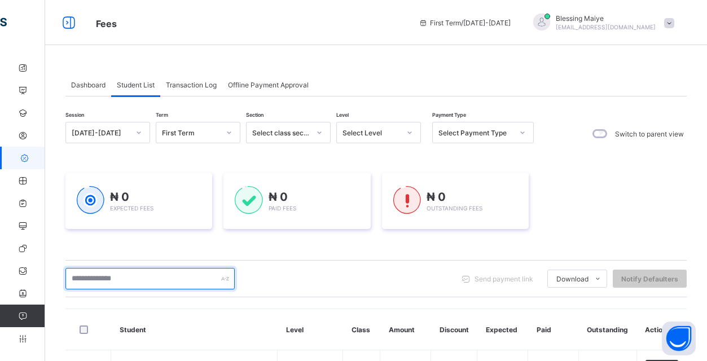
click at [132, 283] on input "text" at bounding box center [149, 278] width 169 height 21
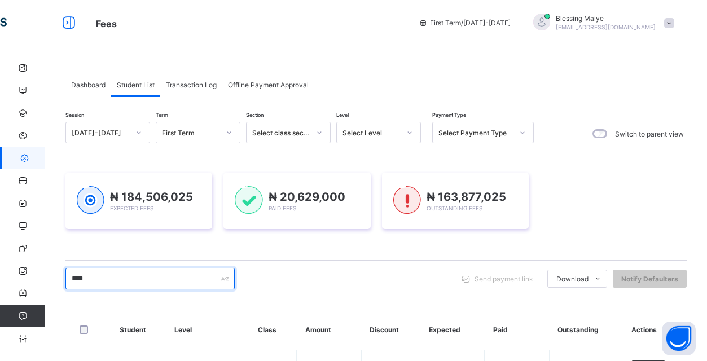
type input "*****"
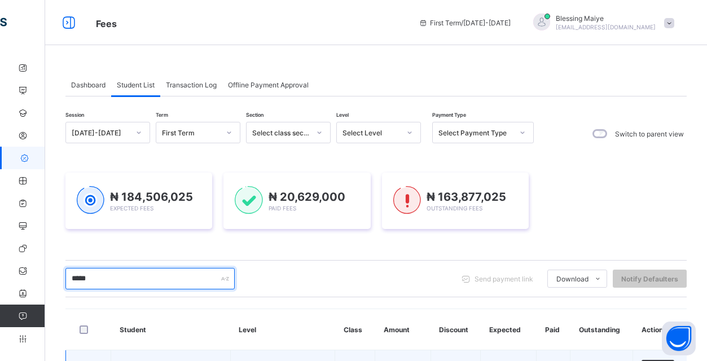
scroll to position [208, 0]
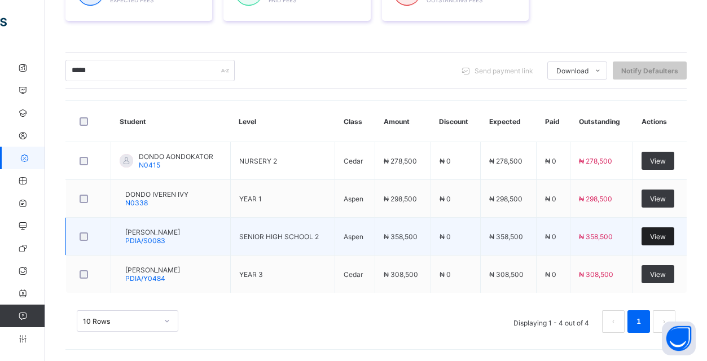
click at [655, 236] on span "View" at bounding box center [658, 236] width 16 height 8
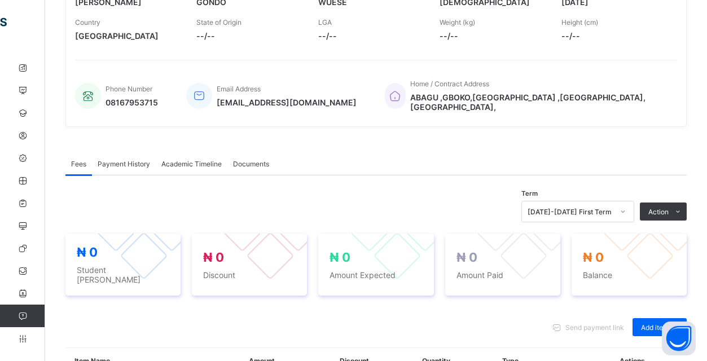
scroll to position [408, 0]
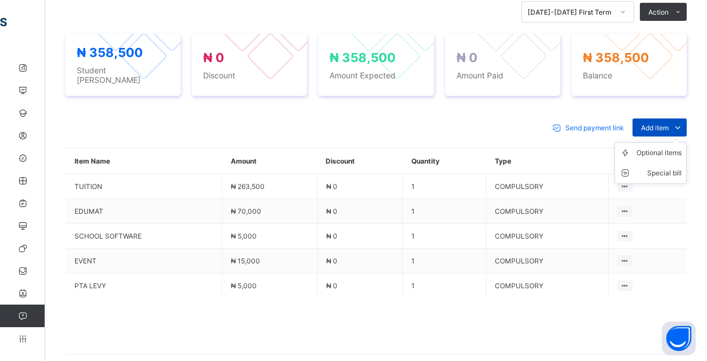
click at [679, 122] on icon at bounding box center [677, 127] width 12 height 11
click at [672, 153] on div "Optional items" at bounding box center [658, 152] width 45 height 11
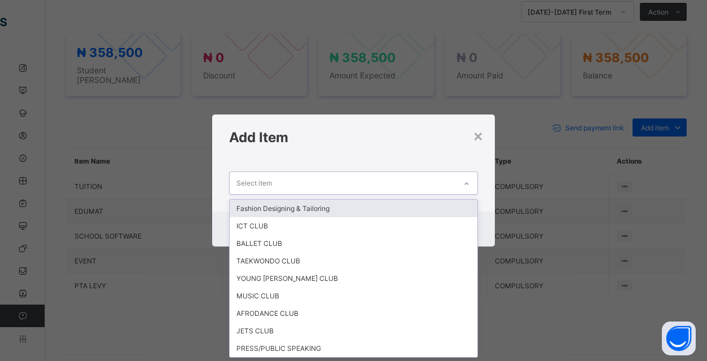
click at [441, 185] on div "Select item" at bounding box center [343, 183] width 226 height 22
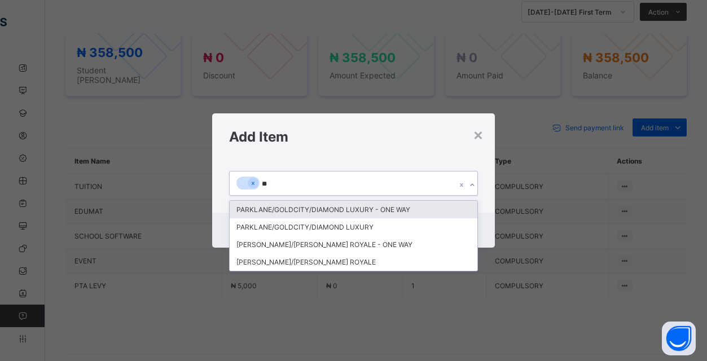
type input "*"
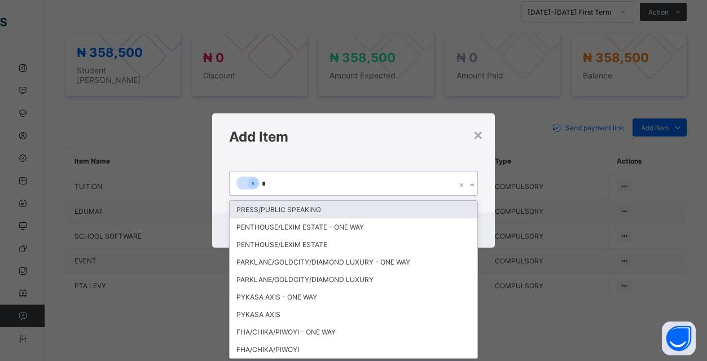
type input "**"
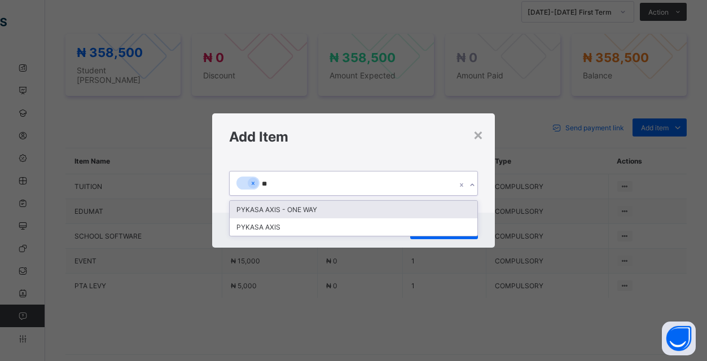
click at [331, 206] on div "PYKASA AXIS - ONE WAY" at bounding box center [354, 209] width 248 height 17
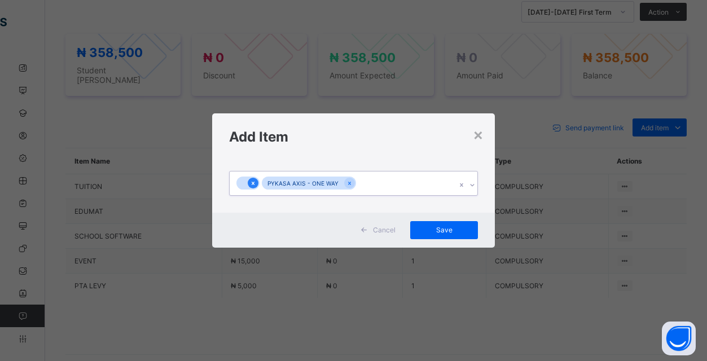
click at [254, 183] on icon at bounding box center [253, 183] width 3 height 3
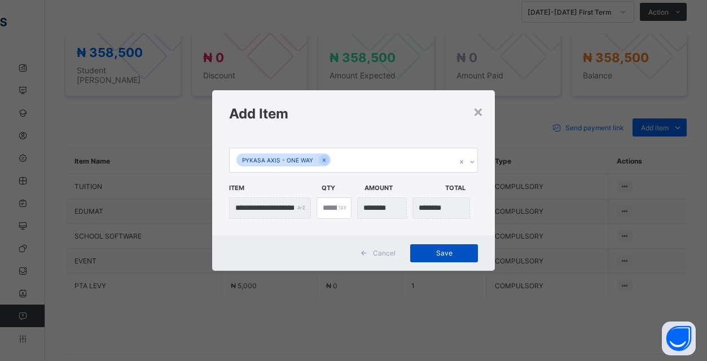
click at [456, 251] on span "Save" at bounding box center [444, 253] width 51 height 8
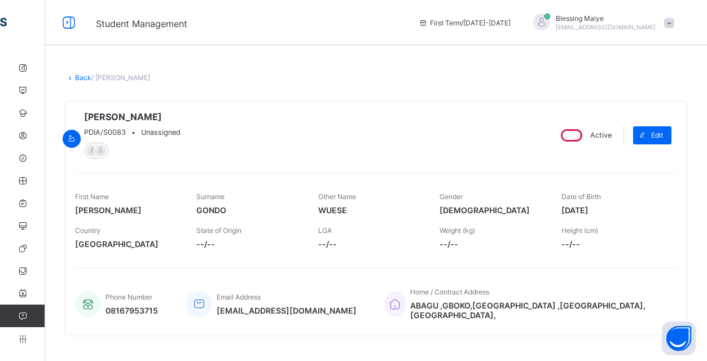
click at [76, 76] on link "Back" at bounding box center [83, 77] width 16 height 8
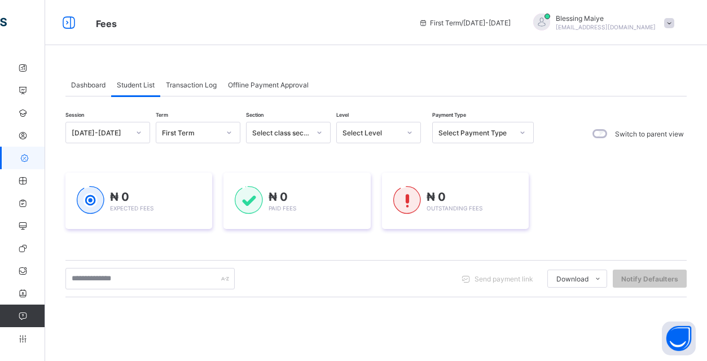
scroll to position [-1, 0]
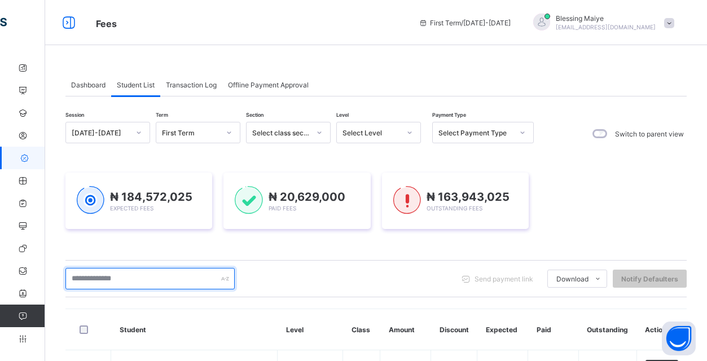
click at [131, 268] on input "text" at bounding box center [149, 278] width 169 height 21
click at [147, 268] on input "text" at bounding box center [149, 278] width 169 height 21
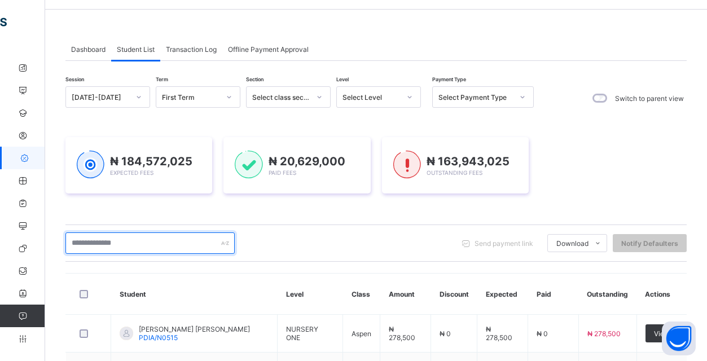
click at [175, 241] on input "text" at bounding box center [149, 242] width 169 height 21
click at [156, 245] on input "text" at bounding box center [149, 242] width 169 height 21
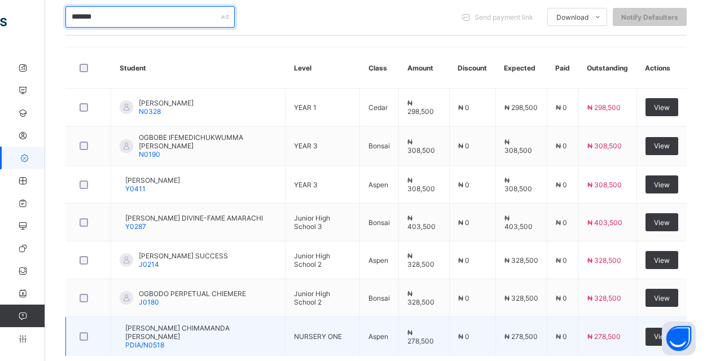
scroll to position [289, 0]
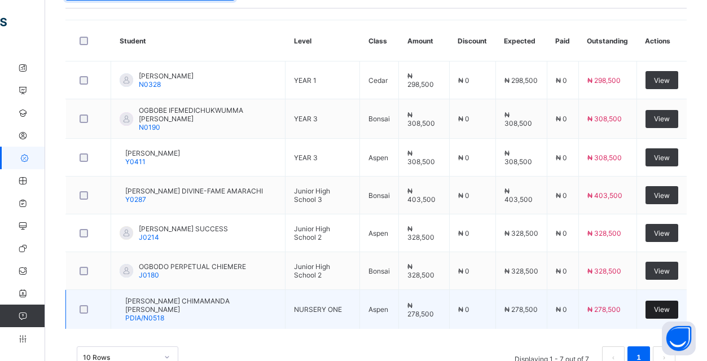
type input "*******"
click at [664, 305] on span "View" at bounding box center [662, 309] width 16 height 8
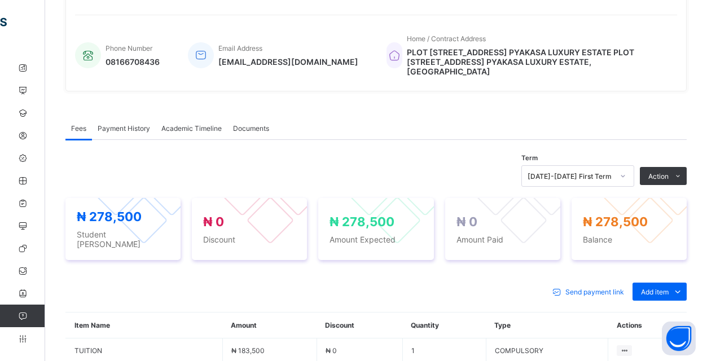
scroll to position [465, 0]
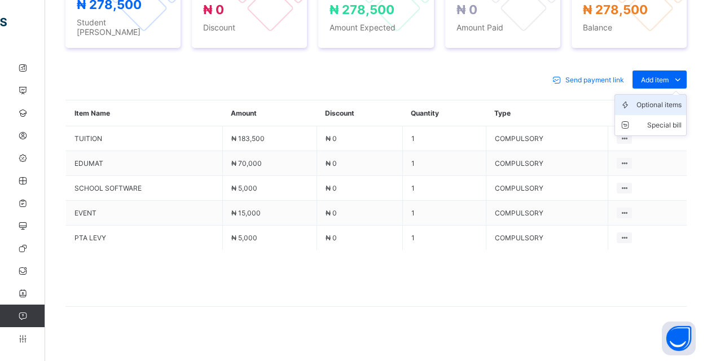
click at [671, 107] on div "Optional items" at bounding box center [658, 104] width 45 height 11
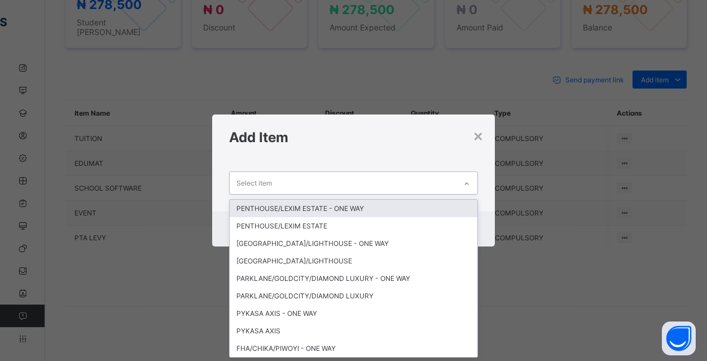
click at [466, 179] on div at bounding box center [466, 184] width 19 height 18
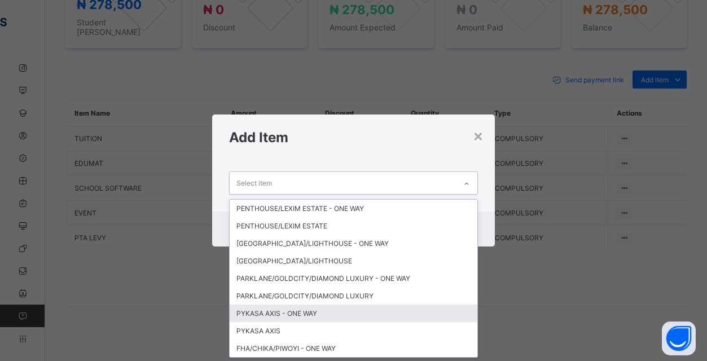
click at [316, 309] on div "PYKASA AXIS - ONE WAY" at bounding box center [354, 313] width 248 height 17
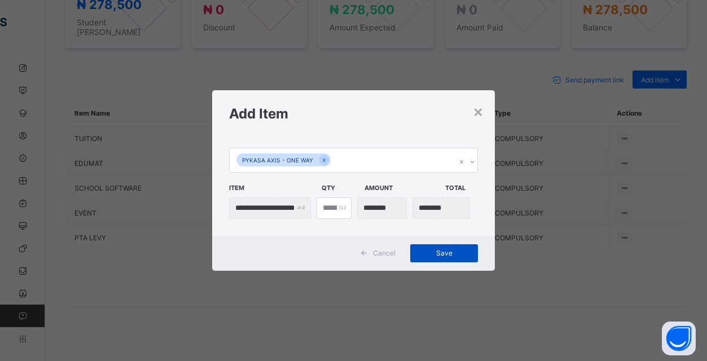
click at [441, 254] on span "Save" at bounding box center [444, 253] width 51 height 8
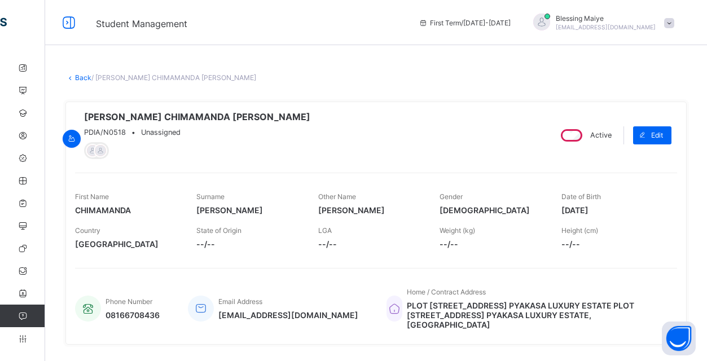
click at [83, 77] on link "Back" at bounding box center [83, 77] width 16 height 8
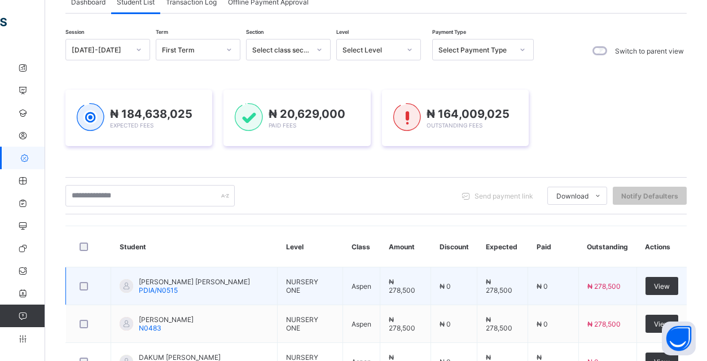
click at [174, 283] on span "[PERSON_NAME] [PERSON_NAME]" at bounding box center [194, 282] width 111 height 8
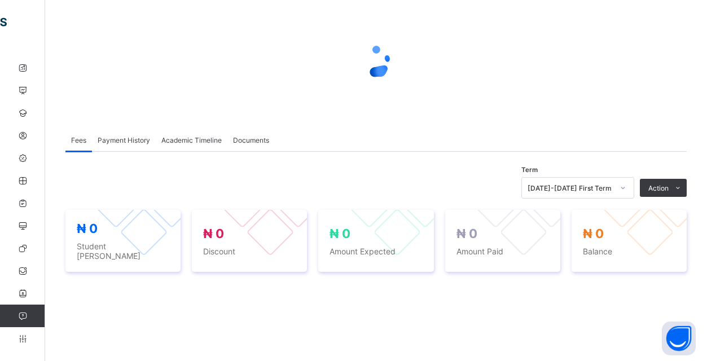
click at [144, 200] on div "₦ 0 Student Bill ₦ 0 Discount ₦ 0 Amount Expected ₦ 0 Amount Paid ₦ 0 Balance" at bounding box center [375, 241] width 621 height 85
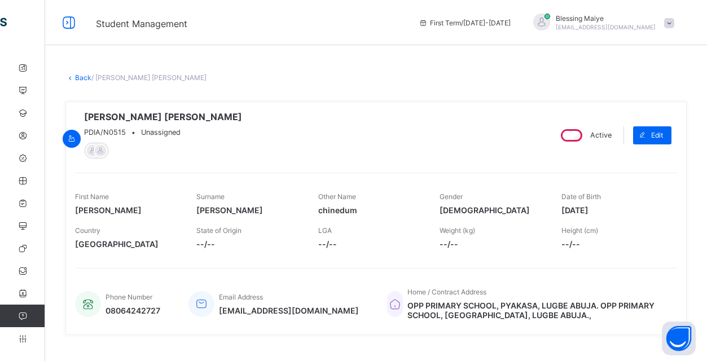
click at [75, 76] on link "Back" at bounding box center [83, 77] width 16 height 8
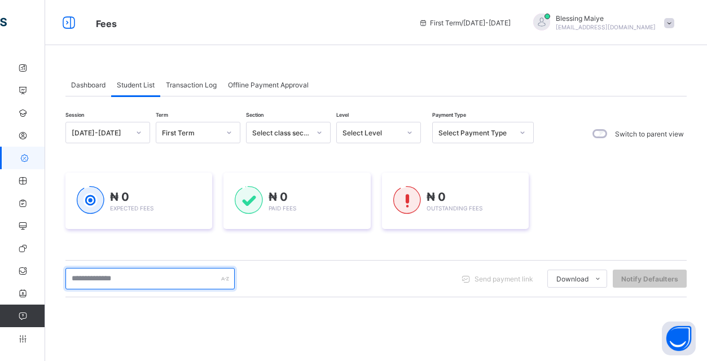
click at [155, 280] on input "text" at bounding box center [149, 278] width 169 height 21
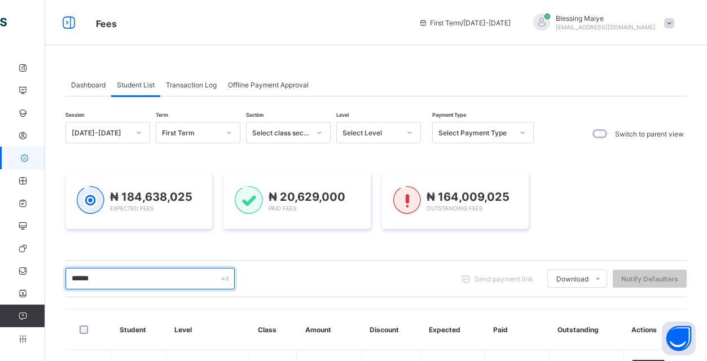
click at [171, 268] on input "******" at bounding box center [149, 278] width 169 height 21
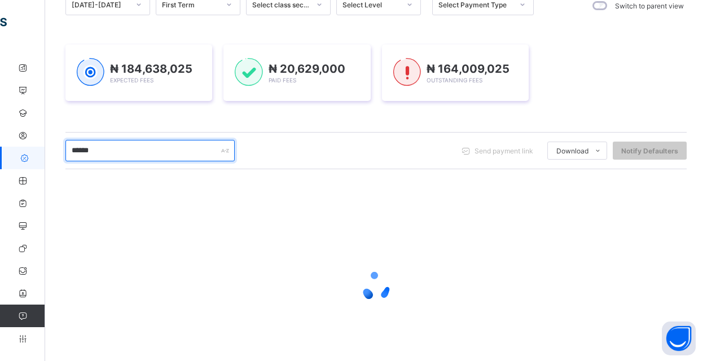
scroll to position [120, 0]
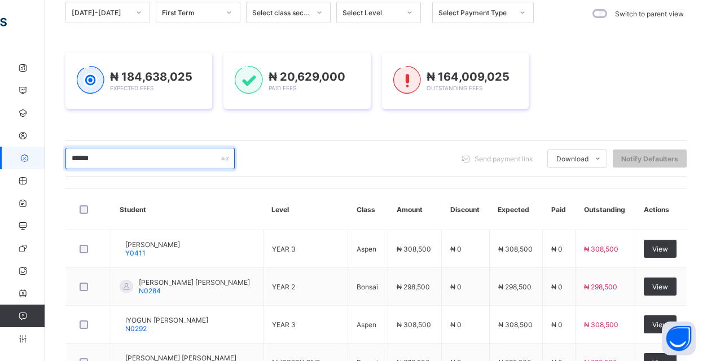
type input "******"
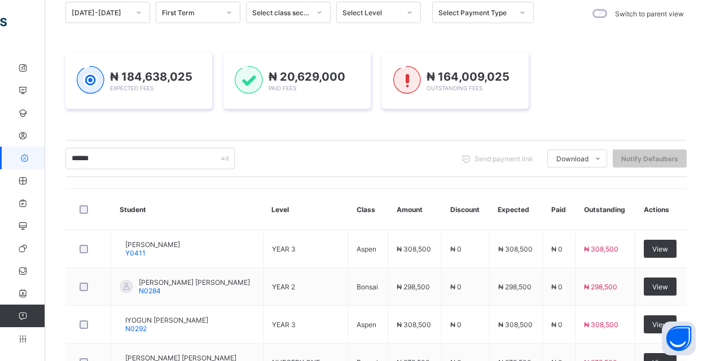
click at [372, 268] on td "Bonsai" at bounding box center [368, 287] width 40 height 38
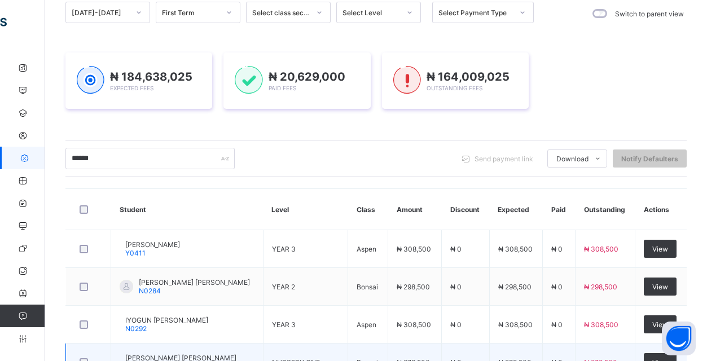
scroll to position [248, 0]
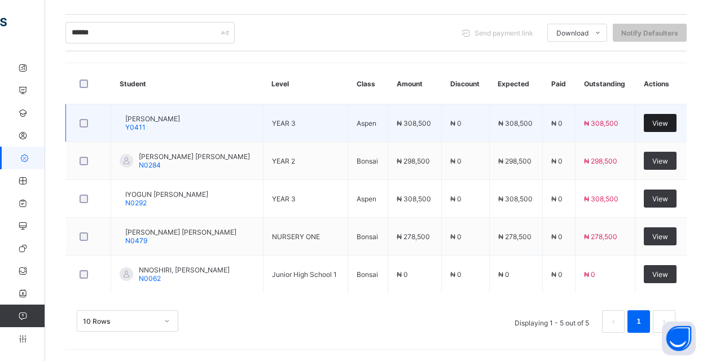
click at [672, 122] on div "View" at bounding box center [660, 123] width 33 height 18
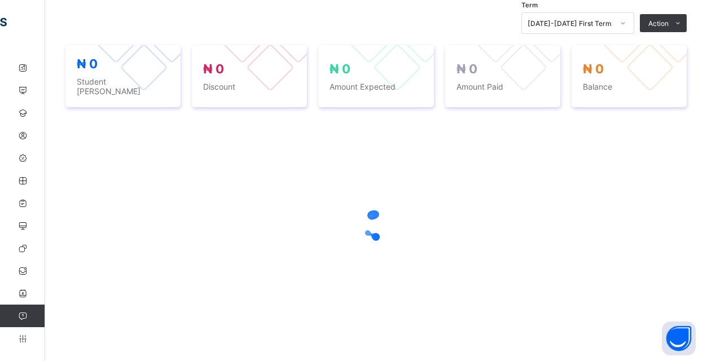
click at [664, 124] on div at bounding box center [375, 225] width 621 height 214
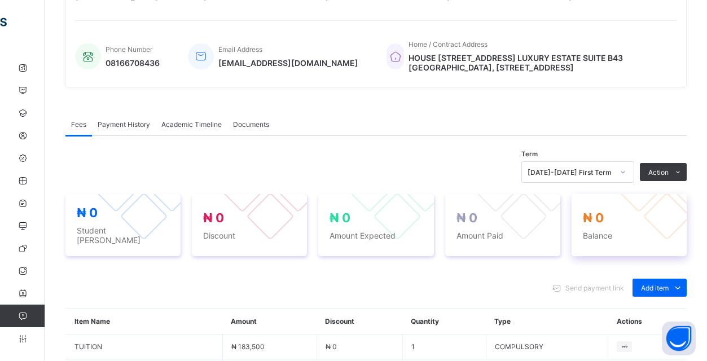
scroll to position [426, 0]
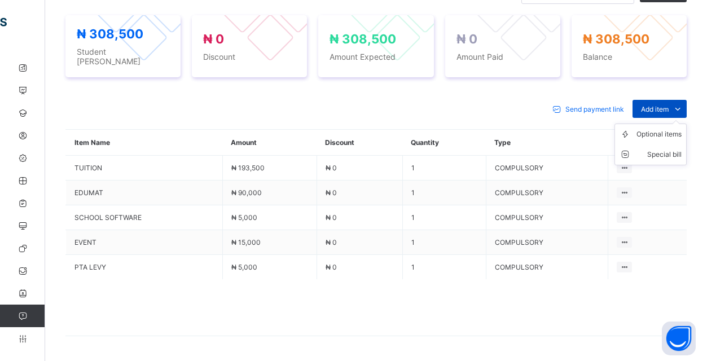
click at [681, 115] on icon at bounding box center [677, 108] width 12 height 11
click at [672, 140] on div "Optional items" at bounding box center [658, 134] width 45 height 11
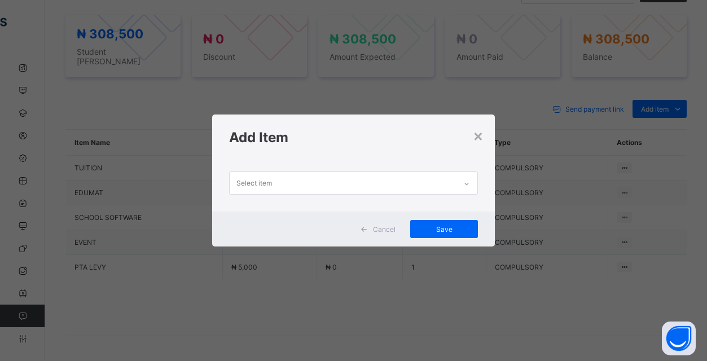
click at [428, 182] on div "Select item" at bounding box center [343, 183] width 226 height 22
click at [397, 181] on div "Select item" at bounding box center [343, 183] width 226 height 22
click at [397, 182] on div "Select item" at bounding box center [343, 183] width 226 height 22
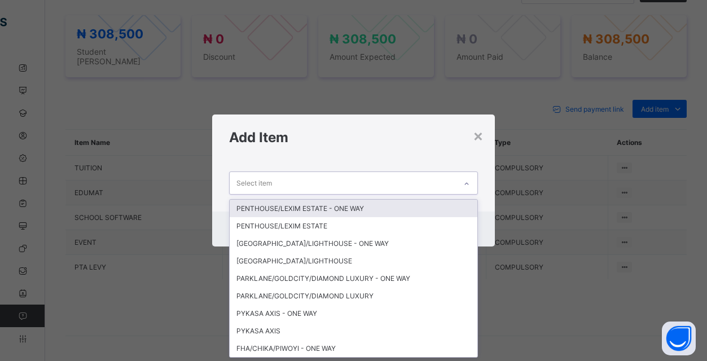
scroll to position [0, 0]
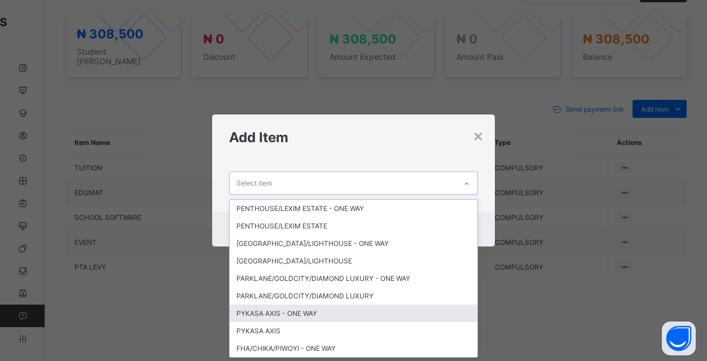
click at [272, 310] on div "PYKASA AXIS - ONE WAY" at bounding box center [354, 313] width 248 height 17
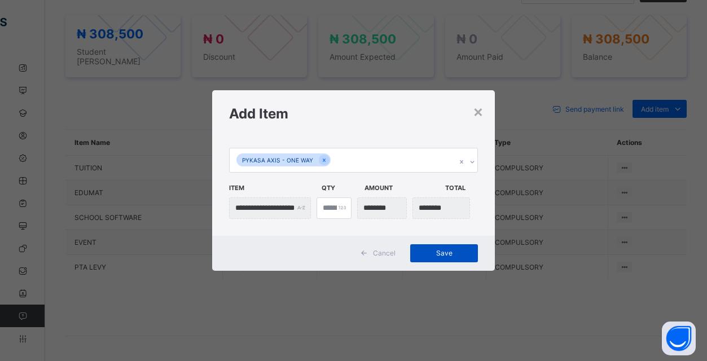
click at [442, 258] on div "Save" at bounding box center [444, 253] width 68 height 18
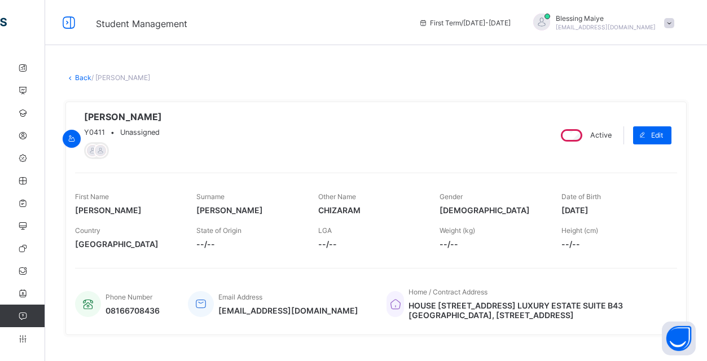
click at [81, 76] on link "Back" at bounding box center [83, 77] width 16 height 8
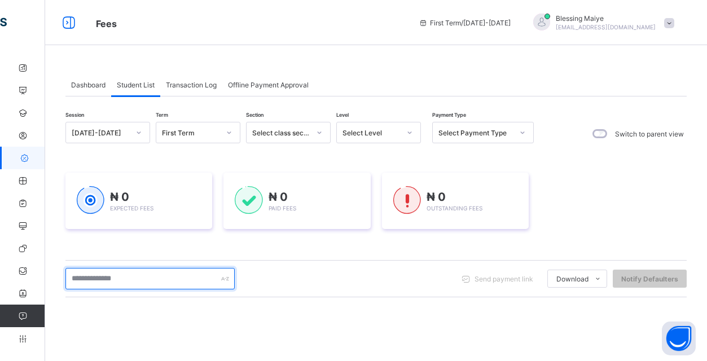
click at [180, 274] on input "text" at bounding box center [149, 278] width 169 height 21
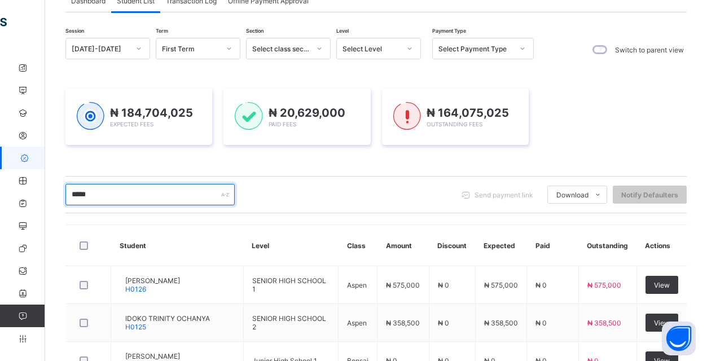
type input "****"
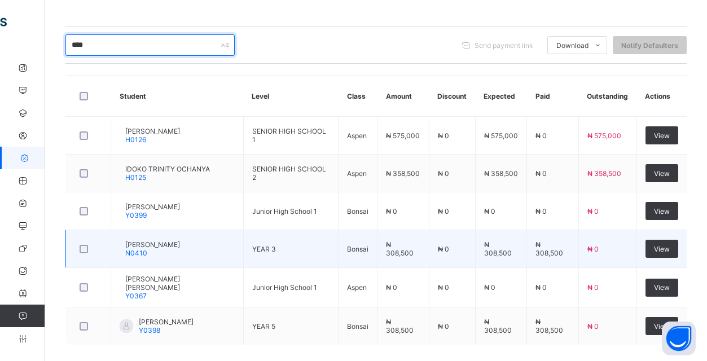
scroll to position [287, 0]
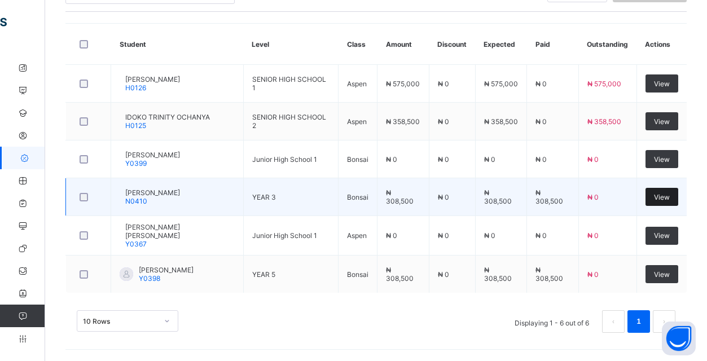
click at [667, 203] on div "View" at bounding box center [661, 197] width 33 height 18
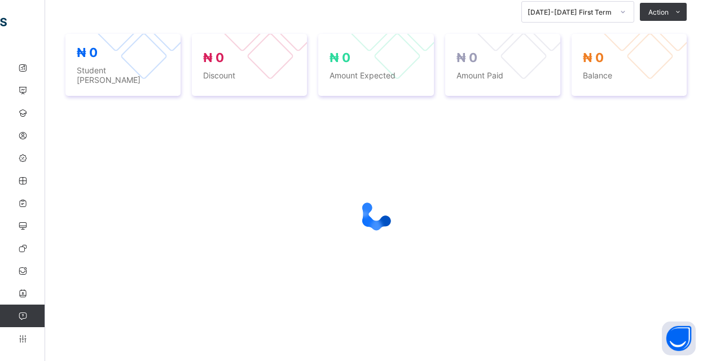
click at [673, 201] on div at bounding box center [375, 214] width 621 height 45
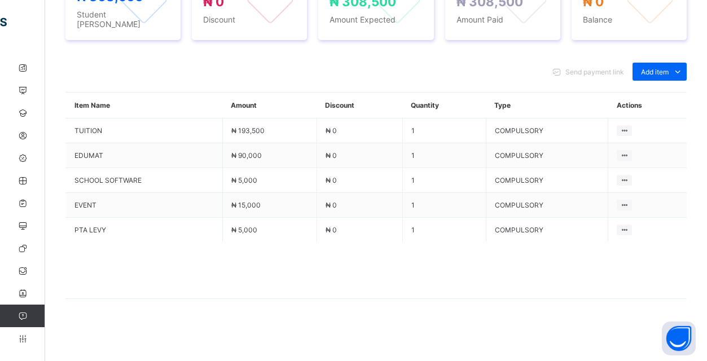
scroll to position [461, 0]
click at [667, 98] on div "Optional items" at bounding box center [658, 96] width 45 height 11
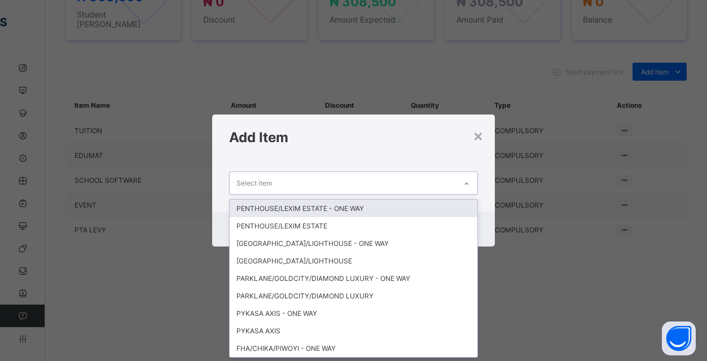
click at [429, 186] on div "Select item" at bounding box center [343, 183] width 226 height 22
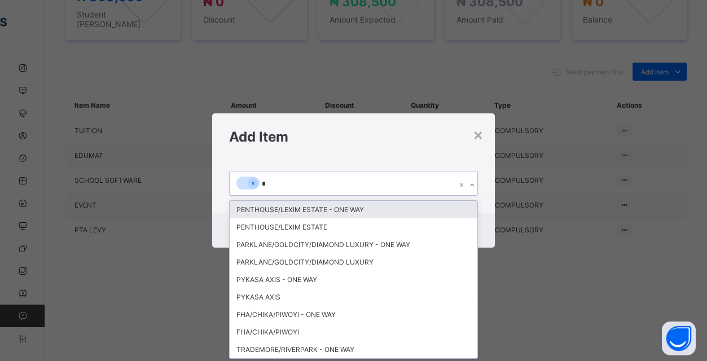
type input "**"
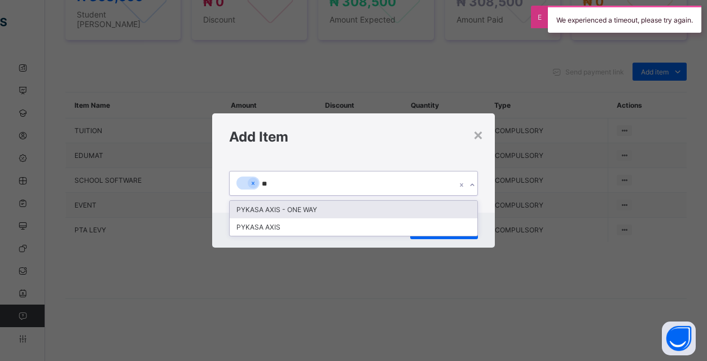
click at [294, 212] on div "PYKASA AXIS - ONE WAY" at bounding box center [354, 209] width 248 height 17
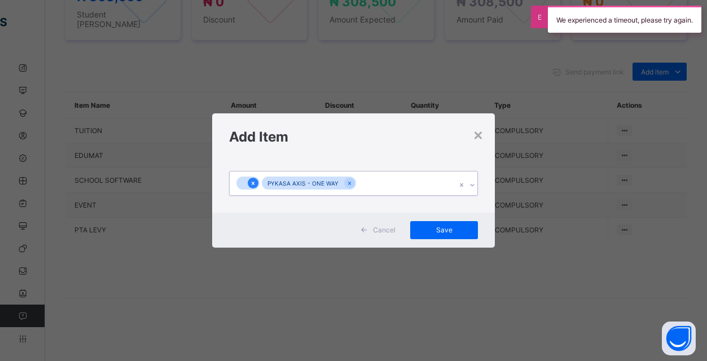
click at [253, 179] on icon at bounding box center [253, 183] width 6 height 8
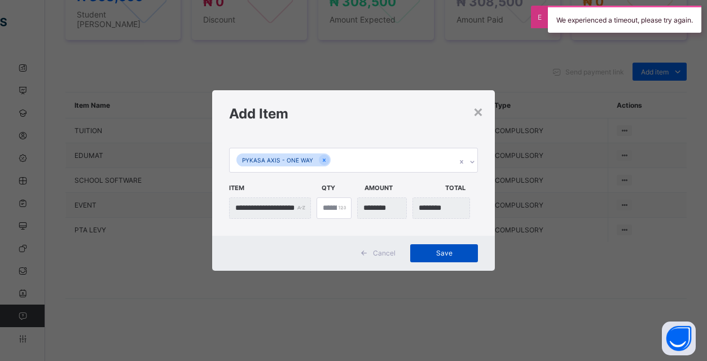
click at [437, 250] on span "Save" at bounding box center [444, 253] width 51 height 8
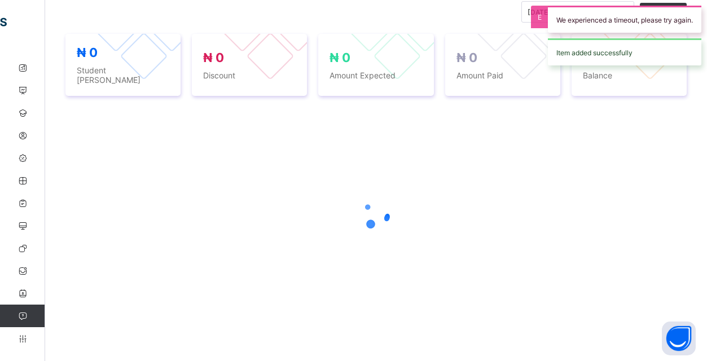
scroll to position [406, 0]
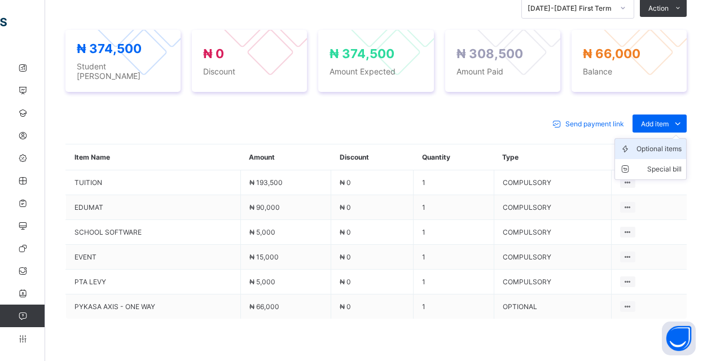
click at [665, 153] on div "Optional items" at bounding box center [658, 148] width 45 height 11
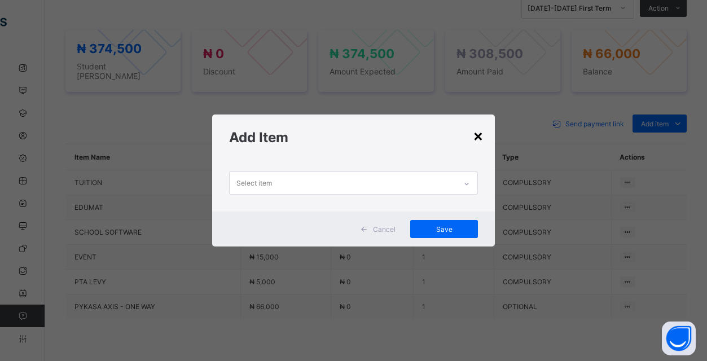
click at [479, 136] on div "×" at bounding box center [478, 135] width 11 height 19
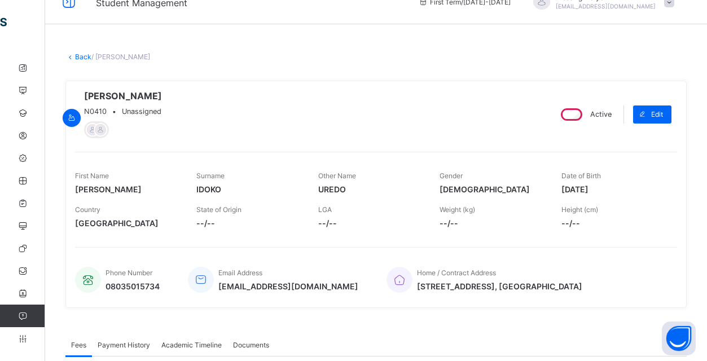
scroll to position [0, 0]
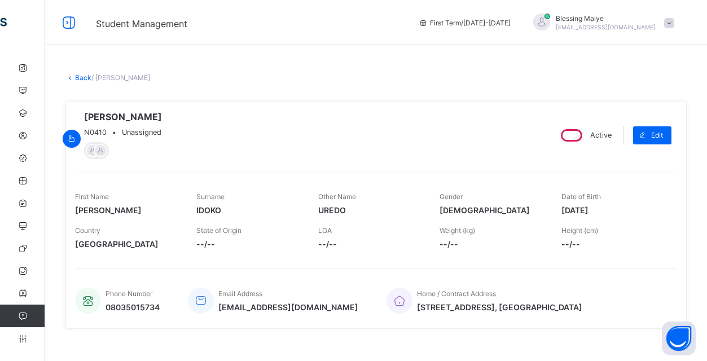
click at [82, 80] on link "Back" at bounding box center [83, 77] width 16 height 8
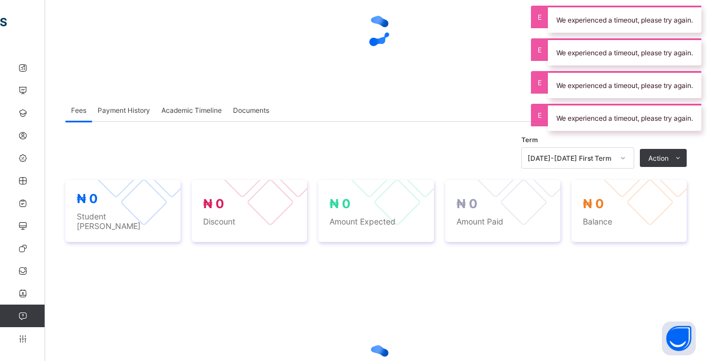
click at [159, 170] on div "₦ 0 Student Bill ₦ 0 Discount ₦ 0 Amount Expected ₦ 0 Amount Paid ₦ 0 Balance" at bounding box center [375, 211] width 621 height 85
click at [120, 166] on div "Term [DATE]-[DATE] First Term Action Receive Payment Manage Discount Send Email…" at bounding box center [375, 157] width 621 height 21
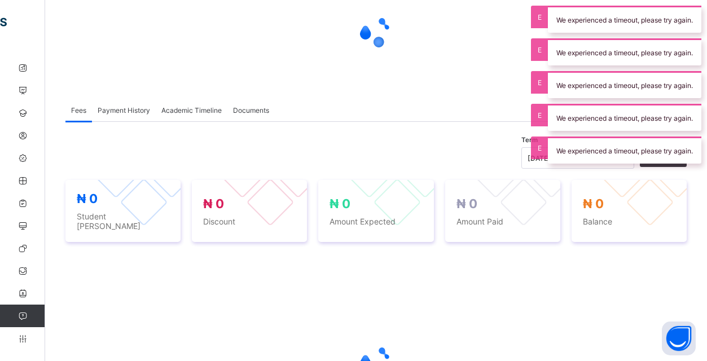
click at [120, 165] on div "Term [DATE]-[DATE] First Term Action Receive Payment Manage Discount Send Email…" at bounding box center [375, 157] width 621 height 21
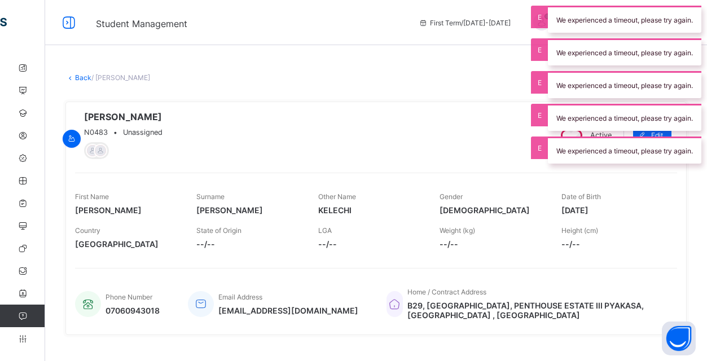
scroll to position [0, 0]
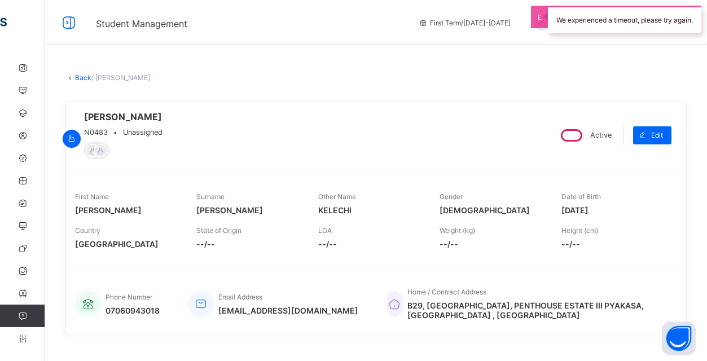
click at [77, 78] on link "Back" at bounding box center [83, 77] width 16 height 8
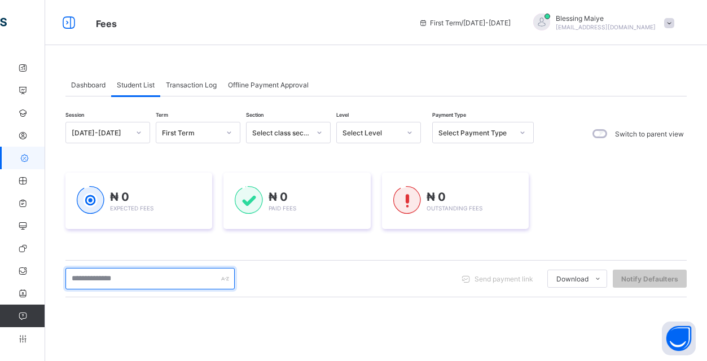
click at [162, 279] on input "text" at bounding box center [149, 278] width 169 height 21
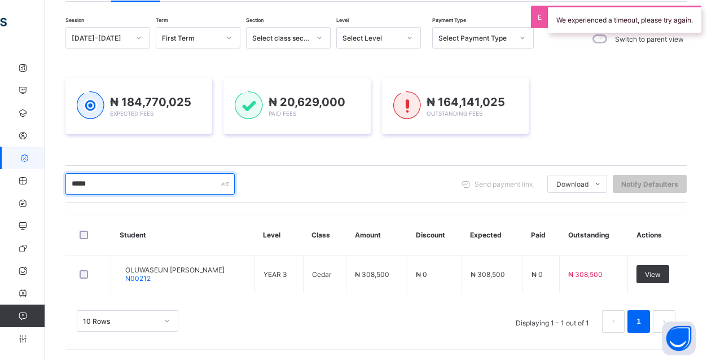
scroll to position [95, 0]
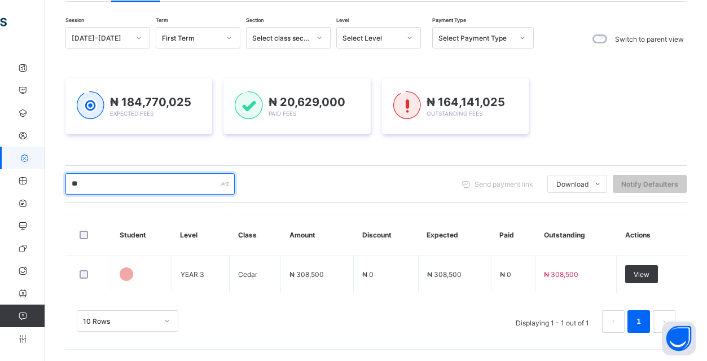
type input "*"
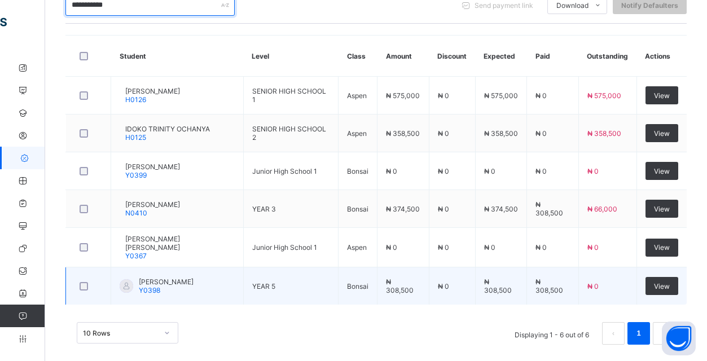
scroll to position [276, 0]
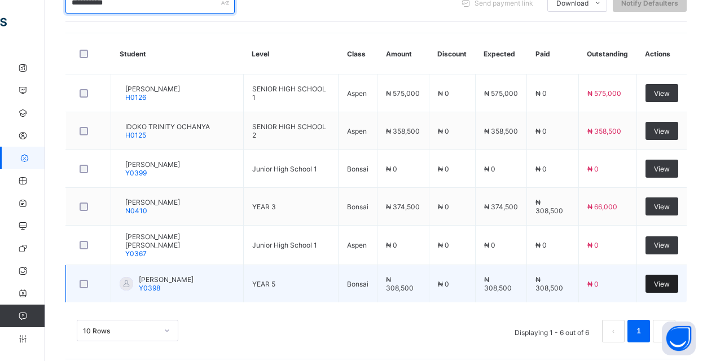
type input "**********"
click at [660, 292] on div "View" at bounding box center [661, 284] width 33 height 18
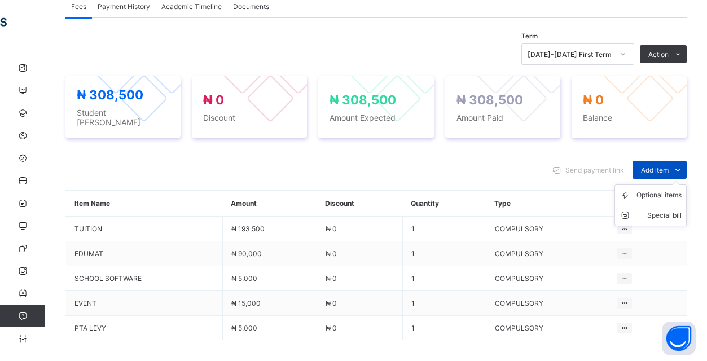
scroll to position [445, 0]
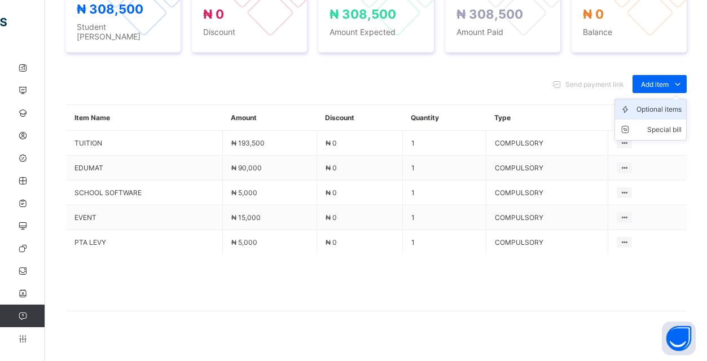
click at [667, 107] on div "Optional items" at bounding box center [658, 109] width 45 height 11
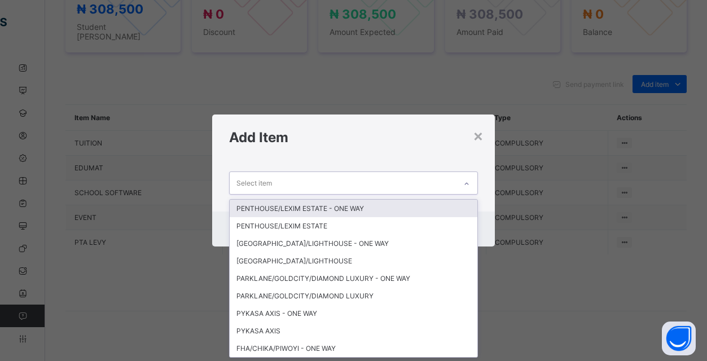
click at [407, 182] on div "Select item" at bounding box center [343, 183] width 226 height 22
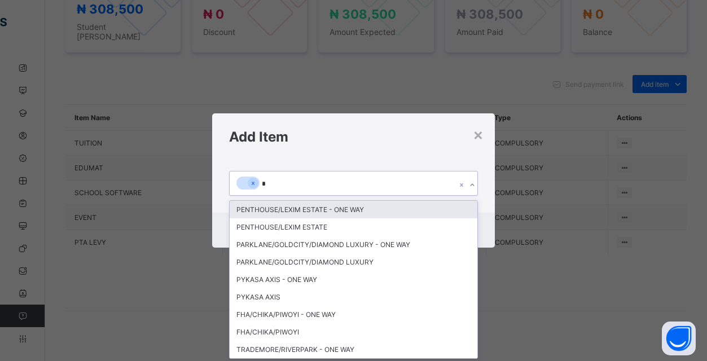
type input "**"
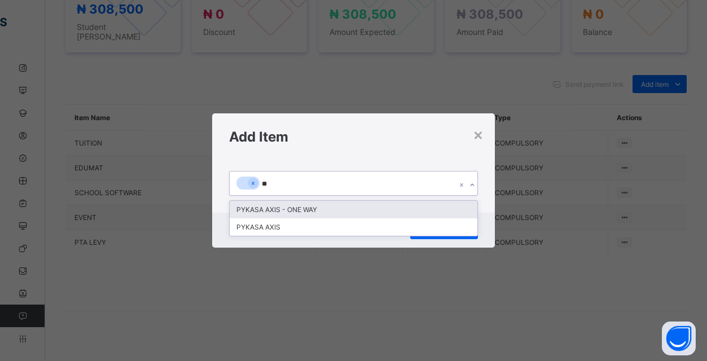
click at [389, 204] on div "PYKASA AXIS - ONE WAY" at bounding box center [354, 209] width 248 height 17
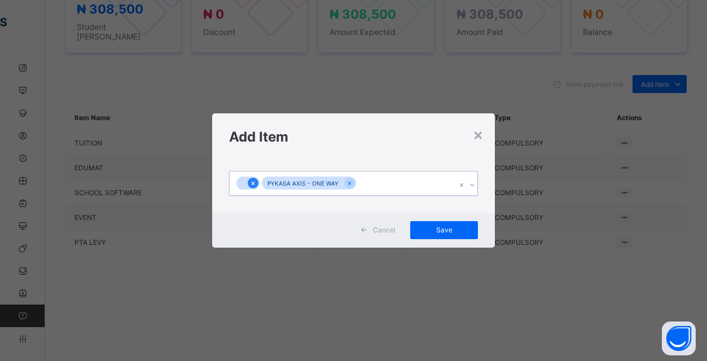
click at [254, 184] on icon at bounding box center [253, 183] width 3 height 3
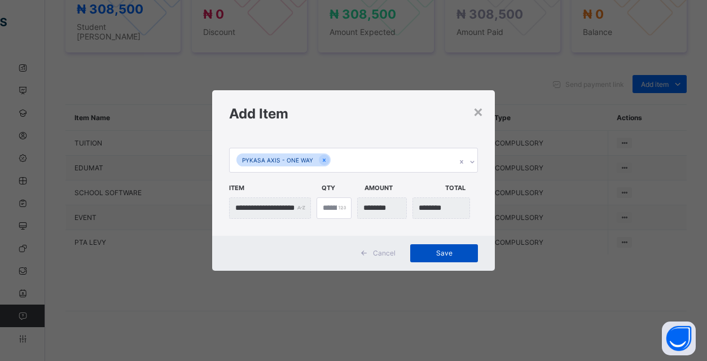
click at [444, 254] on span "Save" at bounding box center [444, 253] width 51 height 8
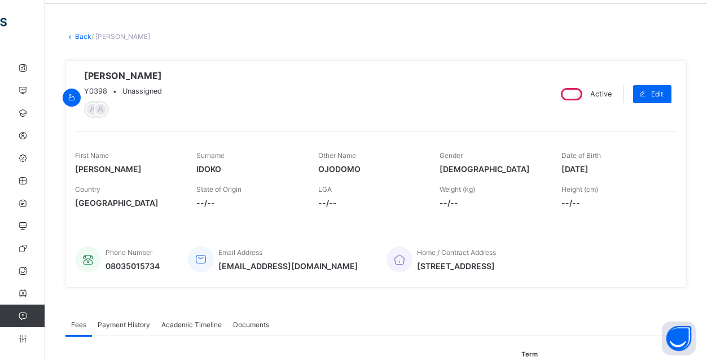
scroll to position [40, 0]
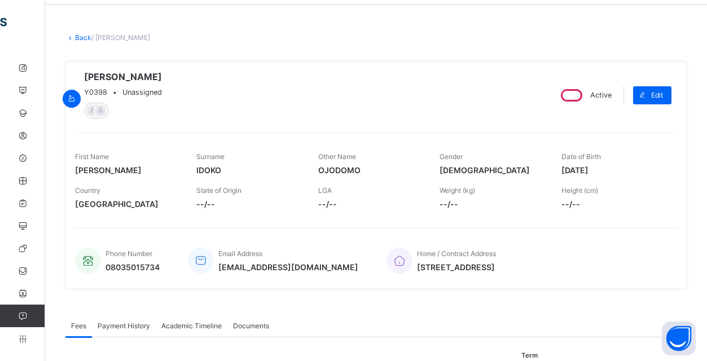
click at [85, 36] on link "Back" at bounding box center [83, 37] width 16 height 8
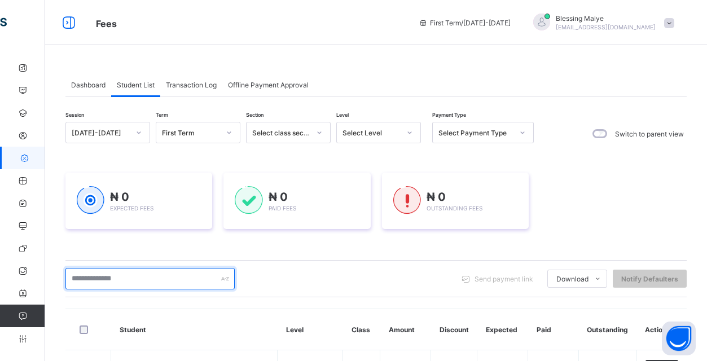
click at [171, 276] on input "text" at bounding box center [149, 278] width 169 height 21
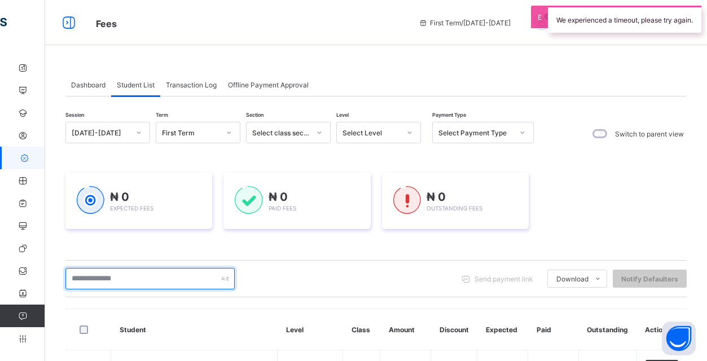
click at [182, 282] on input "text" at bounding box center [149, 278] width 169 height 21
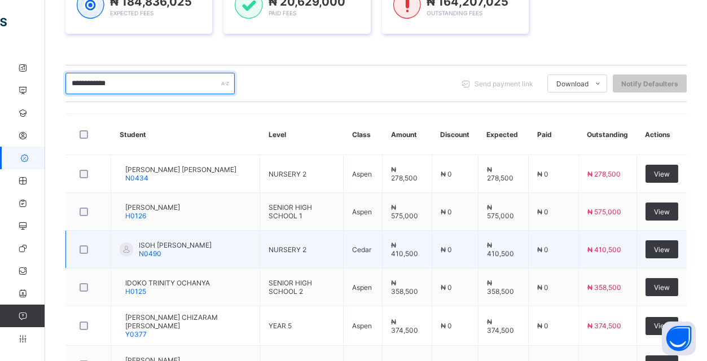
scroll to position [196, 0]
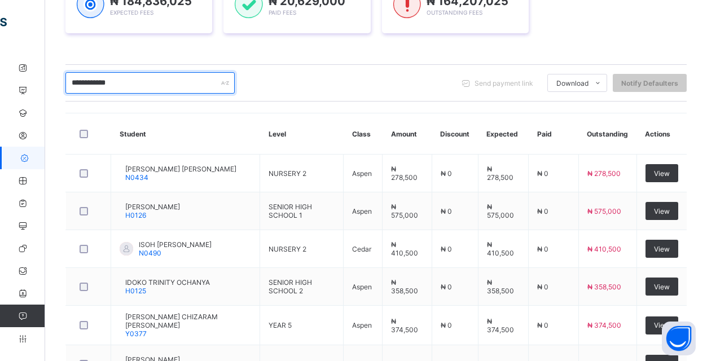
click at [87, 85] on input "**********" at bounding box center [149, 82] width 169 height 21
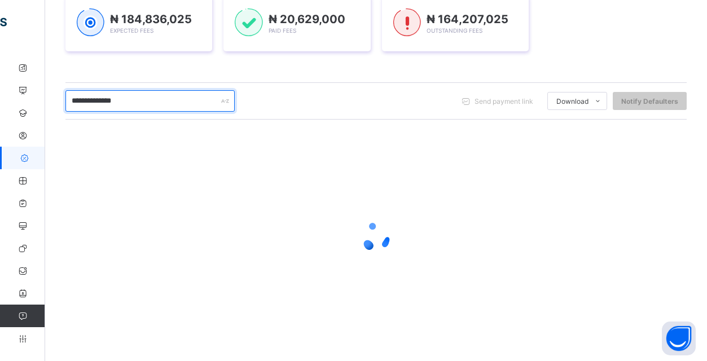
scroll to position [178, 0]
type input "**********"
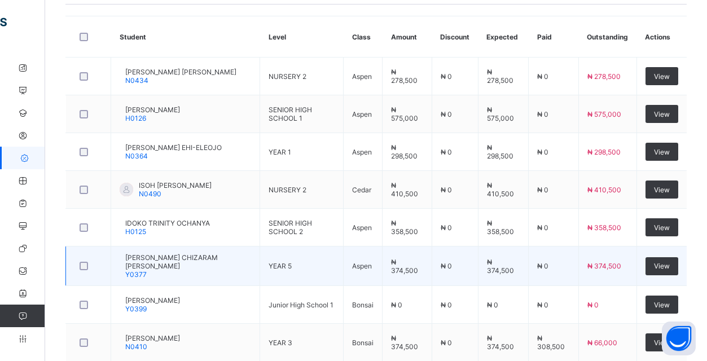
scroll to position [309, 0]
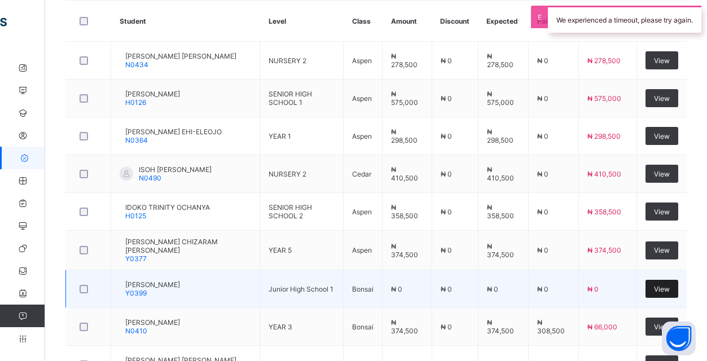
click at [658, 287] on span "View" at bounding box center [662, 289] width 16 height 8
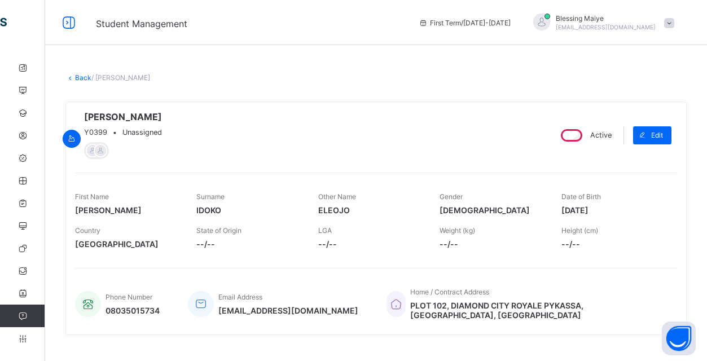
click at [78, 77] on link "Back" at bounding box center [83, 77] width 16 height 8
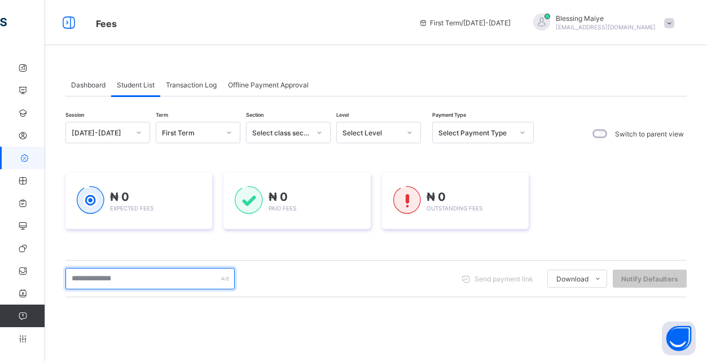
click at [89, 279] on input "text" at bounding box center [149, 278] width 169 height 21
click at [102, 281] on input "****" at bounding box center [149, 278] width 169 height 21
click at [102, 281] on input "**" at bounding box center [149, 278] width 169 height 21
type input "*"
click at [105, 279] on input "text" at bounding box center [149, 278] width 169 height 21
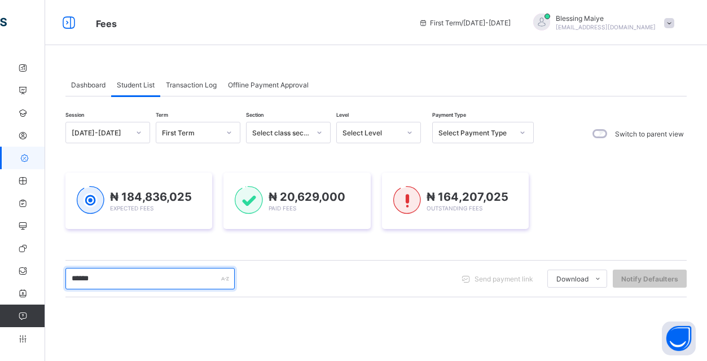
scroll to position [152, 0]
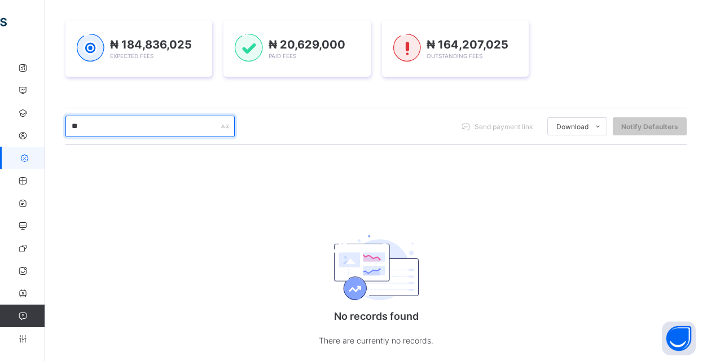
type input "*"
click at [168, 126] on input "****" at bounding box center [149, 126] width 169 height 21
type input "*"
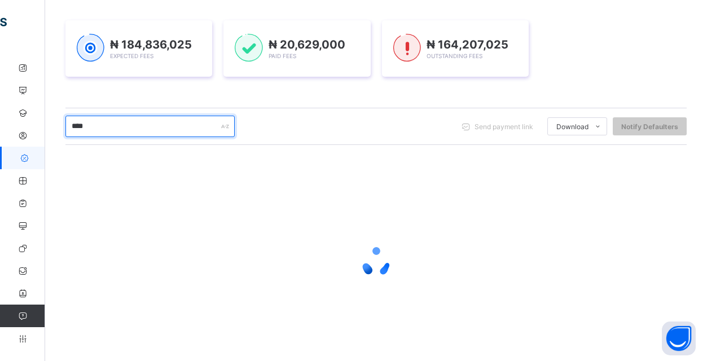
type input "*****"
